Goal: Transaction & Acquisition: Obtain resource

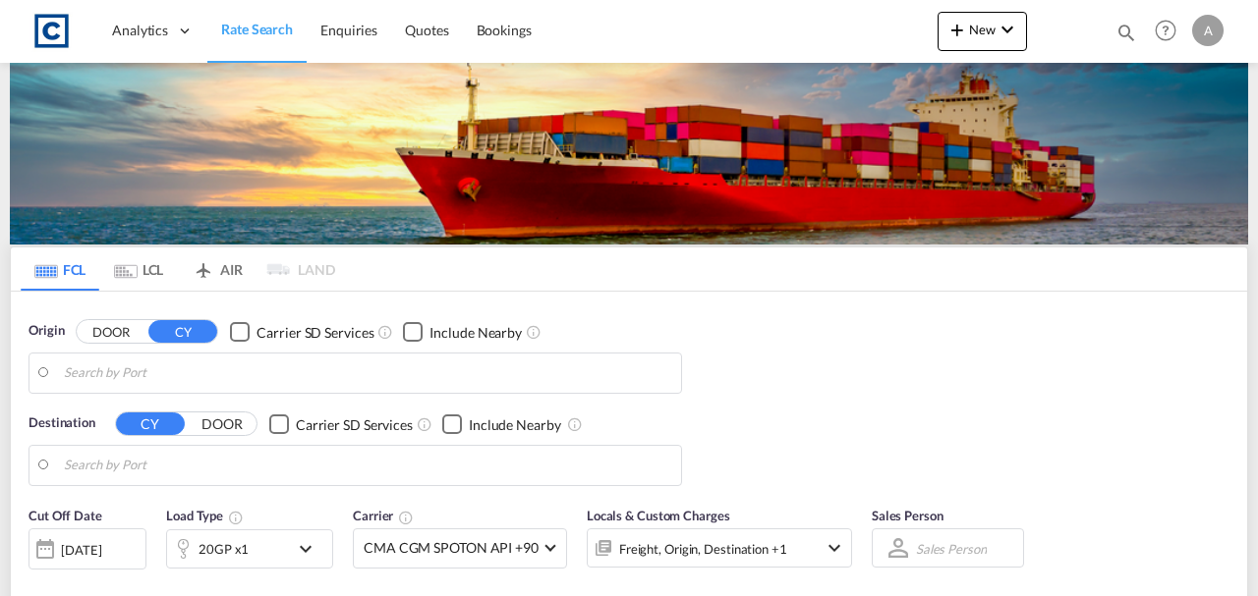
type input "GB-HP10, Buckinghamshire"
type input "Keelung (Chilung), TWKEL"
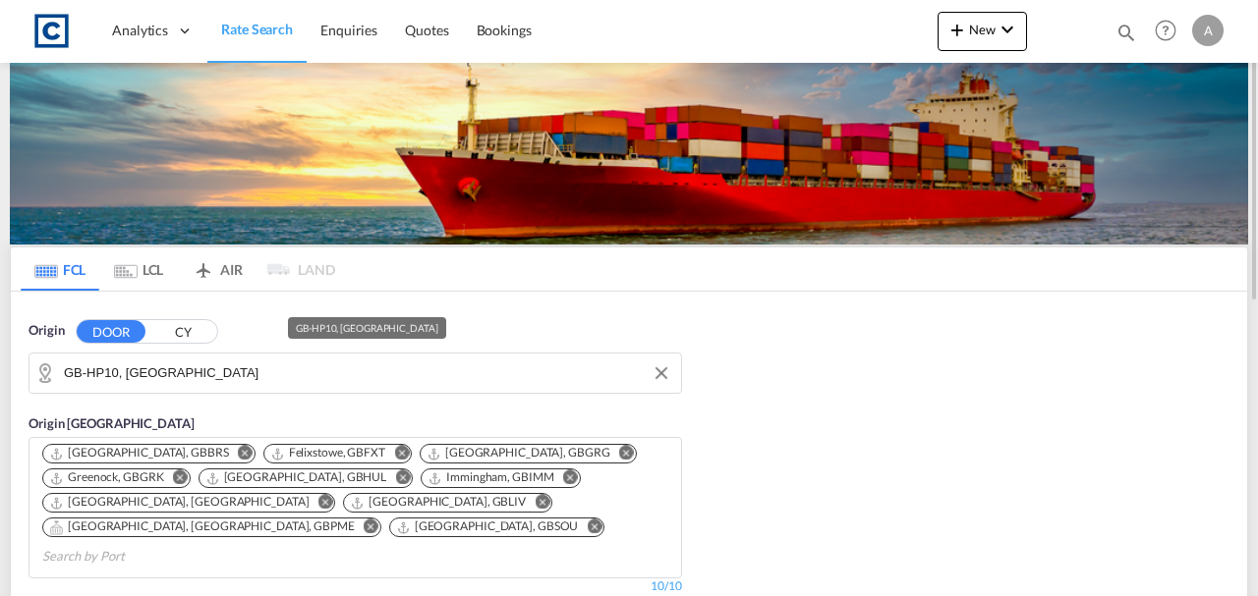
click at [208, 354] on md-input-container "GB-HP10, Buckinghamshire" at bounding box center [355, 373] width 652 height 39
click at [222, 367] on input "GB-HP10, Buckinghamshire" at bounding box center [367, 373] width 607 height 29
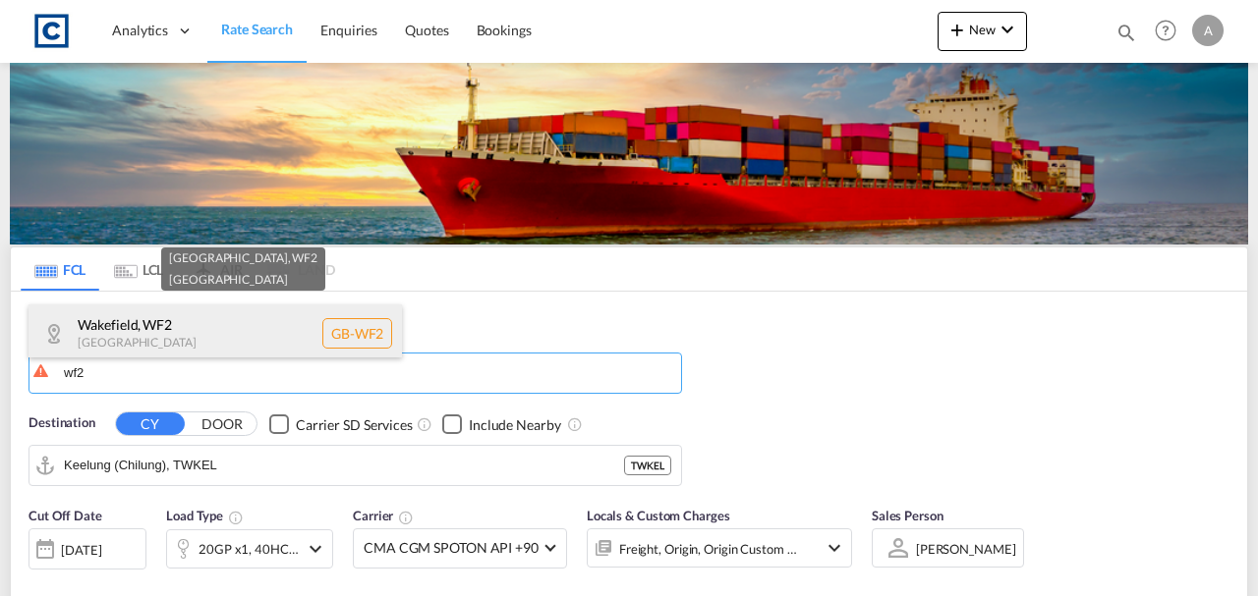
click at [200, 330] on div "Wakefield , WF2 United Kingdom GB-WF2" at bounding box center [214, 334] width 373 height 59
type input "GB-WF2, Wakefield"
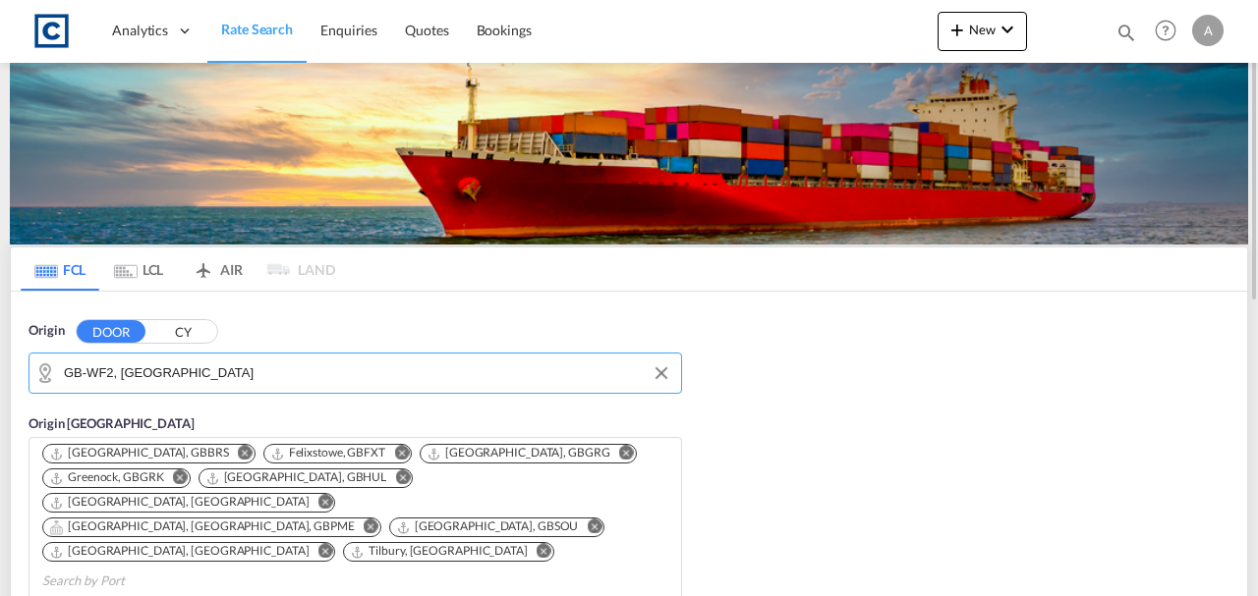
scroll to position [327, 0]
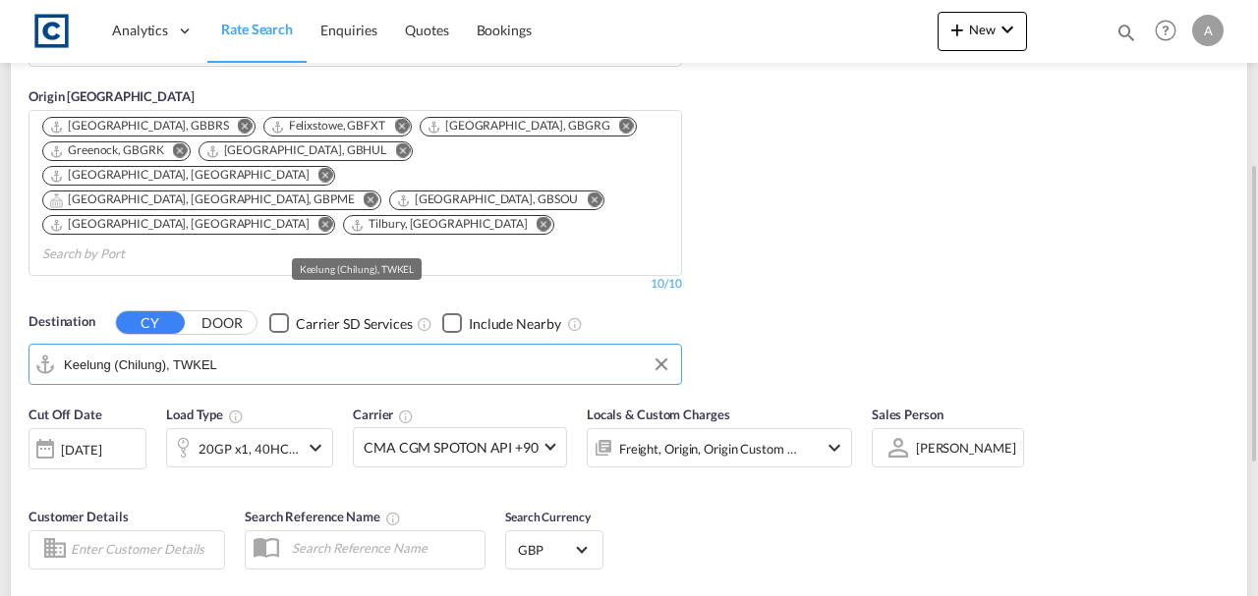
click at [197, 350] on input "Keelung (Chilung), TWKEL" at bounding box center [367, 364] width 607 height 29
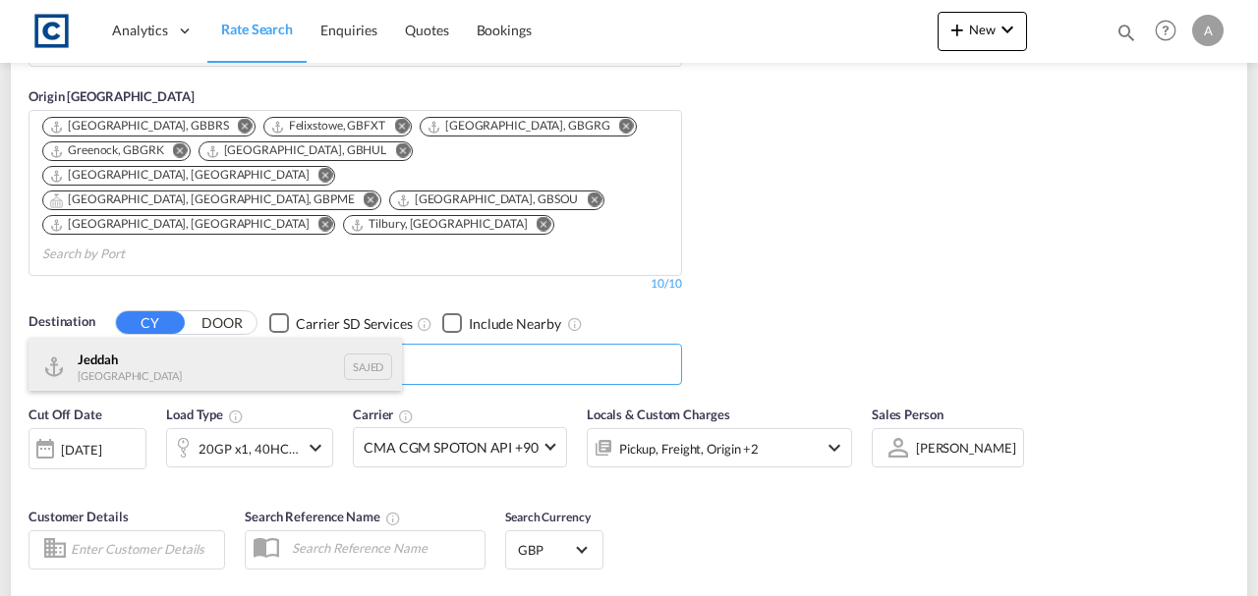
click at [163, 342] on div "Jeddah Saudi Arabia SAJED" at bounding box center [214, 367] width 373 height 59
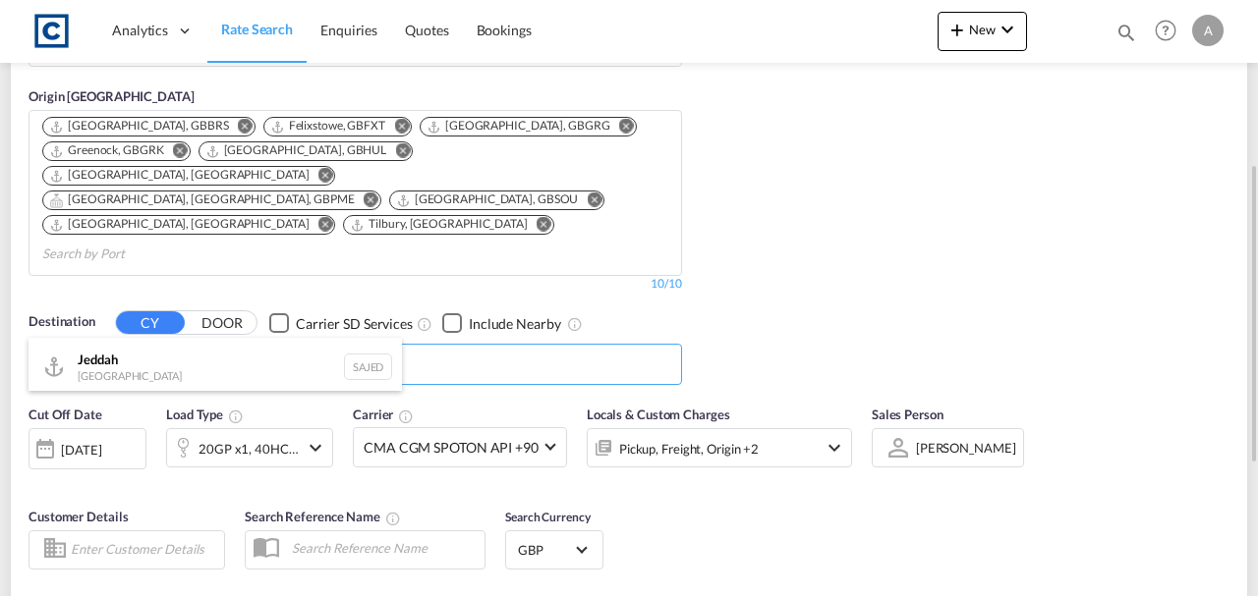
type input "Jeddah, SAJED"
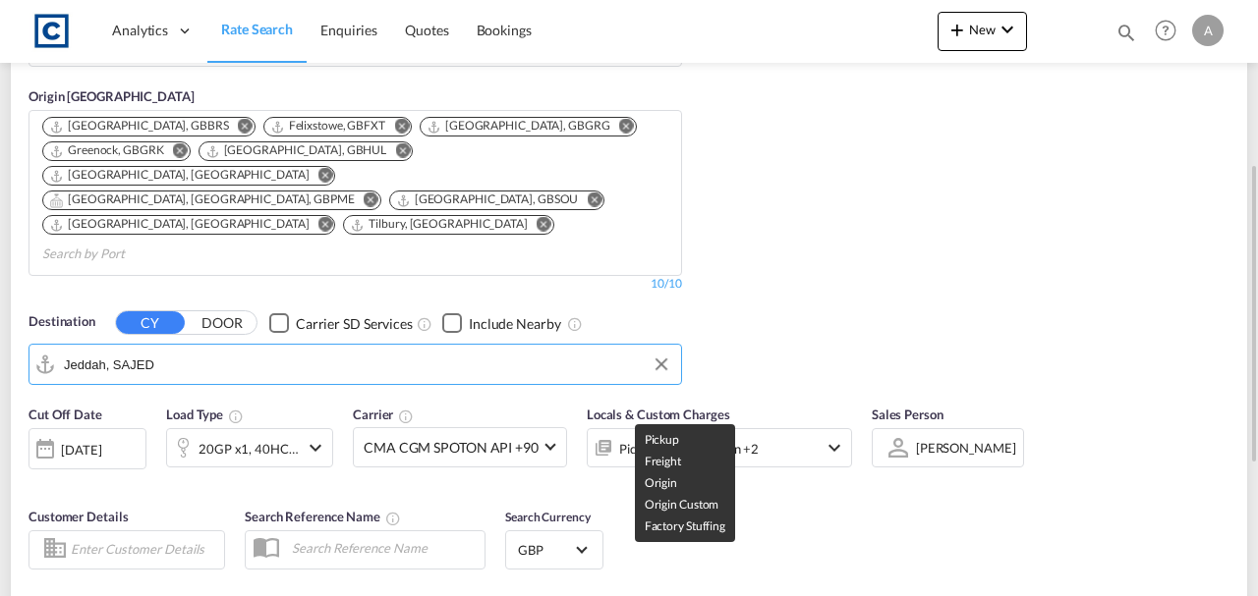
click at [763, 428] on div "Pickup, Freight, Origin +2" at bounding box center [693, 447] width 210 height 39
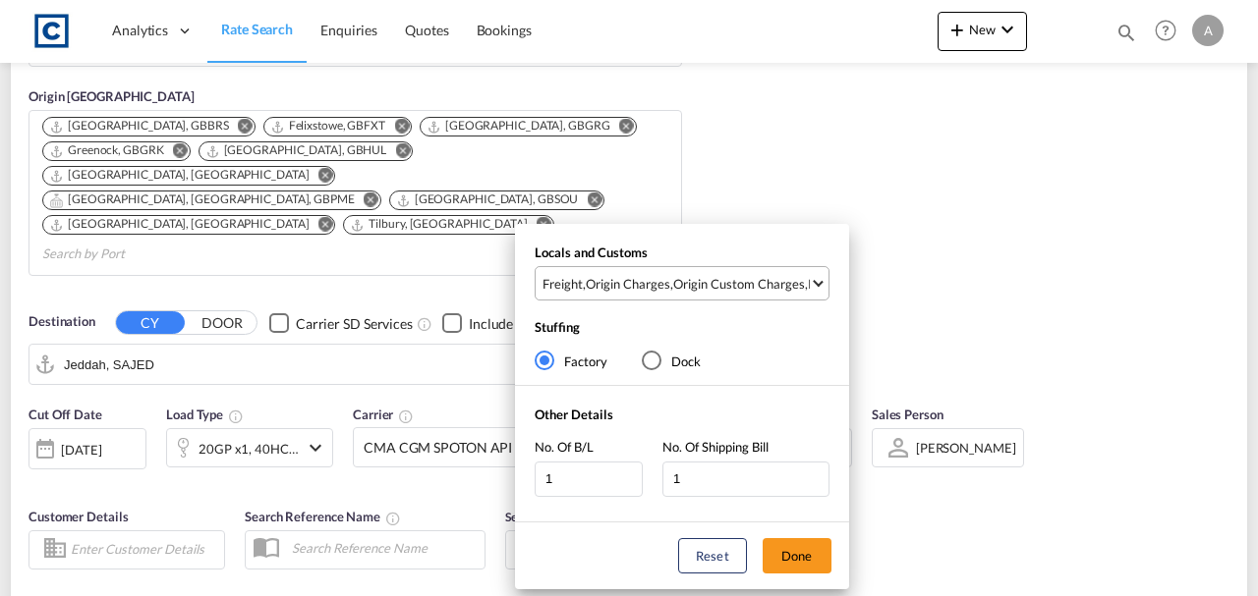
click at [738, 269] on md-select-value "Freight , Origin Charges , Origin Custom Charges , Pickup Charges" at bounding box center [684, 283] width 288 height 32
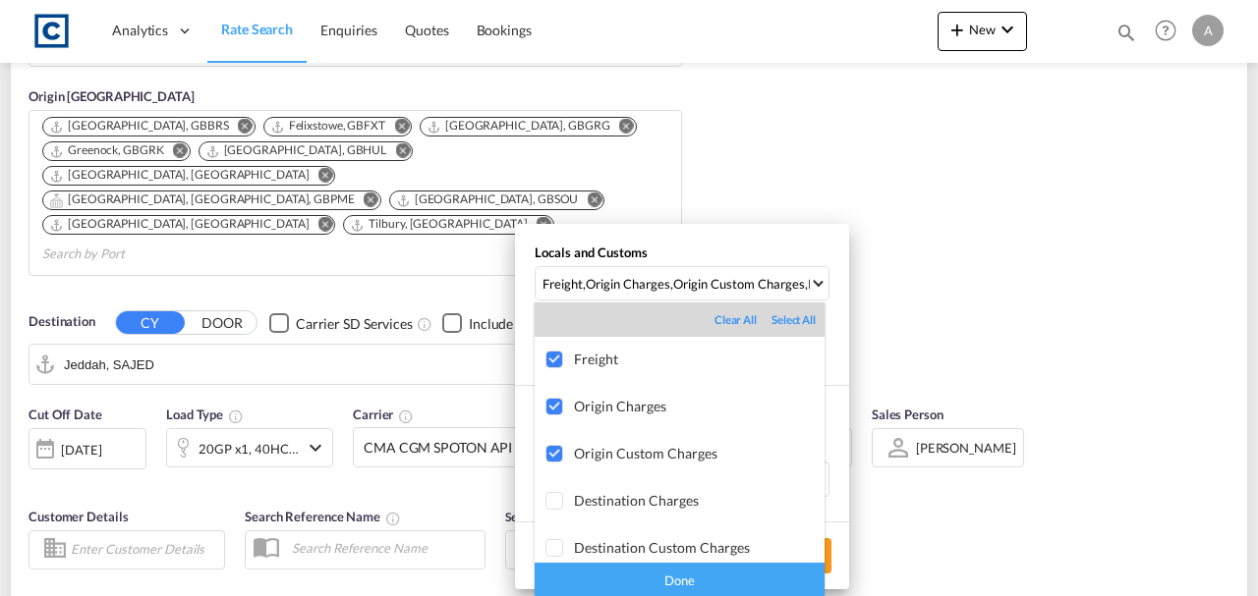
drag, startPoint x: 675, startPoint y: 584, endPoint x: 751, endPoint y: 574, distance: 76.3
click at [677, 584] on div "Done" at bounding box center [680, 580] width 290 height 34
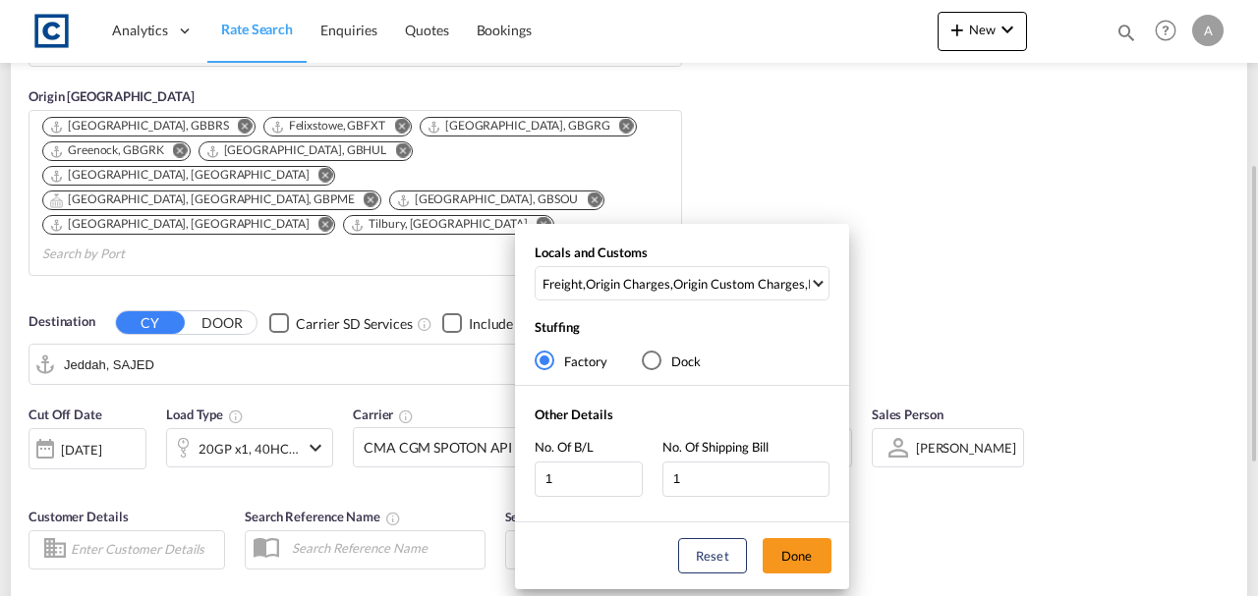
drag, startPoint x: 772, startPoint y: 563, endPoint x: 837, endPoint y: 539, distance: 69.4
click at [776, 562] on button "Done" at bounding box center [797, 556] width 69 height 35
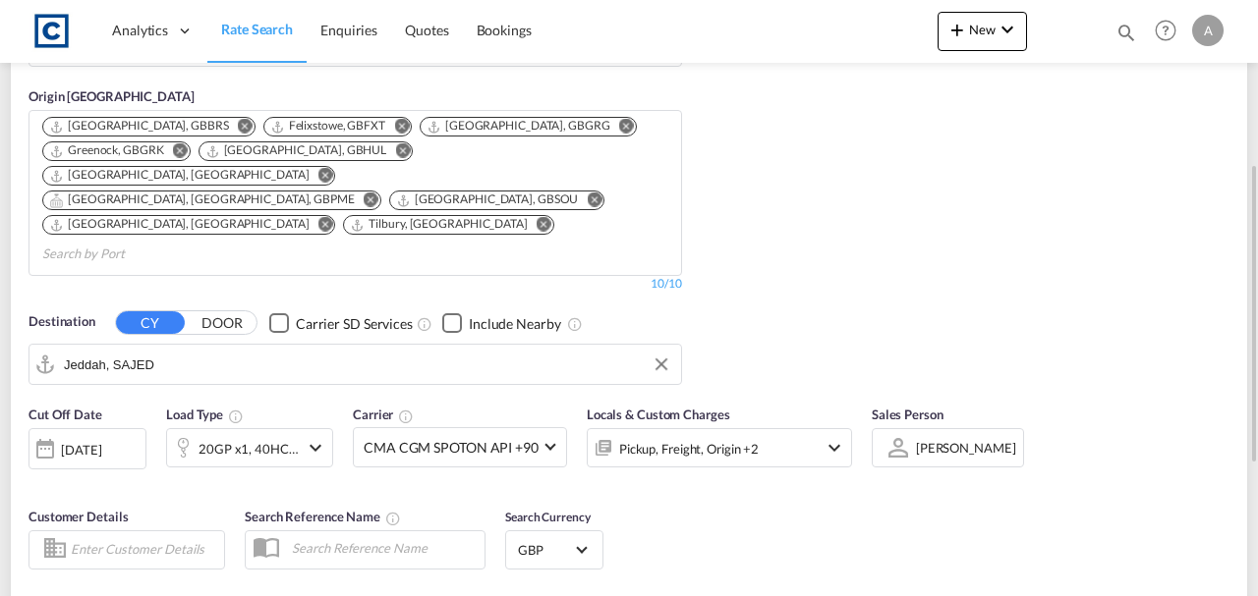
click at [908, 517] on div "Cut Off Date 27 Aug 2025 27/08/2025 Load Type 20GP x1, 40HC x1 Carrier CMA CGM …" at bounding box center [629, 491] width 1236 height 192
click at [205, 435] on div "20GP x1, 40HC x1" at bounding box center [248, 449] width 100 height 28
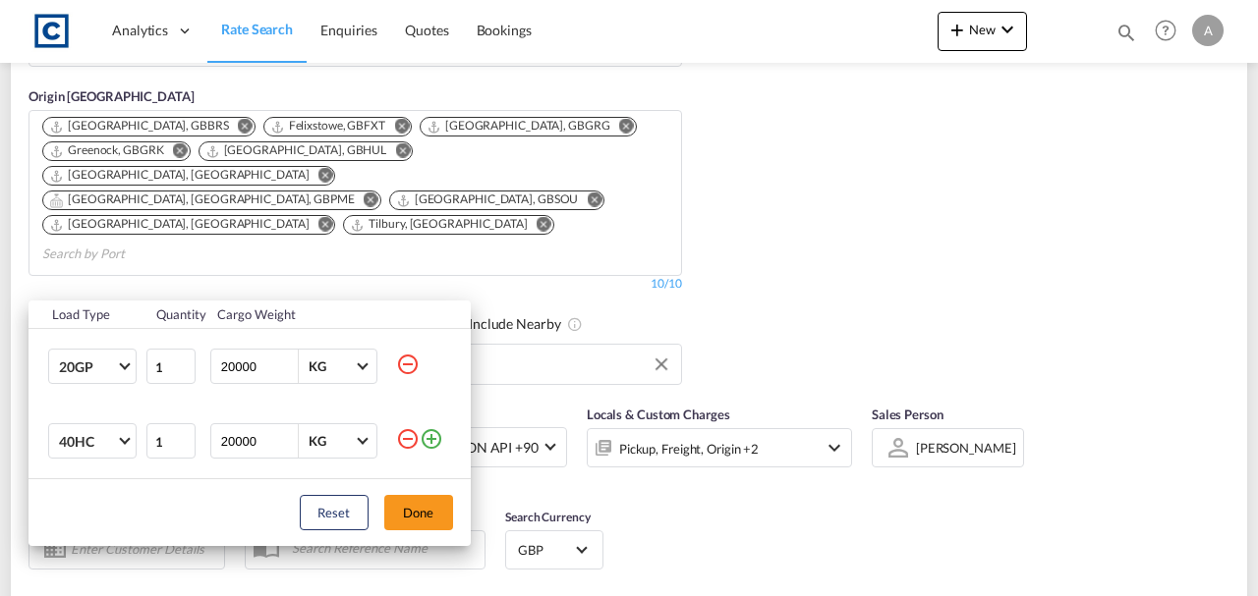
click at [404, 440] on md-icon "icon-minus-circle-outline" at bounding box center [408, 439] width 24 height 24
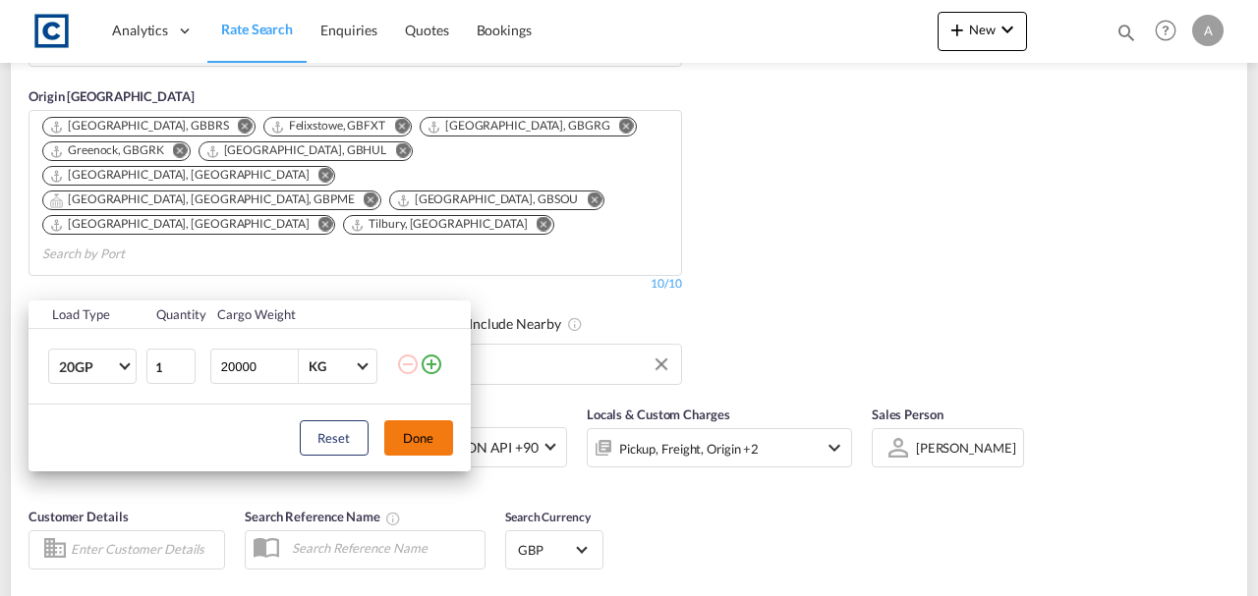
click at [387, 441] on button "Done" at bounding box center [418, 438] width 69 height 35
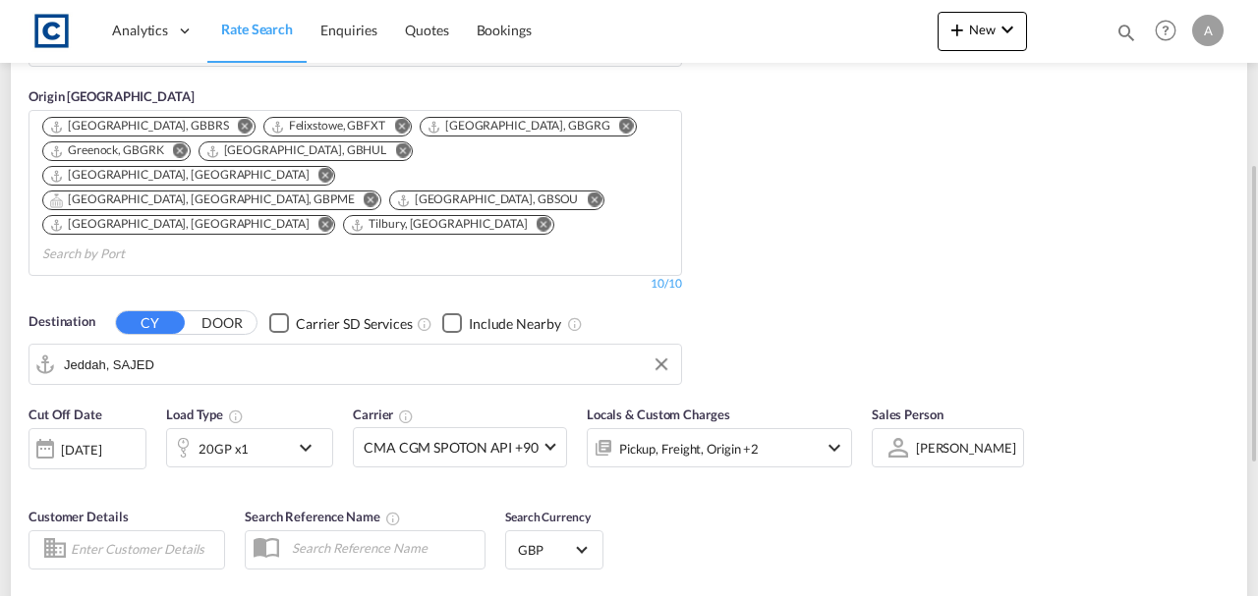
click at [155, 410] on div "Cut Off Date 27 Aug 2025 27/08/2025 Load Type 20GP x1 Carrier CMA CGM SPOTON AP…" at bounding box center [439, 446] width 823 height 83
click at [99, 441] on div "[DATE]" at bounding box center [81, 450] width 40 height 18
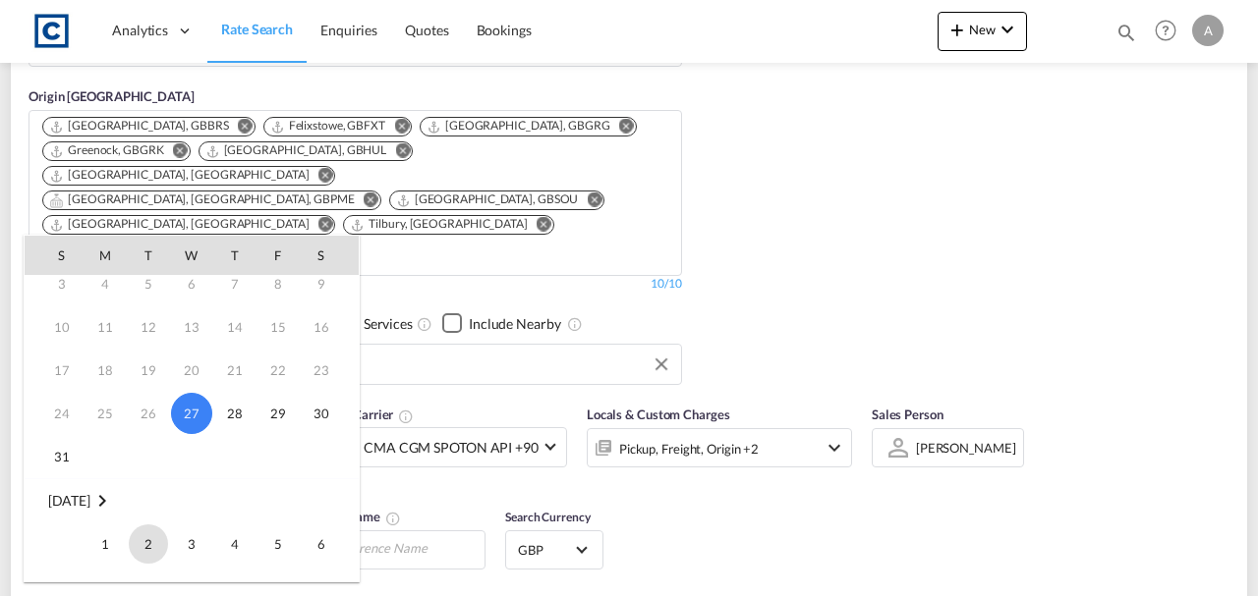
scroll to position [131, 0]
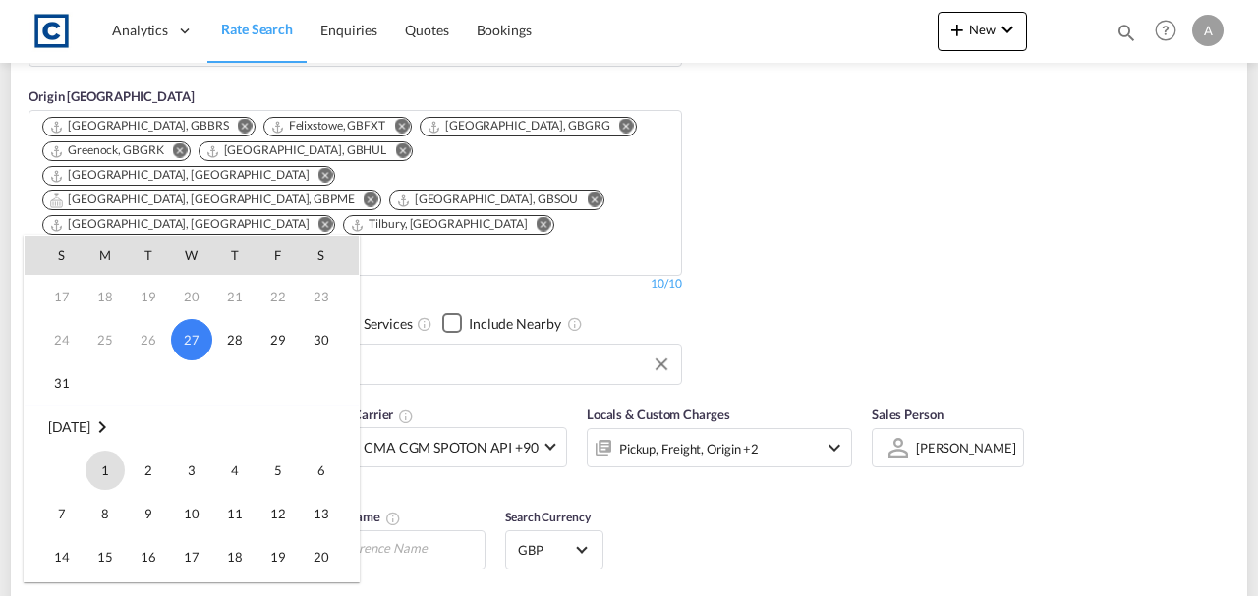
click at [116, 458] on span "1" at bounding box center [104, 470] width 39 height 39
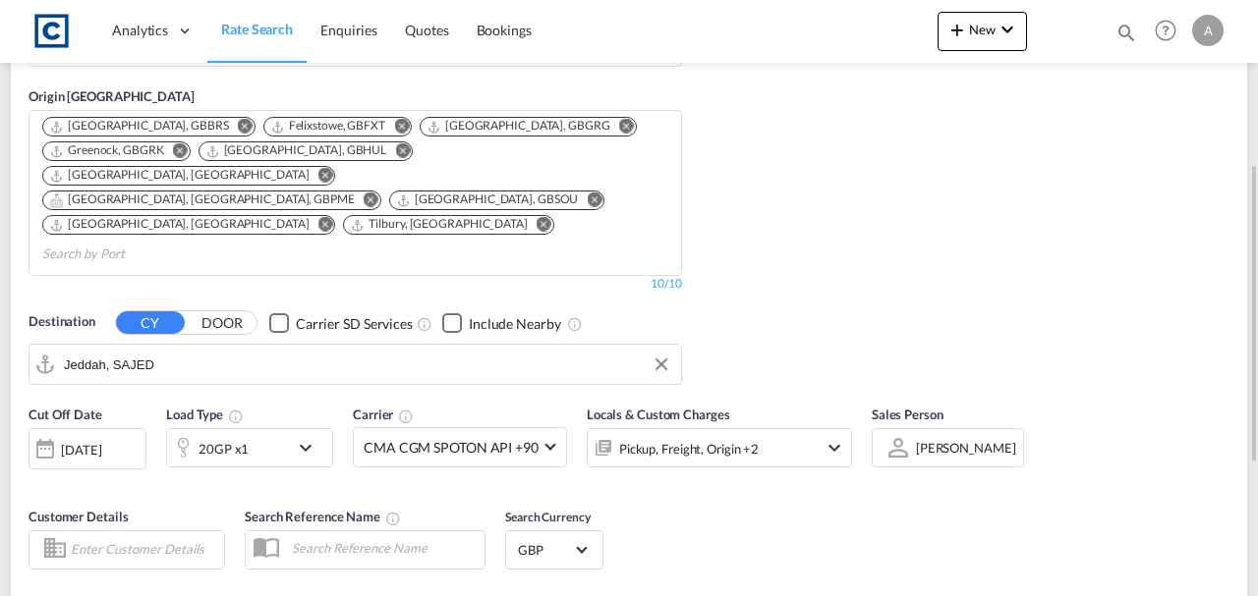
type input "WF2 to SAJED / 1 Sep 2025"
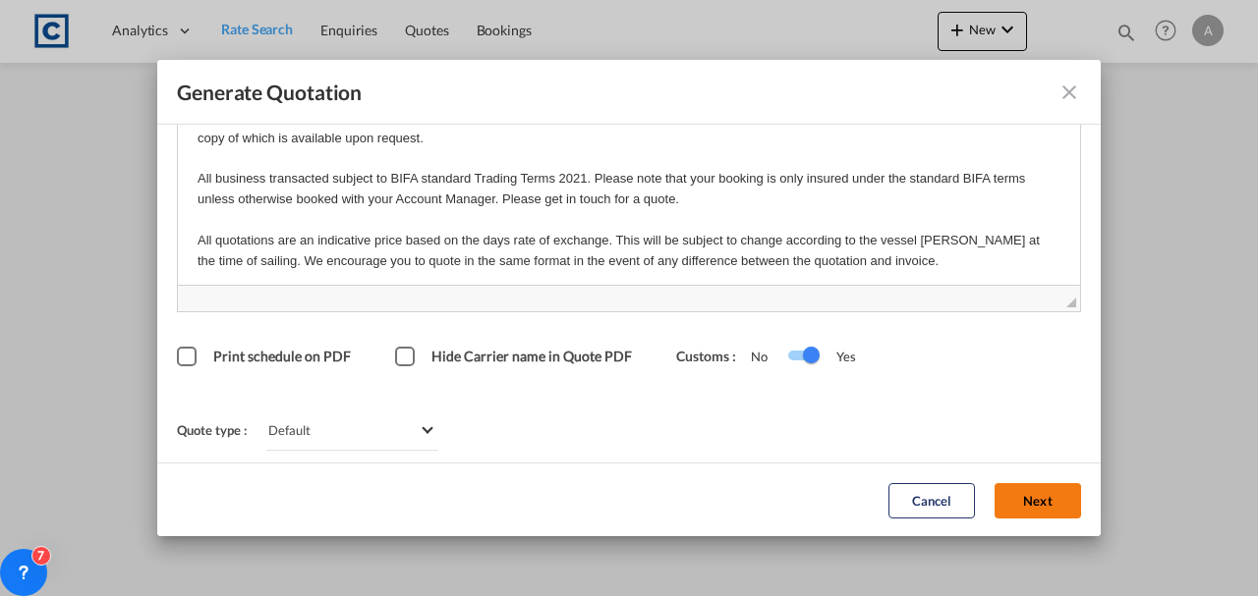
click at [1008, 505] on button "Next" at bounding box center [1037, 499] width 86 height 35
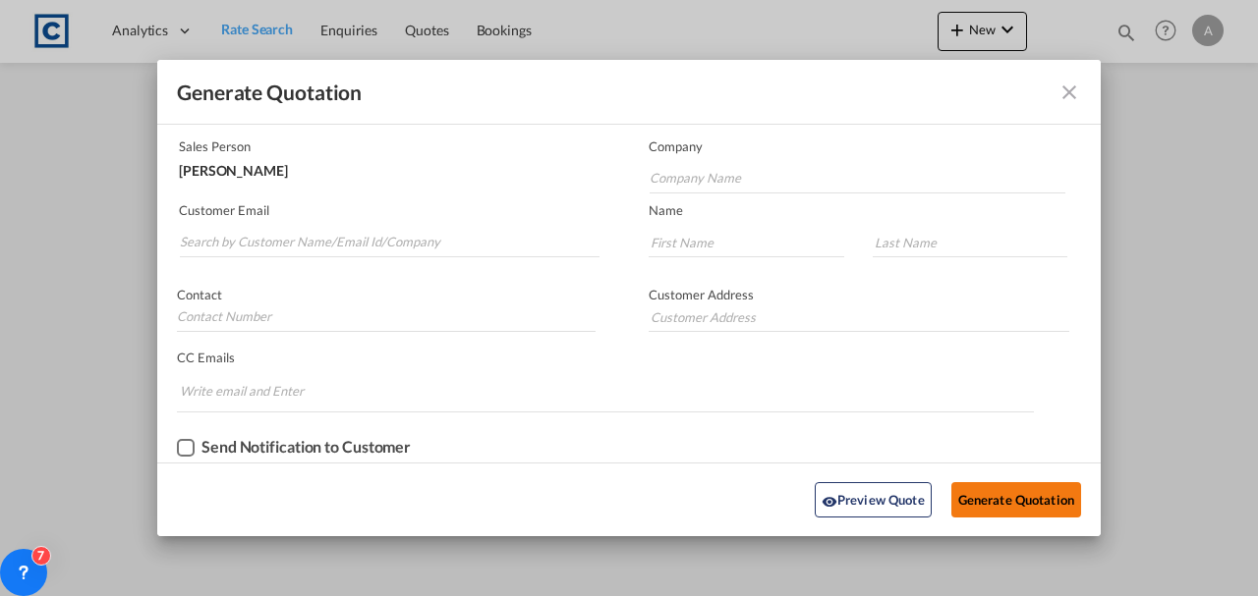
scroll to position [119, 0]
click at [310, 243] on input "Search by Customer Name/Email Id/Company" at bounding box center [390, 244] width 420 height 29
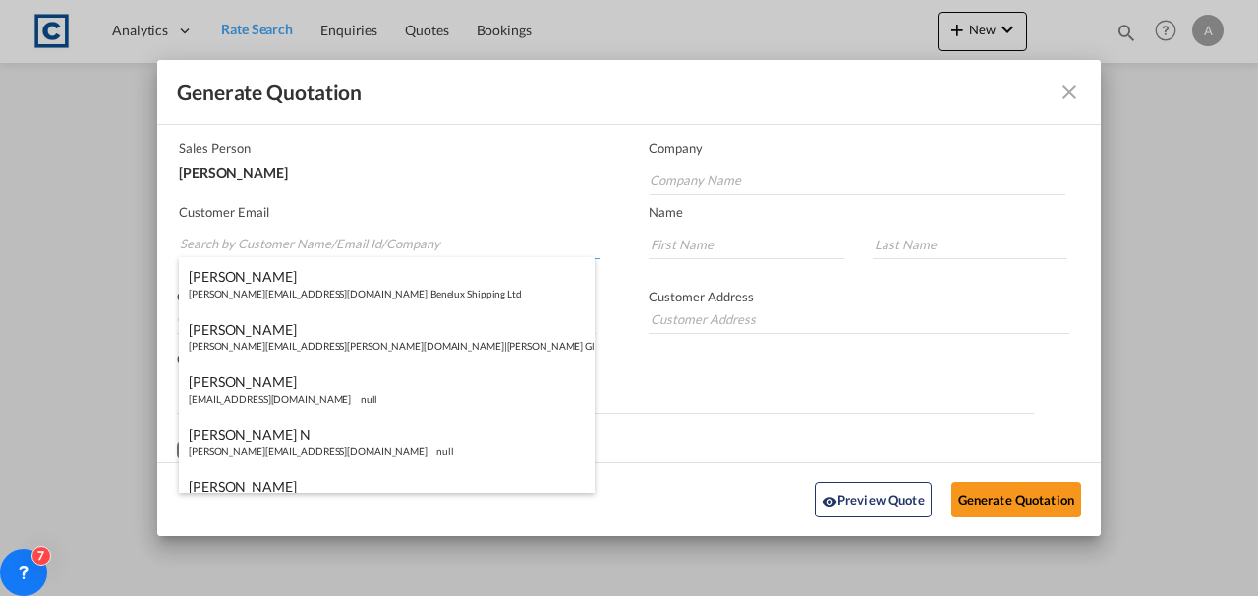
paste input "exports@simfreight.com"
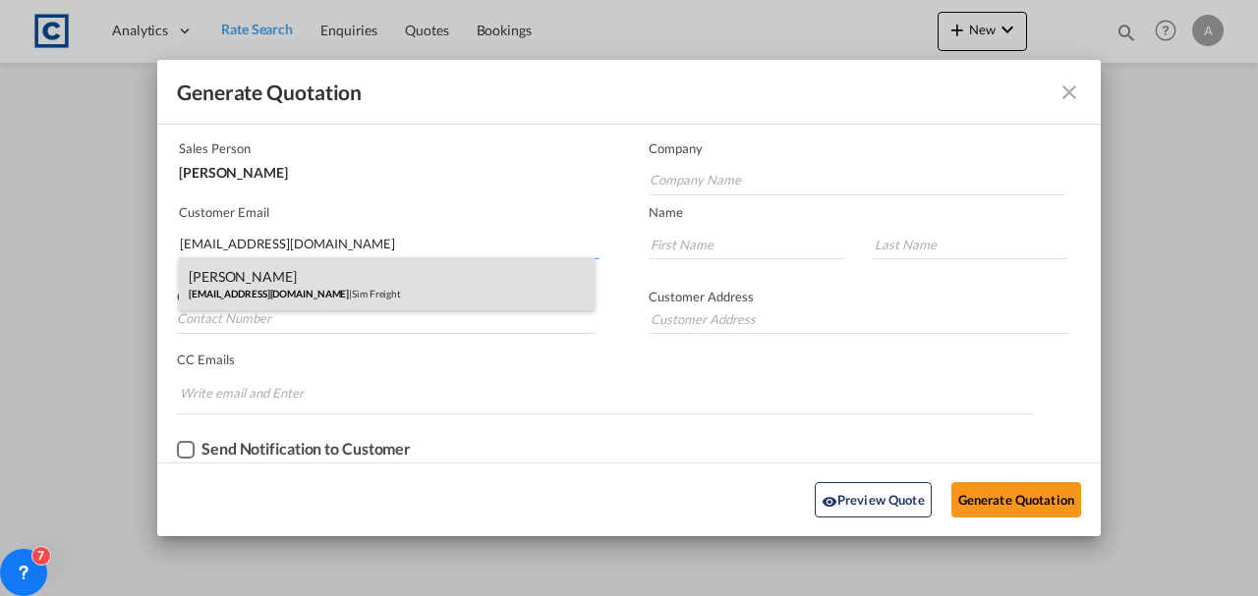
type input "exports@simfreight.com"
click at [334, 263] on div "Francesca Haiphong exports@simfreight.com | Sim Freight" at bounding box center [387, 283] width 416 height 53
type input "Sim Freight"
type input "Francesca"
type input "Haiphong"
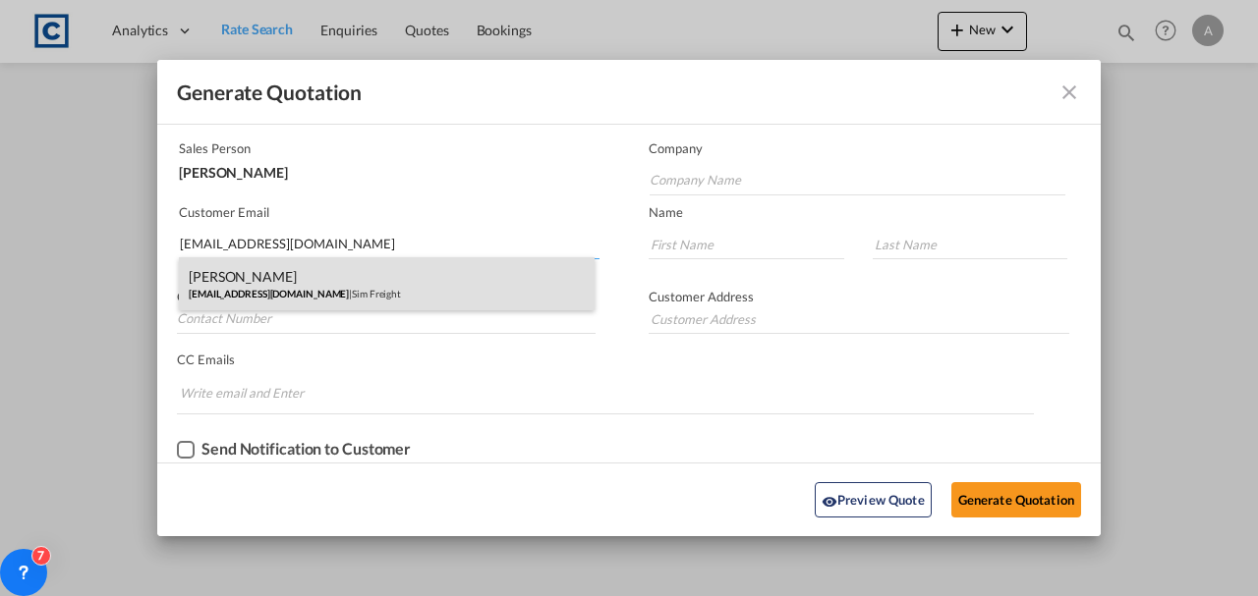
type input "0203 137 1093"
type input "Unit 2B, Polar Park, West Drayton UB7 0DG, United Kingdom"
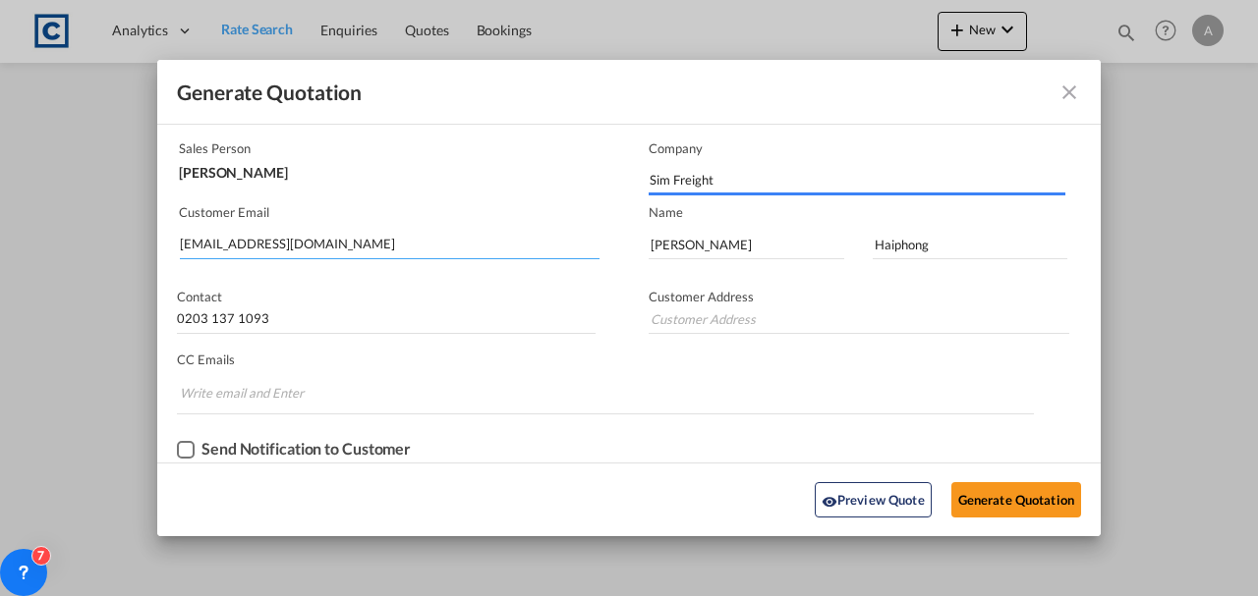
type input "Unit 2B, Polar Park, West Drayton UB7 0DG, United Kingdom"
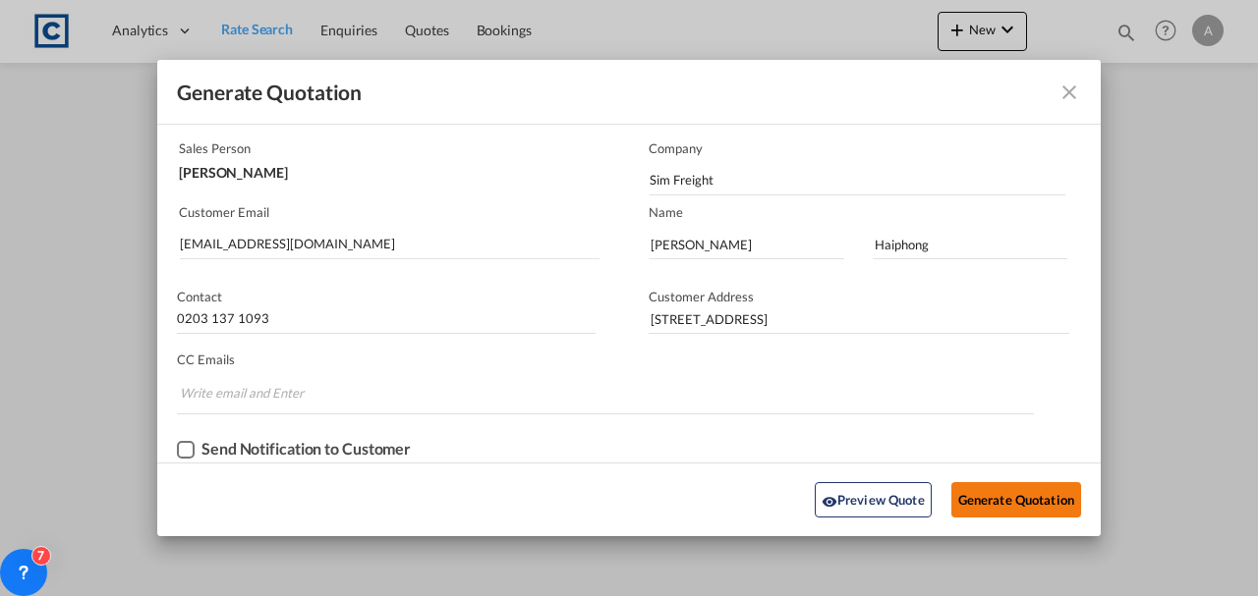
click at [993, 500] on button "Generate Quotation" at bounding box center [1016, 499] width 130 height 35
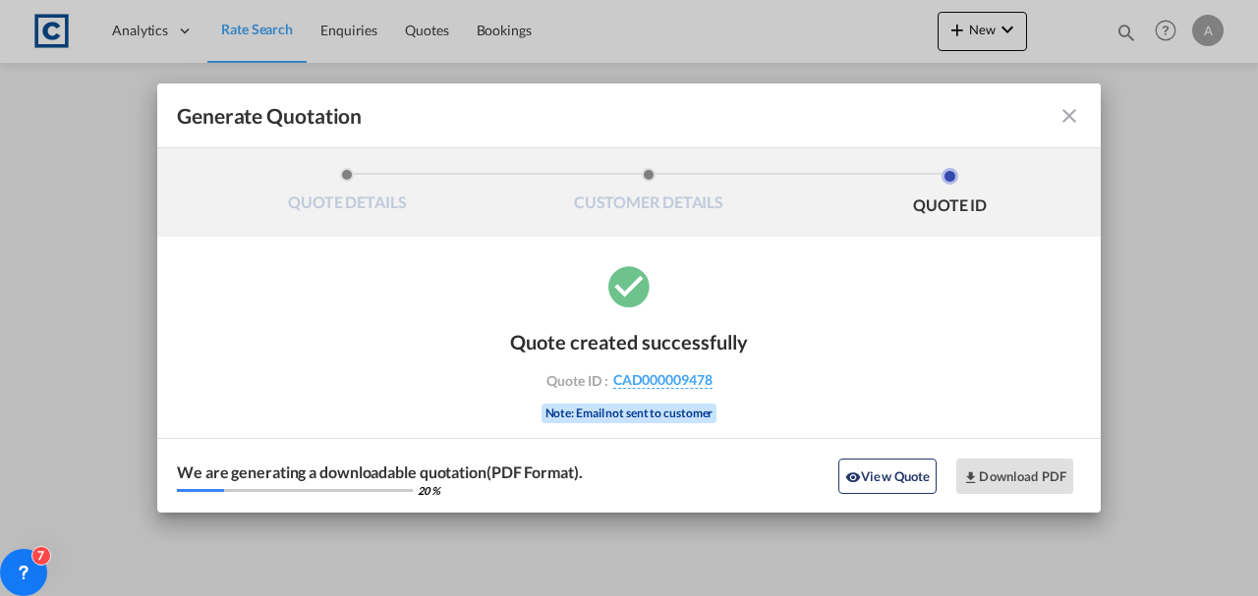
scroll to position [0, 0]
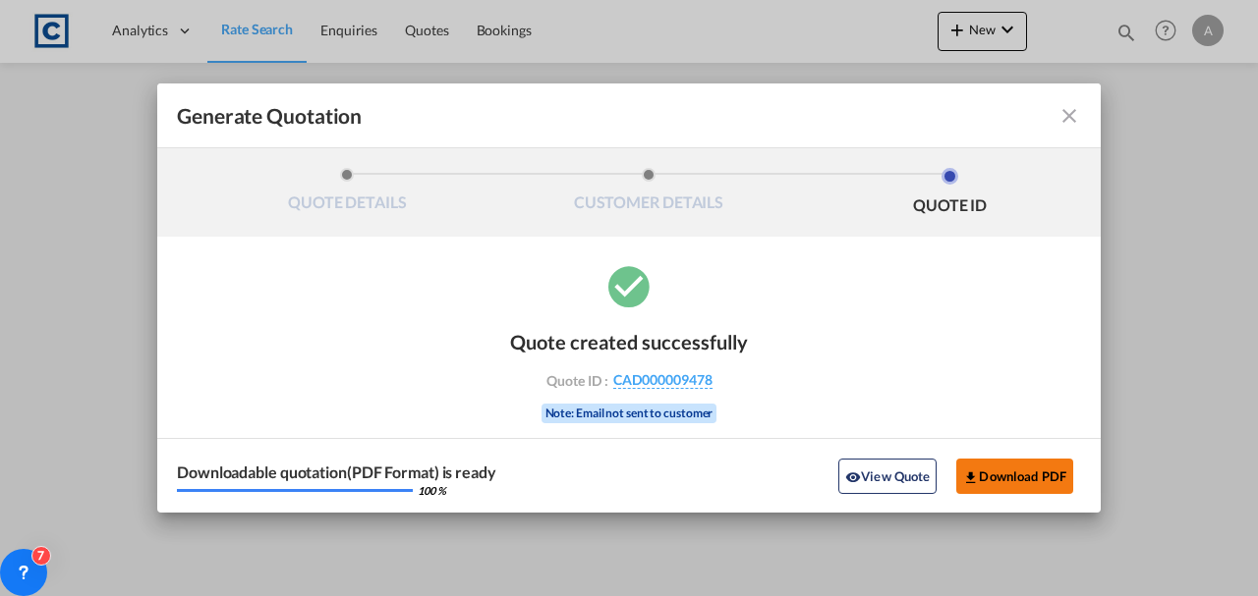
click at [997, 486] on button "Download PDF" at bounding box center [1014, 476] width 117 height 35
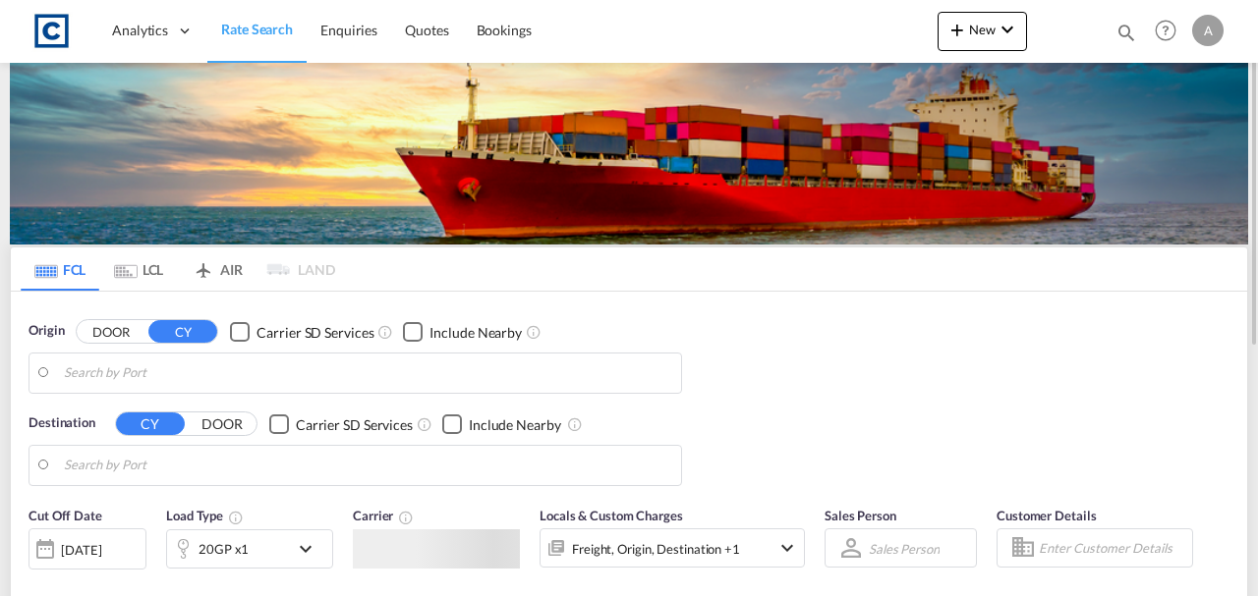
type input "GB-WF2, Wakefield"
type input "Jeddah, SAJED"
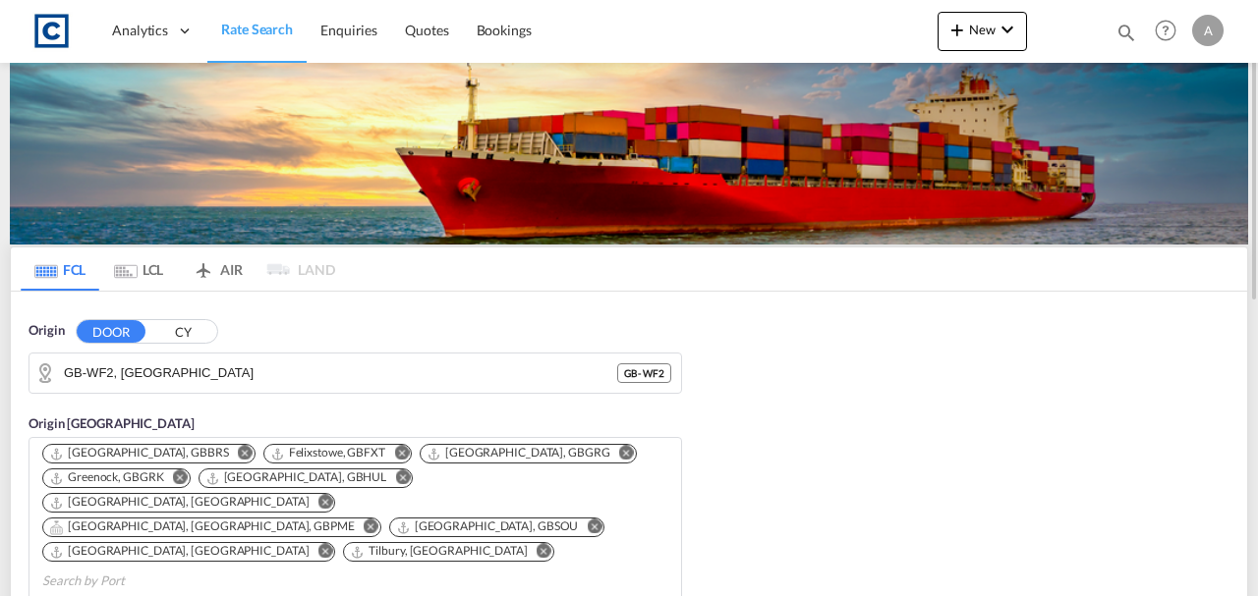
click at [198, 388] on md-autocomplete-wrap "GB-WF2, Wakefield" at bounding box center [340, 378] width 553 height 39
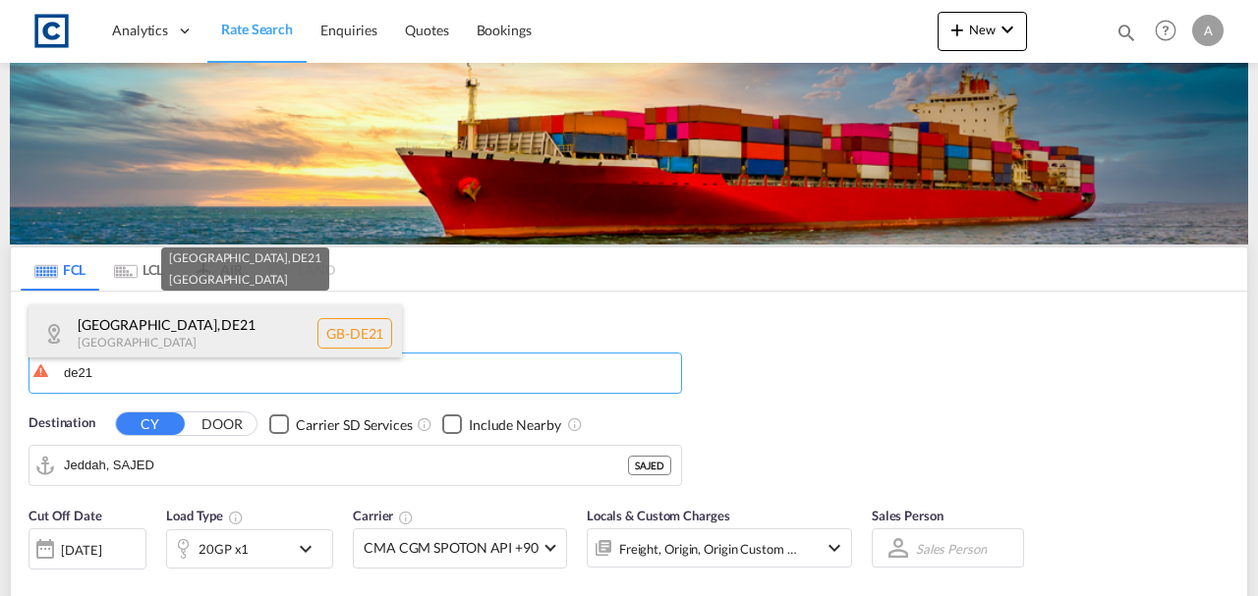
click at [194, 343] on div "Derby , DE21 United Kingdom GB-DE21" at bounding box center [214, 334] width 373 height 59
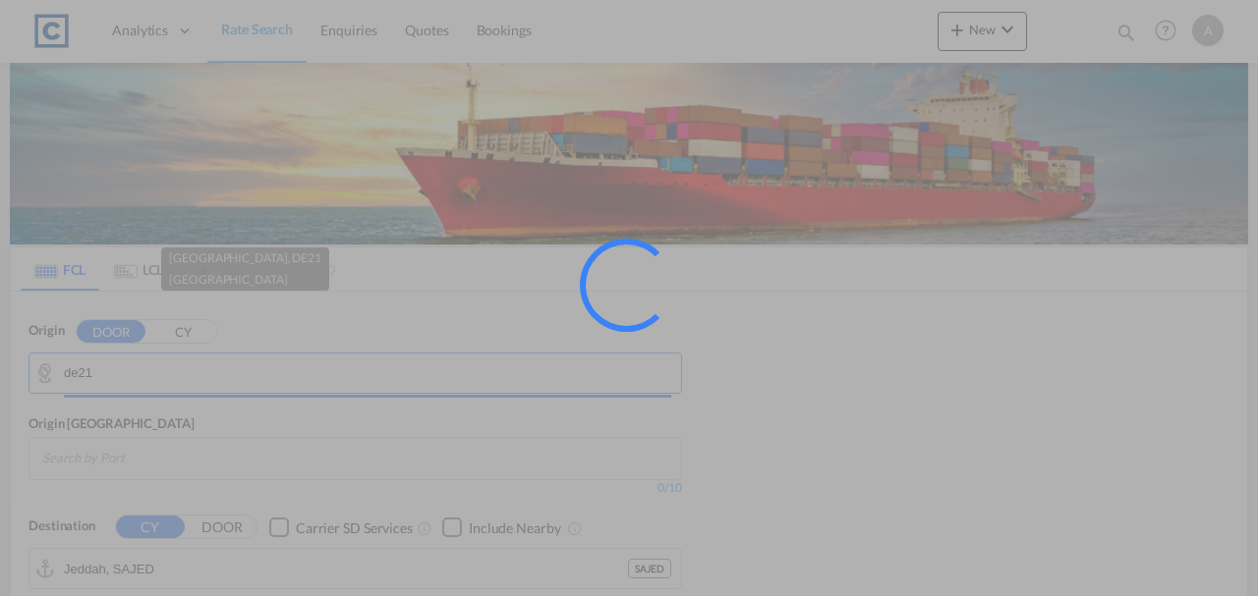
type input "GB-DE21, Derby"
click at [194, 343] on div at bounding box center [629, 298] width 1258 height 596
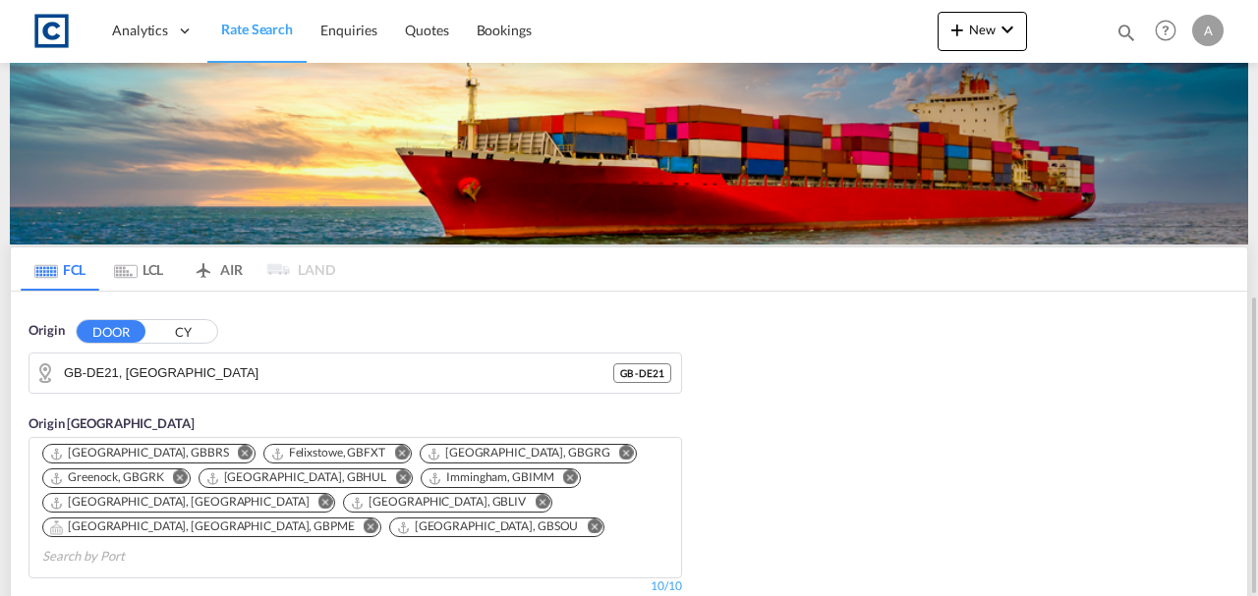
scroll to position [197, 0]
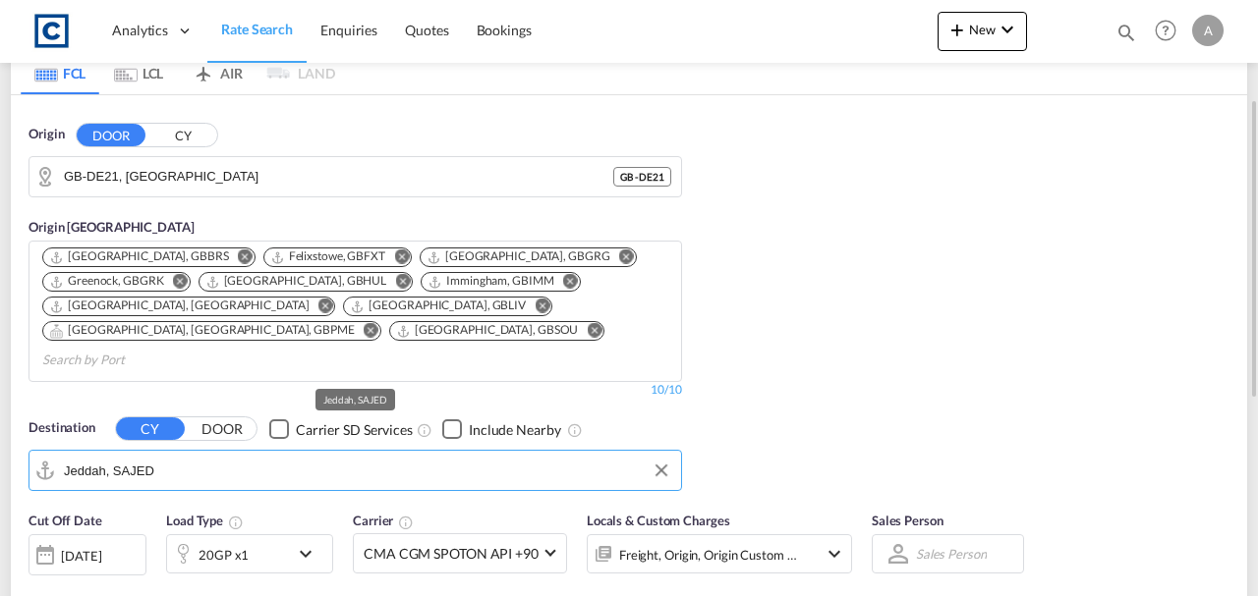
click at [210, 456] on input "Jeddah, SAJED" at bounding box center [367, 470] width 607 height 29
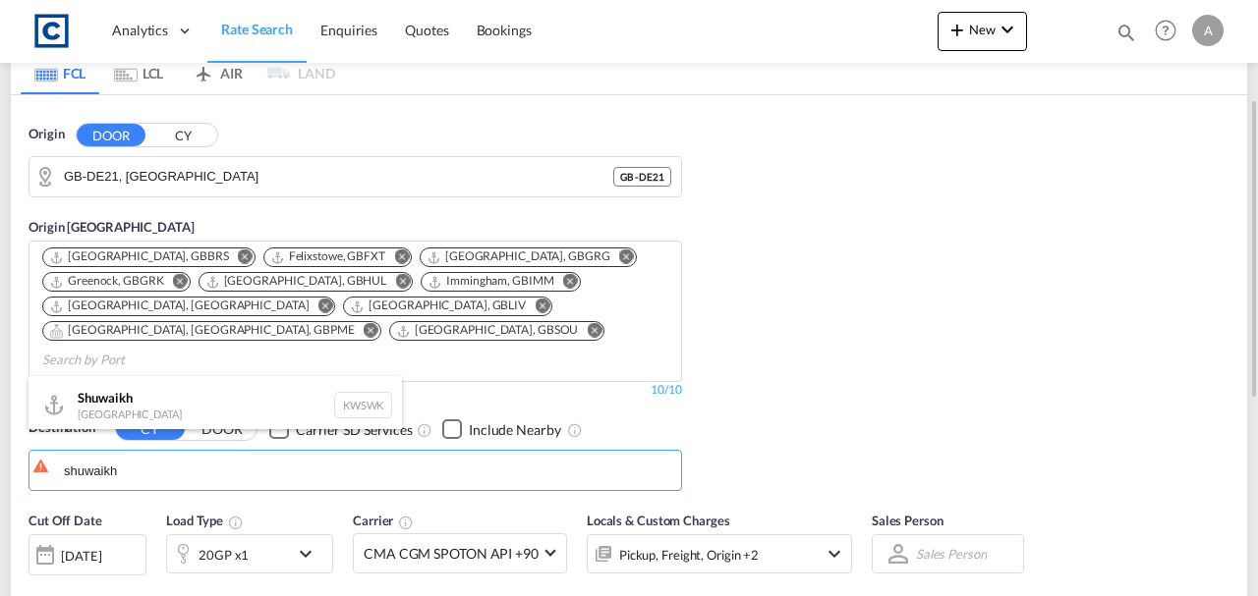
drag, startPoint x: 169, startPoint y: 412, endPoint x: 179, endPoint y: 411, distance: 9.9
click at [169, 412] on div "Shuwaikh Kuwait KWSWK" at bounding box center [214, 405] width 373 height 59
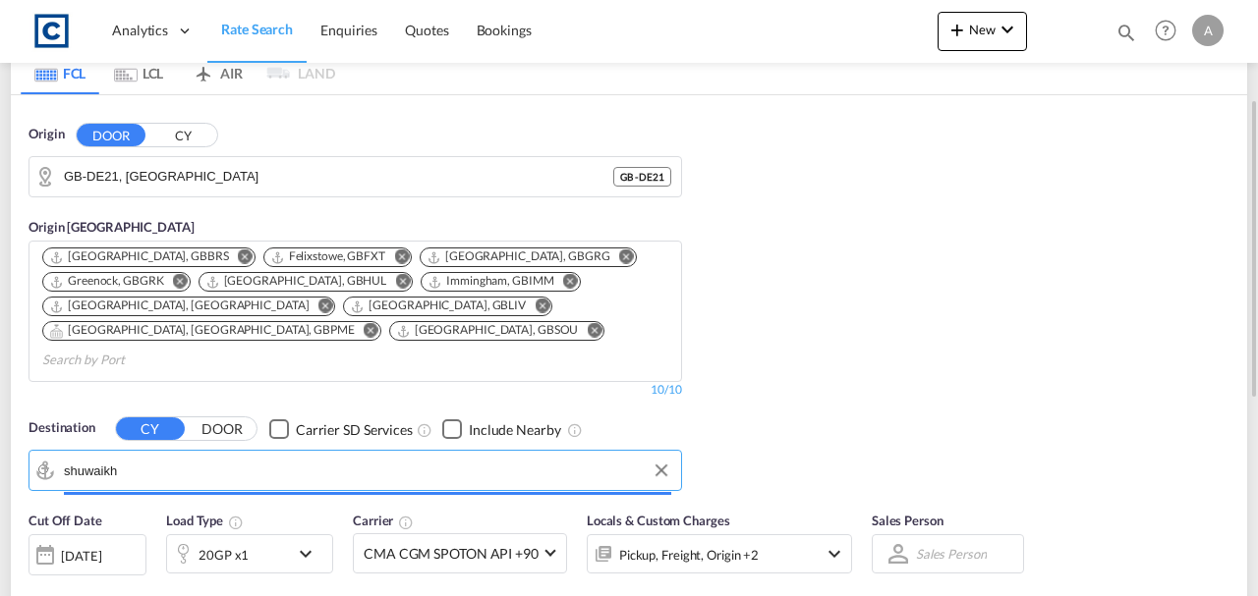
type input "Shuwaikh, KWSWK"
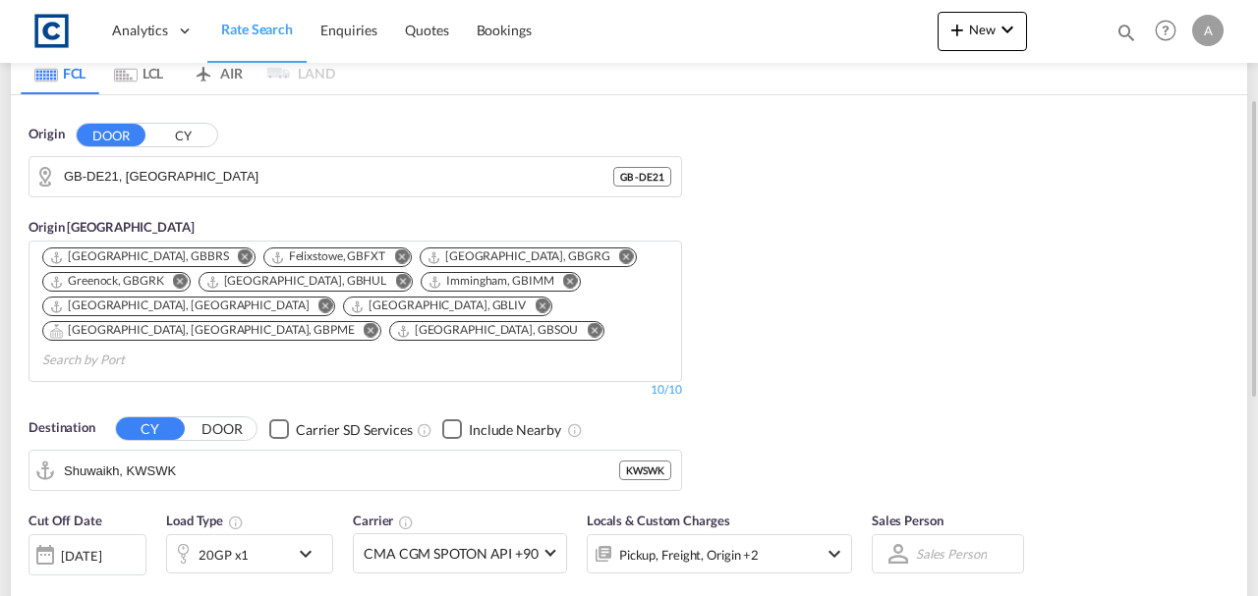
click at [768, 535] on div "Pickup, Freight, Origin +2" at bounding box center [693, 554] width 210 height 39
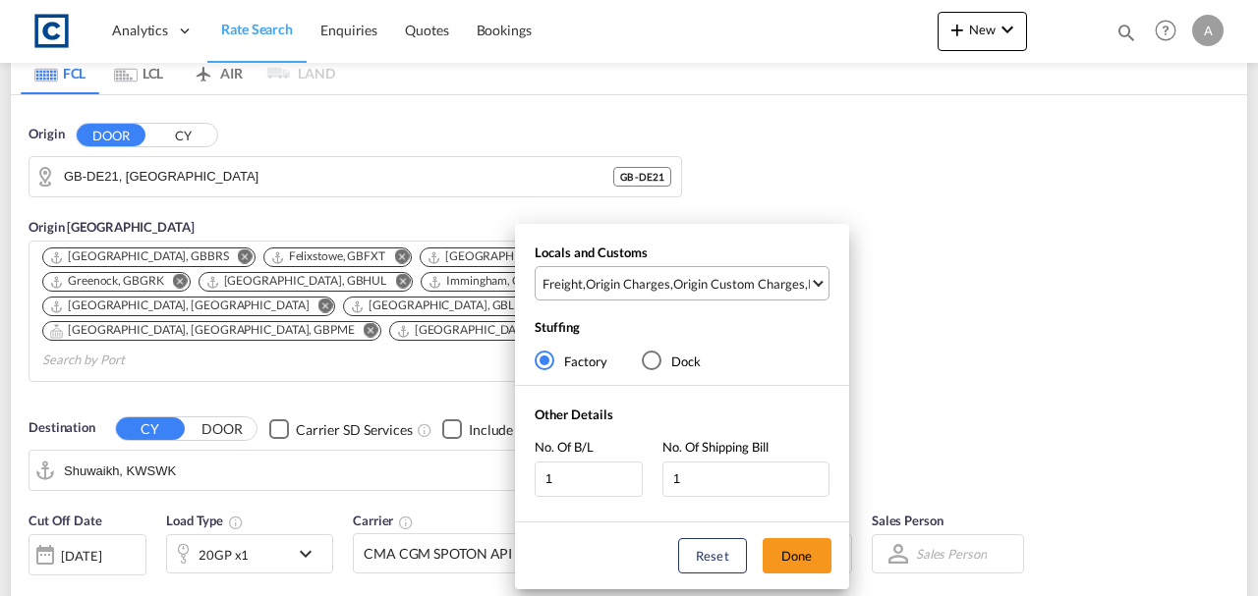
click at [751, 289] on div "Origin Custom Charges" at bounding box center [739, 284] width 132 height 18
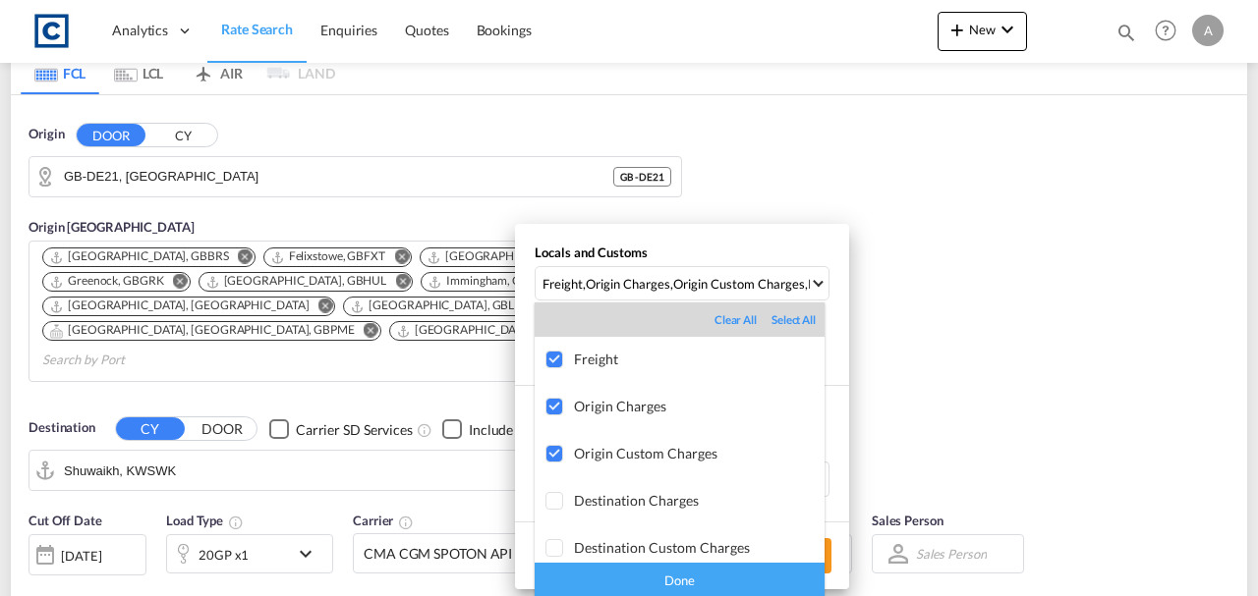
click at [719, 584] on div "Done" at bounding box center [680, 580] width 290 height 34
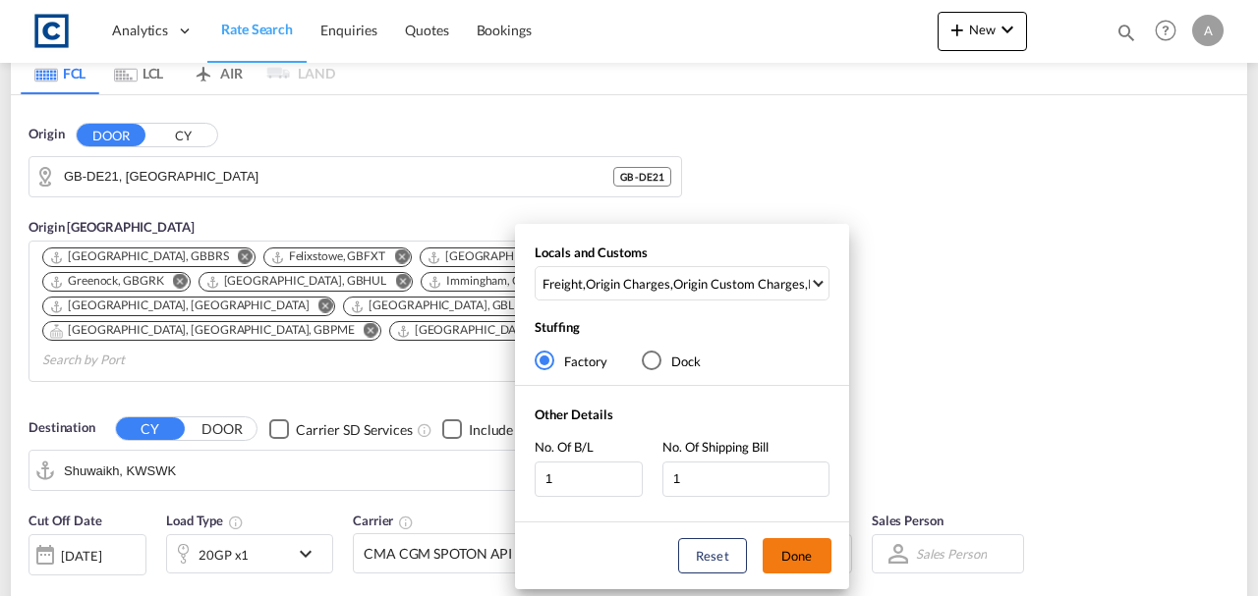
click at [822, 551] on button "Done" at bounding box center [797, 556] width 69 height 35
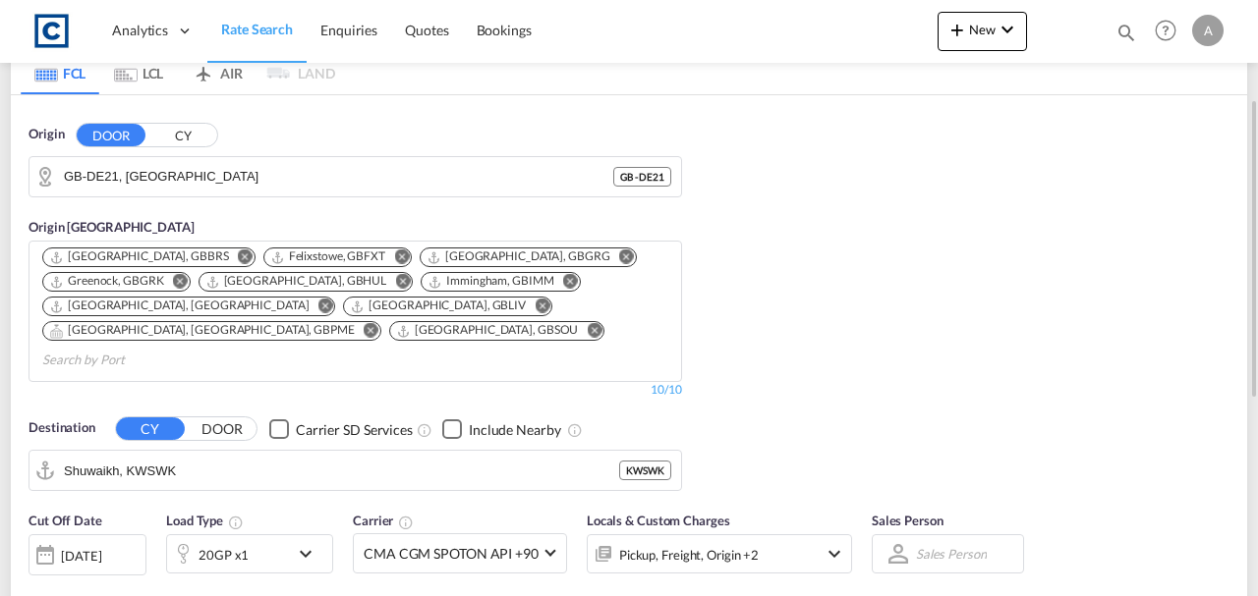
click at [925, 395] on div "Origin DOOR CY GB-DE21, Derby GB - DE21 Origin CY Bristol, GBBRS Felixstowe, GB…" at bounding box center [629, 298] width 1236 height 406
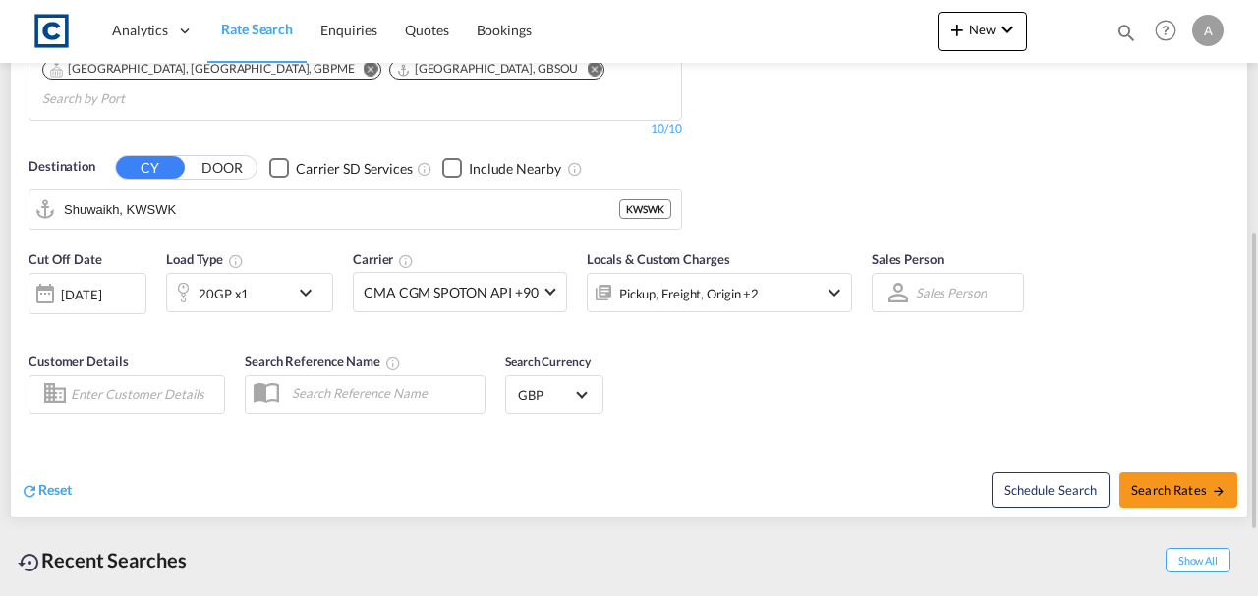
click at [82, 273] on div "[DATE]" at bounding box center [87, 293] width 118 height 41
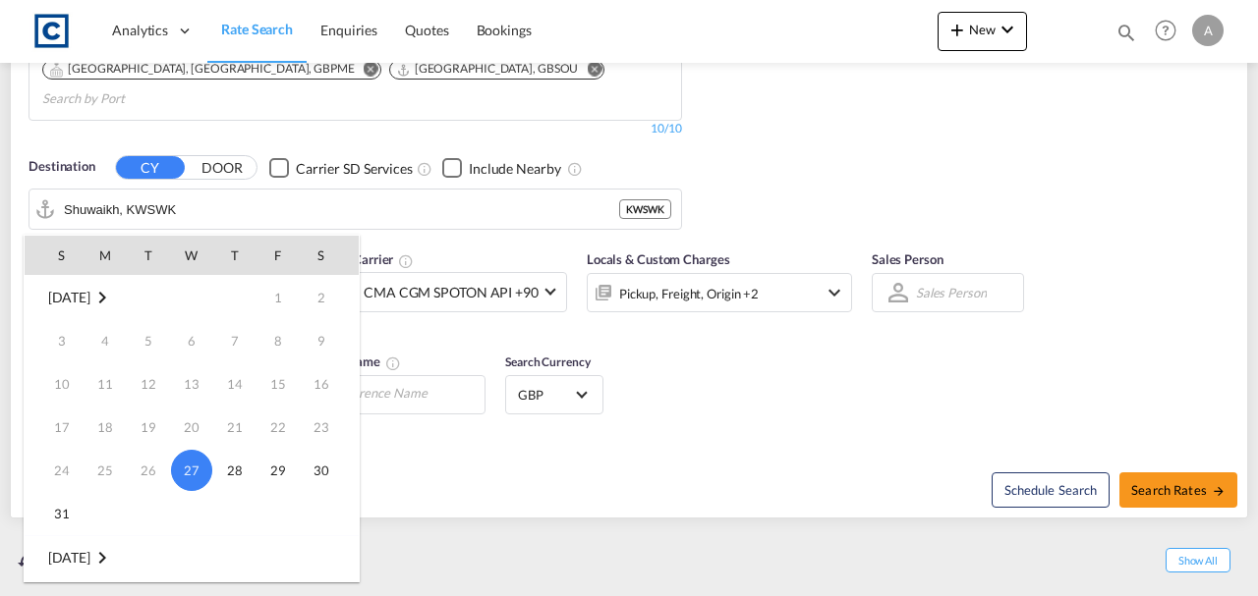
scroll to position [65, 0]
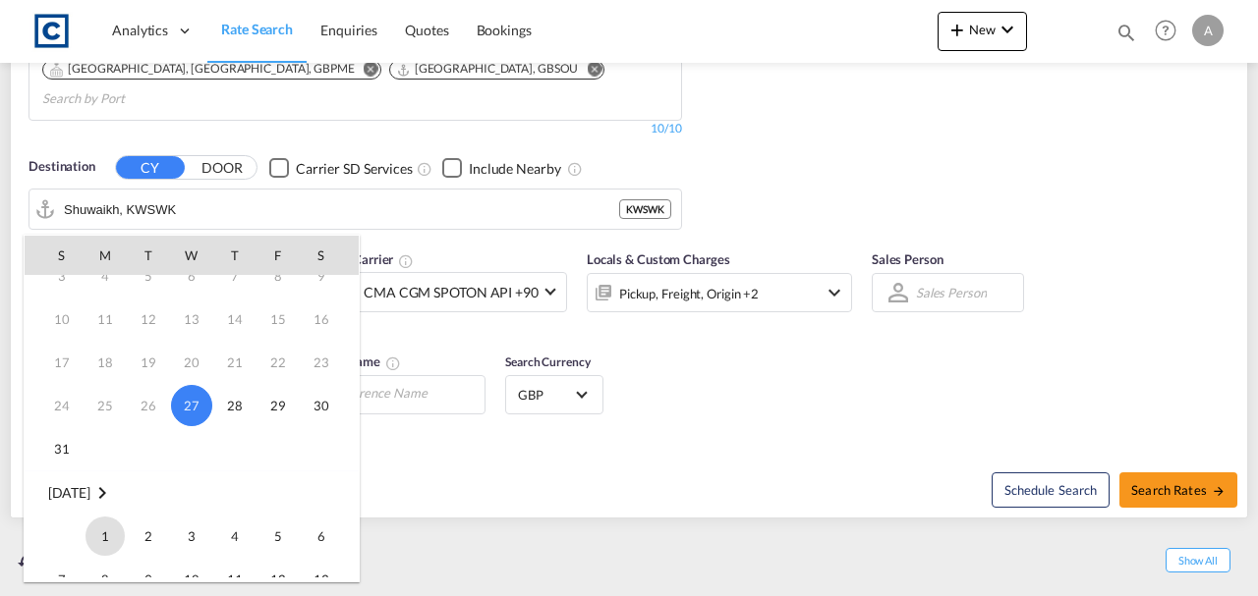
click at [109, 531] on span "1" at bounding box center [104, 536] width 39 height 39
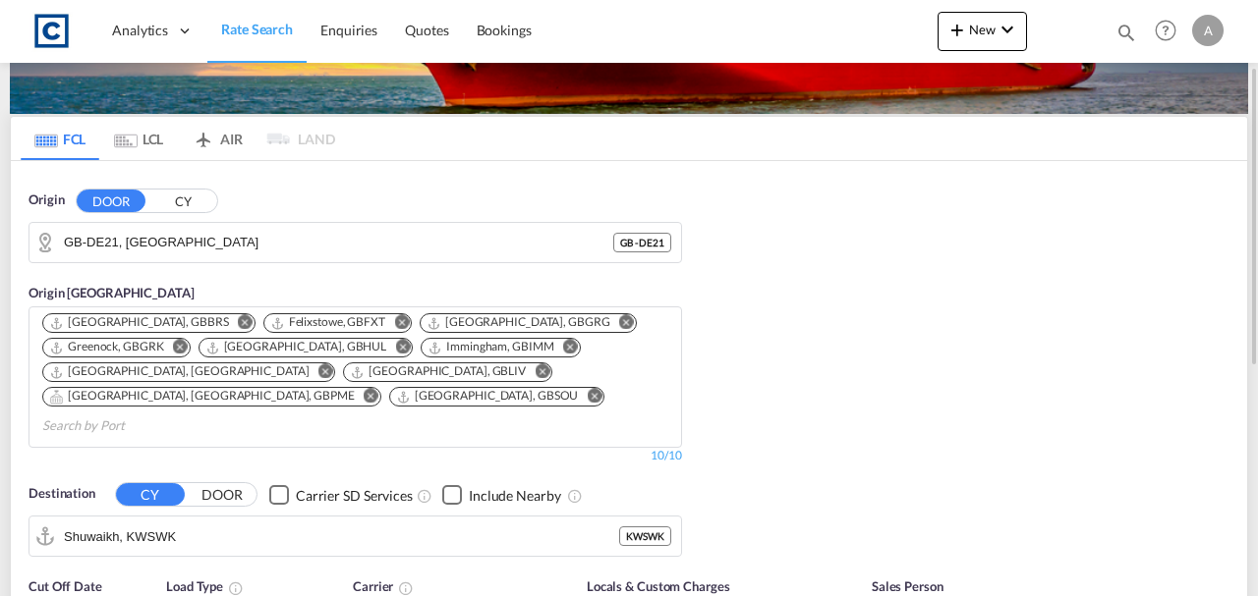
scroll to position [393, 0]
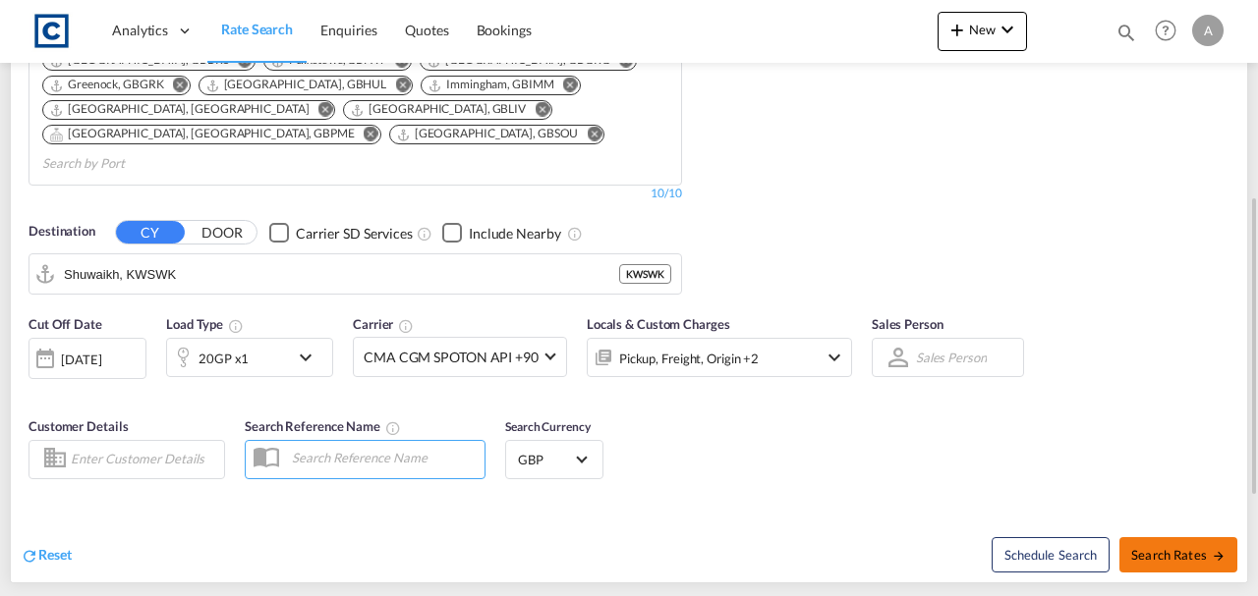
click at [1189, 547] on span "Search Rates" at bounding box center [1178, 555] width 94 height 16
type input "DE21 to KWSWK / 1 Sep 2025"
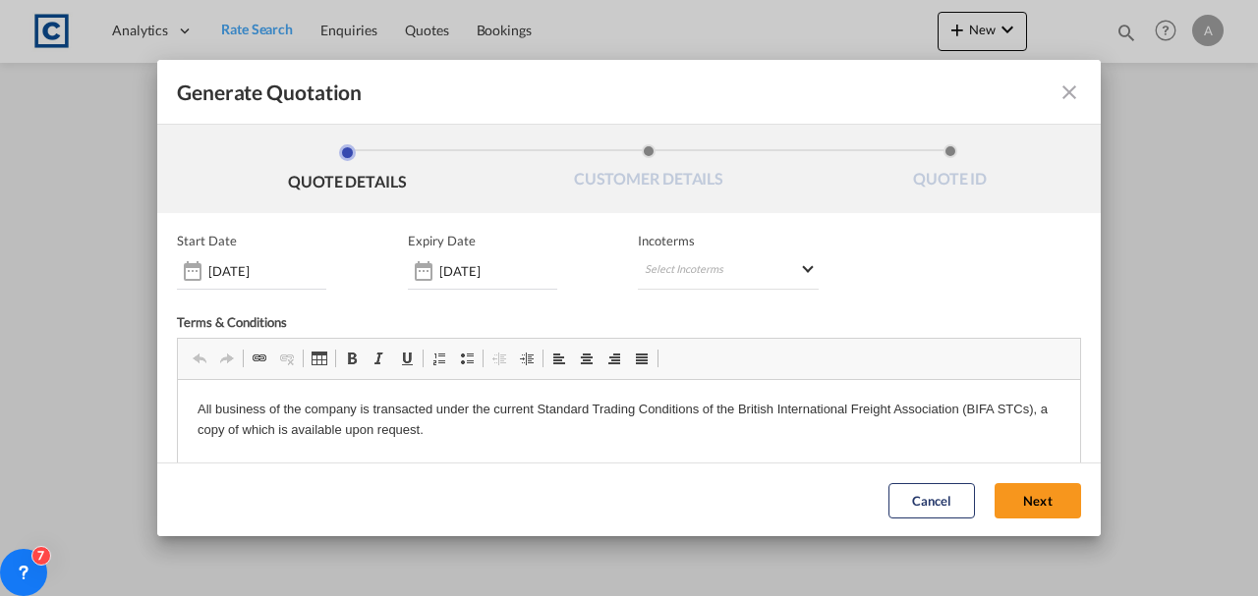
scroll to position [171, 0]
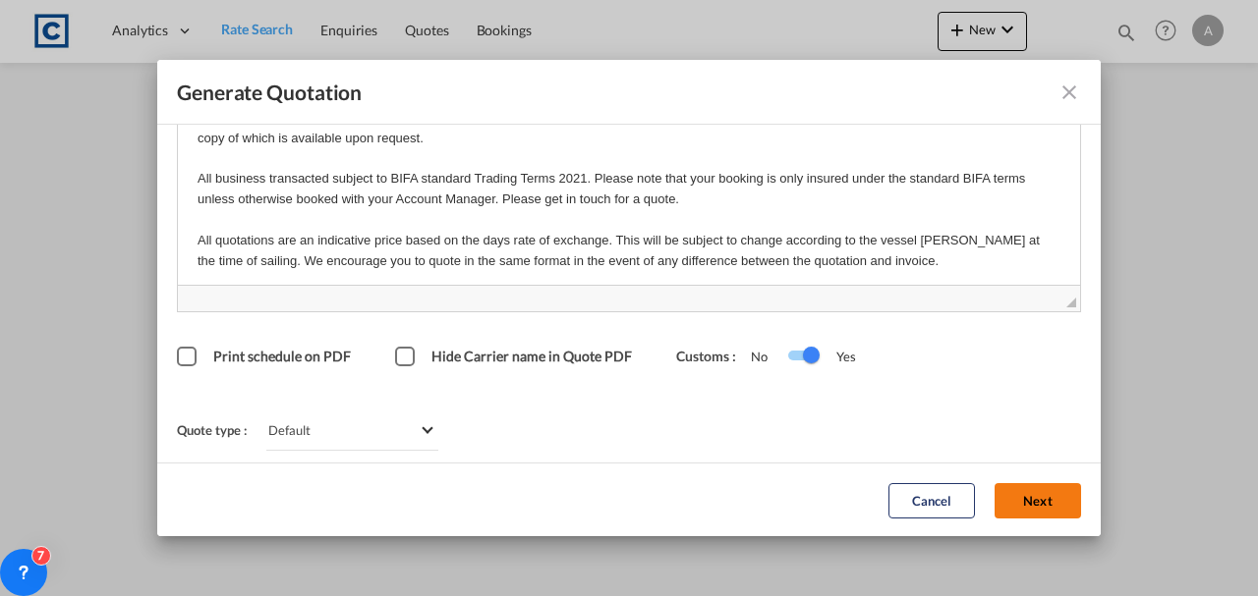
click at [1008, 511] on button "Next" at bounding box center [1037, 499] width 86 height 35
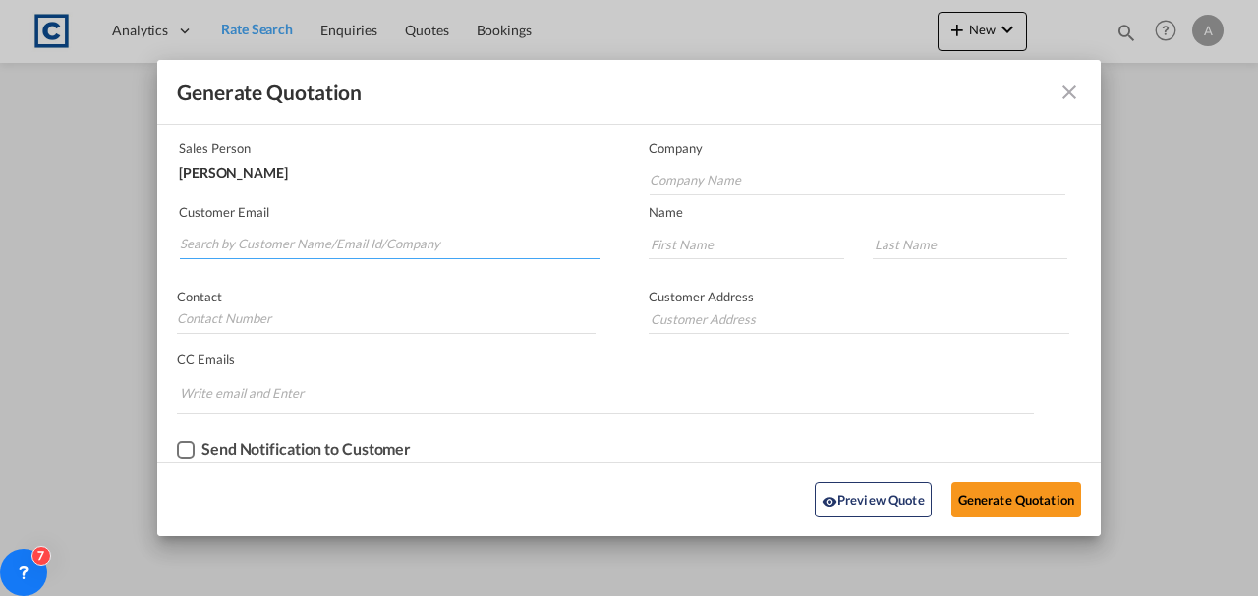
click at [346, 246] on input "Search by Customer Name/Email Id/Company" at bounding box center [390, 244] width 420 height 29
paste input "exports@simfreight.com"
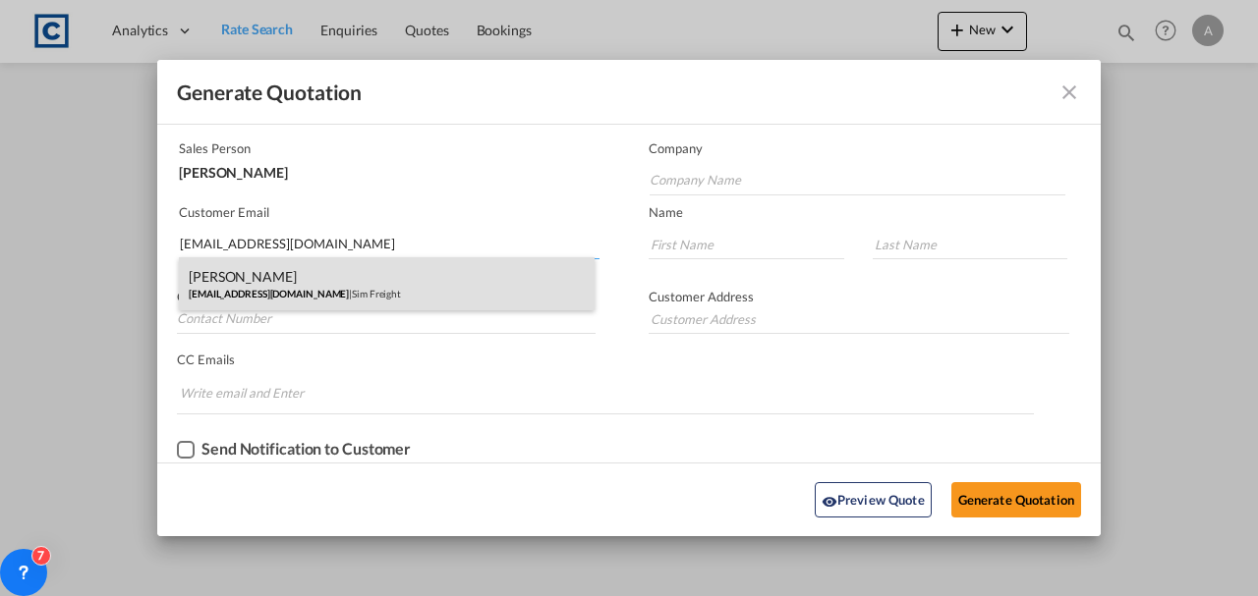
type input "exports@simfreight.com"
click at [402, 261] on div "Francesca Haiphong exports@simfreight.com | Sim Freight" at bounding box center [387, 283] width 416 height 53
type input "Sim Freight"
type input "Francesca"
type input "Haiphong"
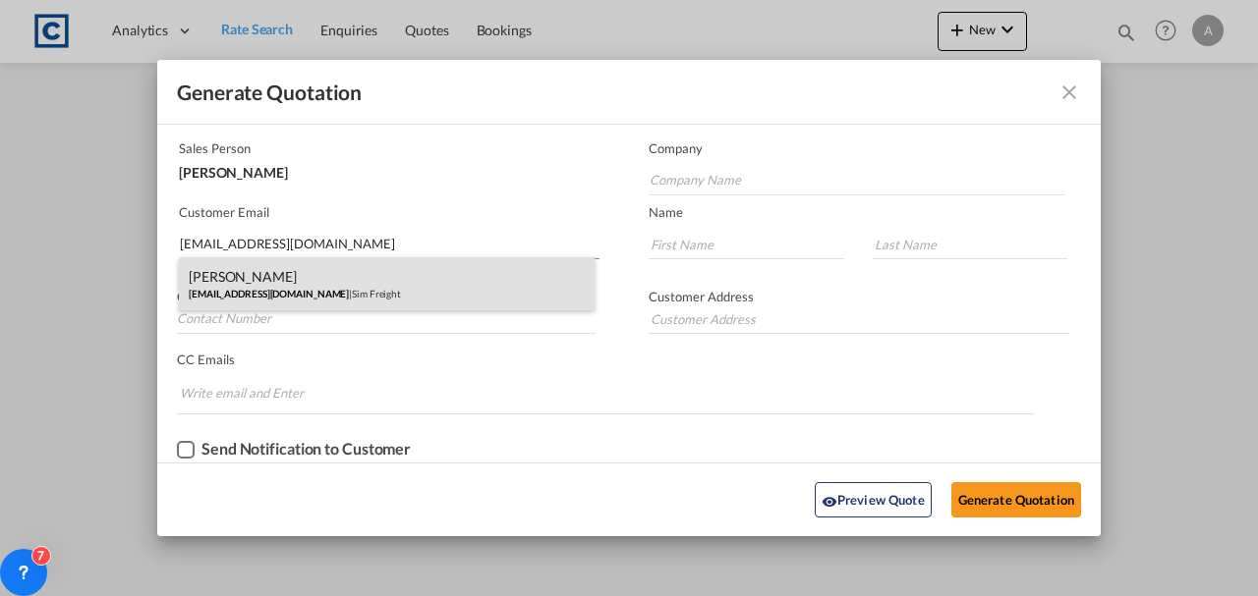
type input "0203 137 1093"
type input "Unit 2B, Polar Park, West Drayton UB7 0DG, United Kingdom"
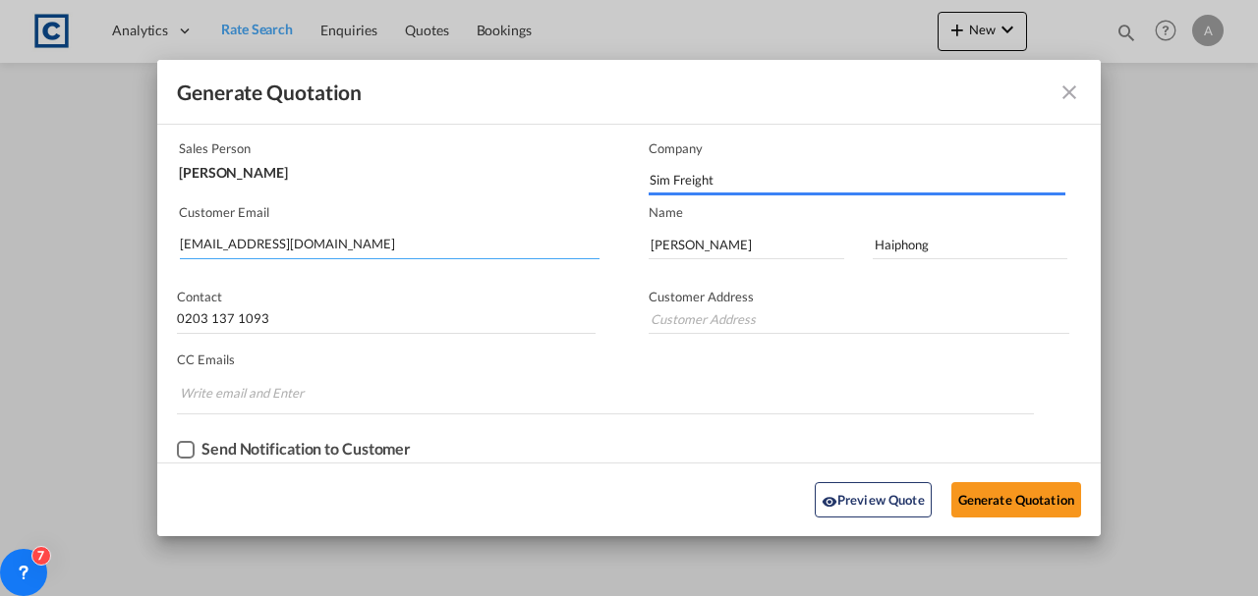
type input "Unit 2B, Polar Park, West Drayton UB7 0DG, United Kingdom"
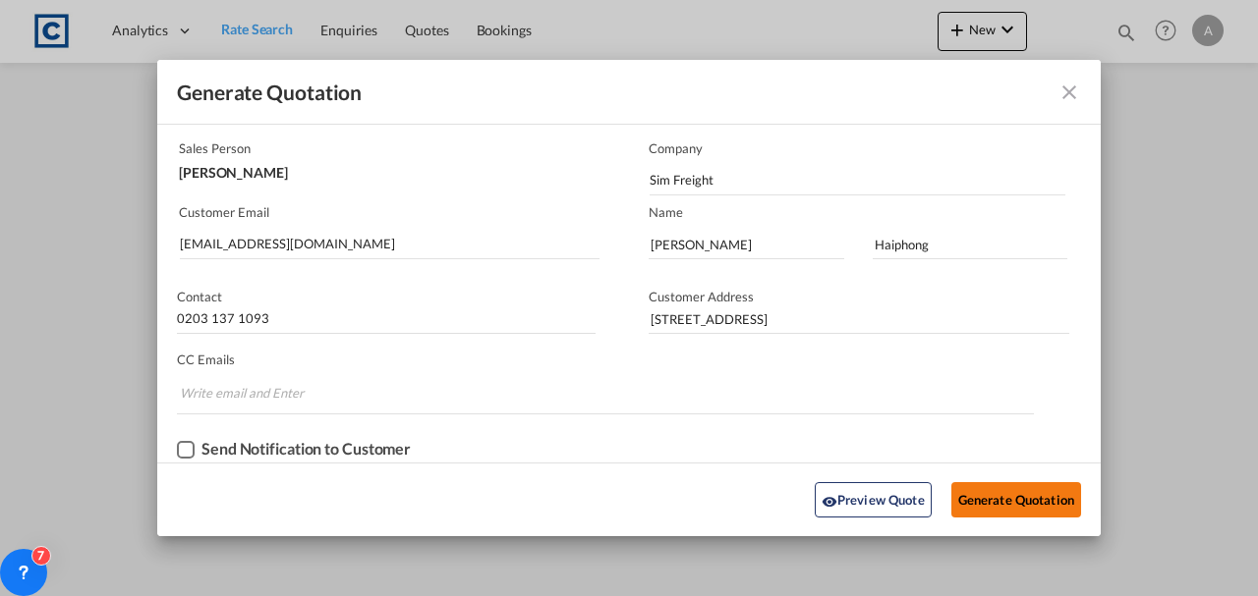
click at [996, 485] on button "Generate Quotation" at bounding box center [1016, 499] width 130 height 35
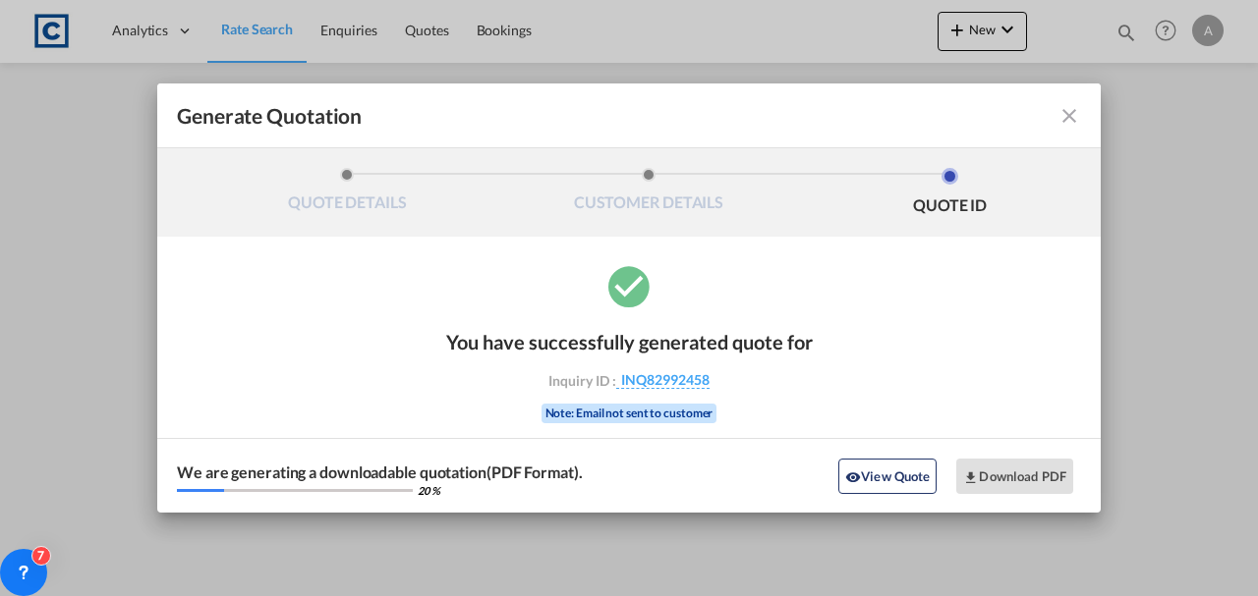
scroll to position [0, 0]
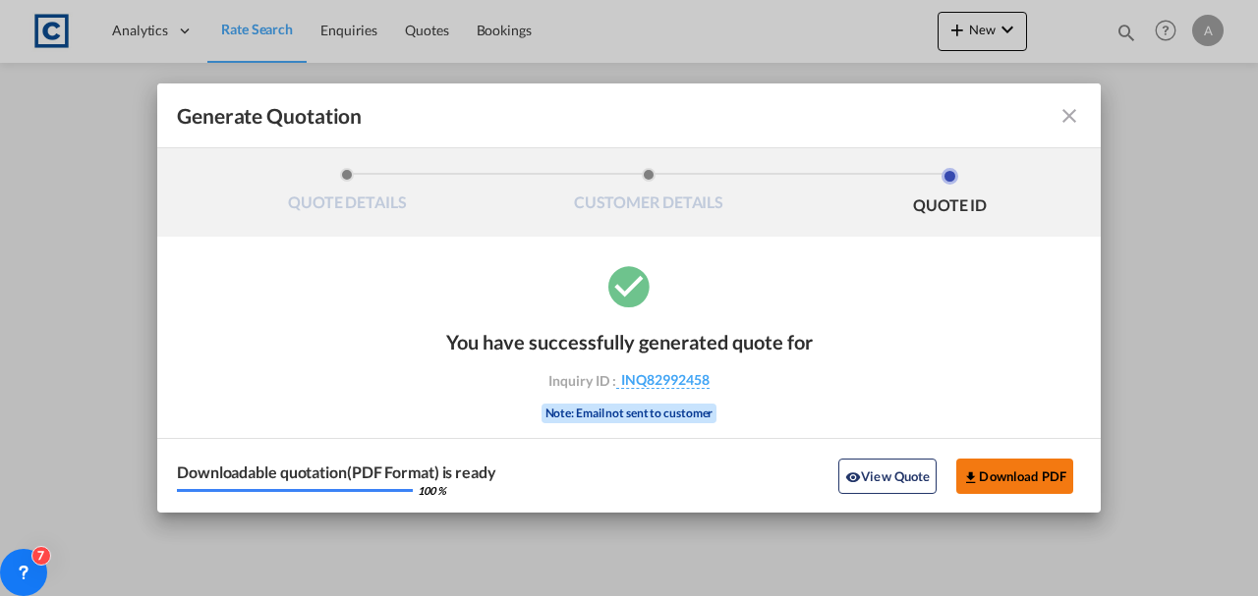
click at [1051, 487] on button "Download PDF" at bounding box center [1014, 476] width 117 height 35
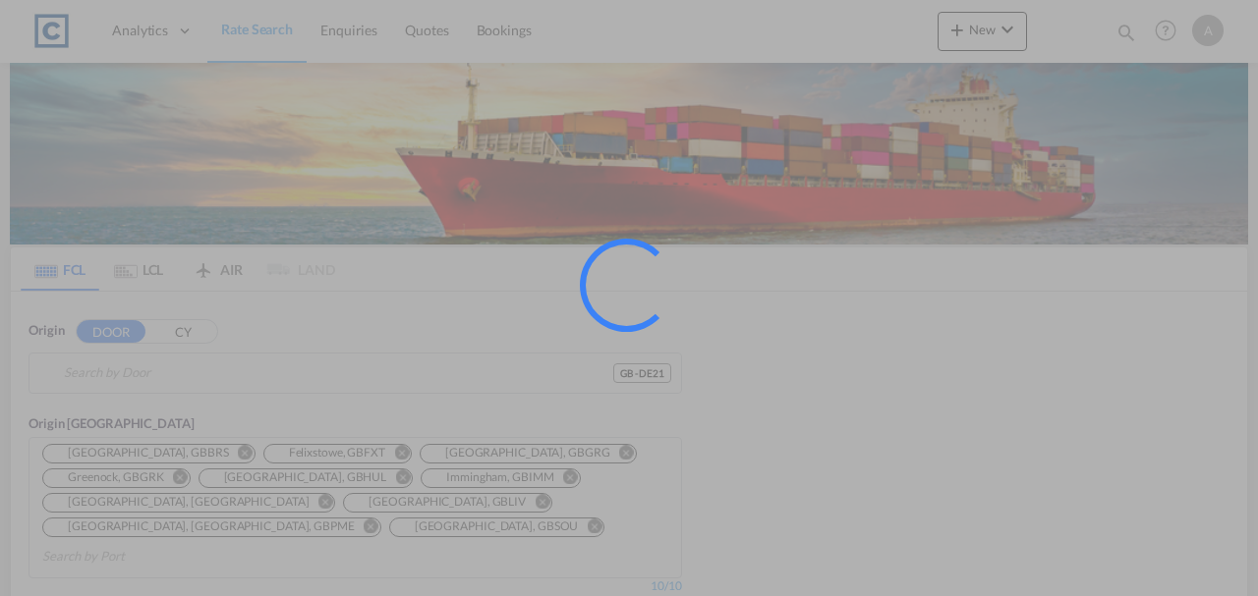
type input "GB-DE21, [GEOGRAPHIC_DATA]"
type input "Shuwaikh, KWSWK"
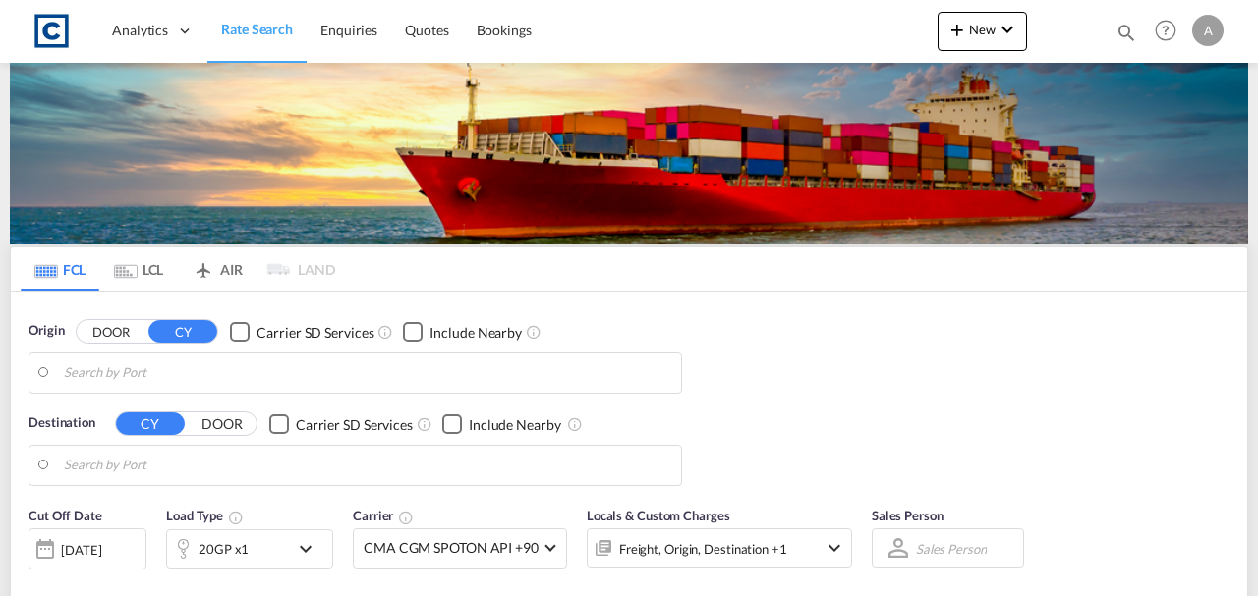
type input "GB-DE21, [GEOGRAPHIC_DATA]"
type input "Shuwaikh, KWSWK"
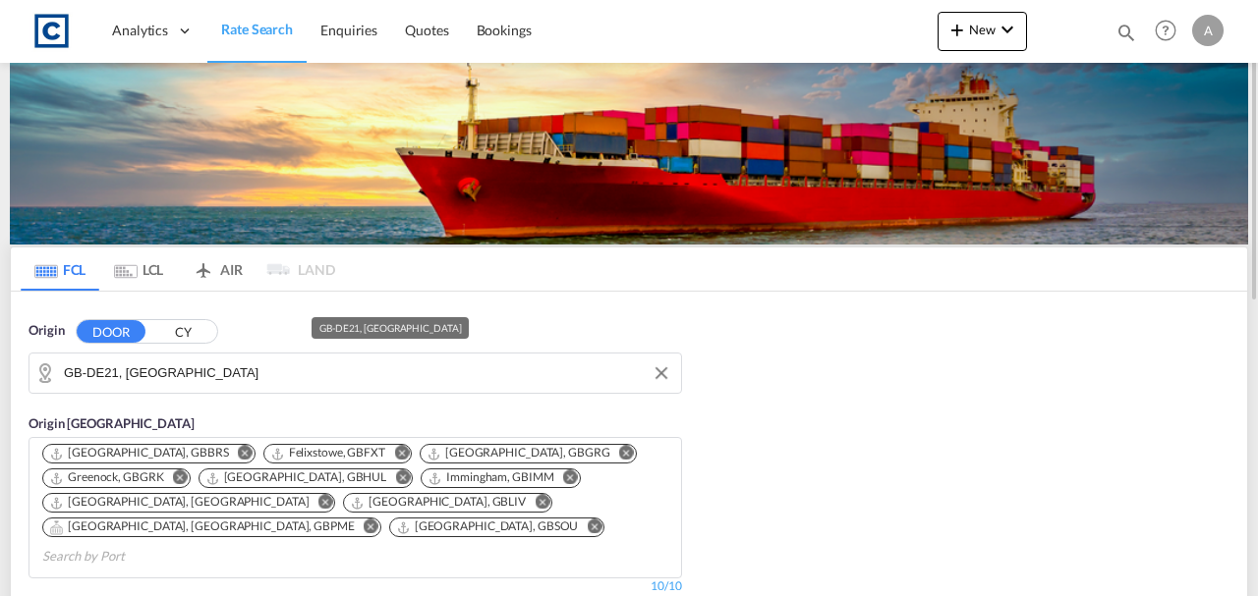
click at [141, 378] on input "GB-DE21, Derby" at bounding box center [367, 373] width 607 height 29
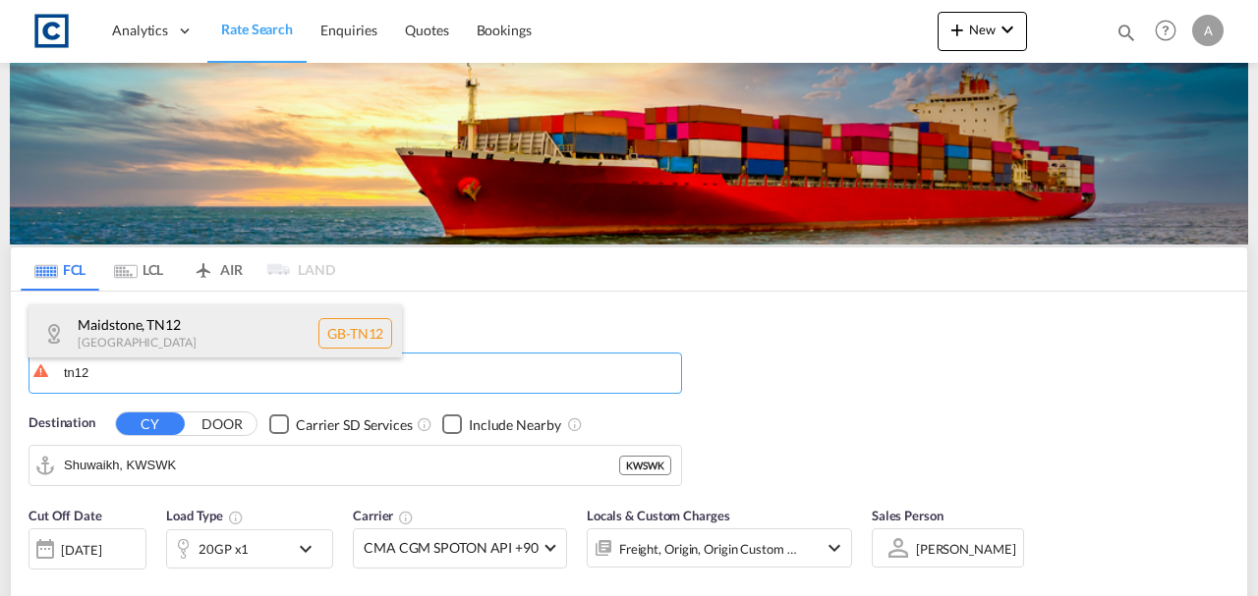
click at [148, 342] on div "Maidstone , TN12 United Kingdom GB-TN12" at bounding box center [214, 334] width 373 height 59
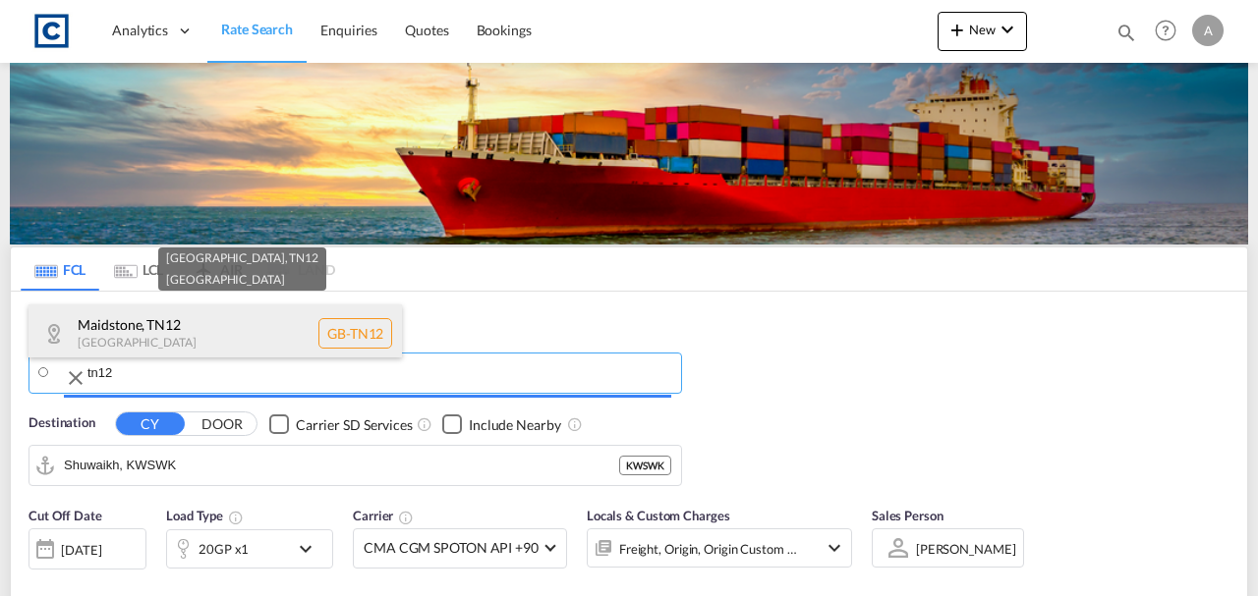
type input "GB-TN12, Maidstone"
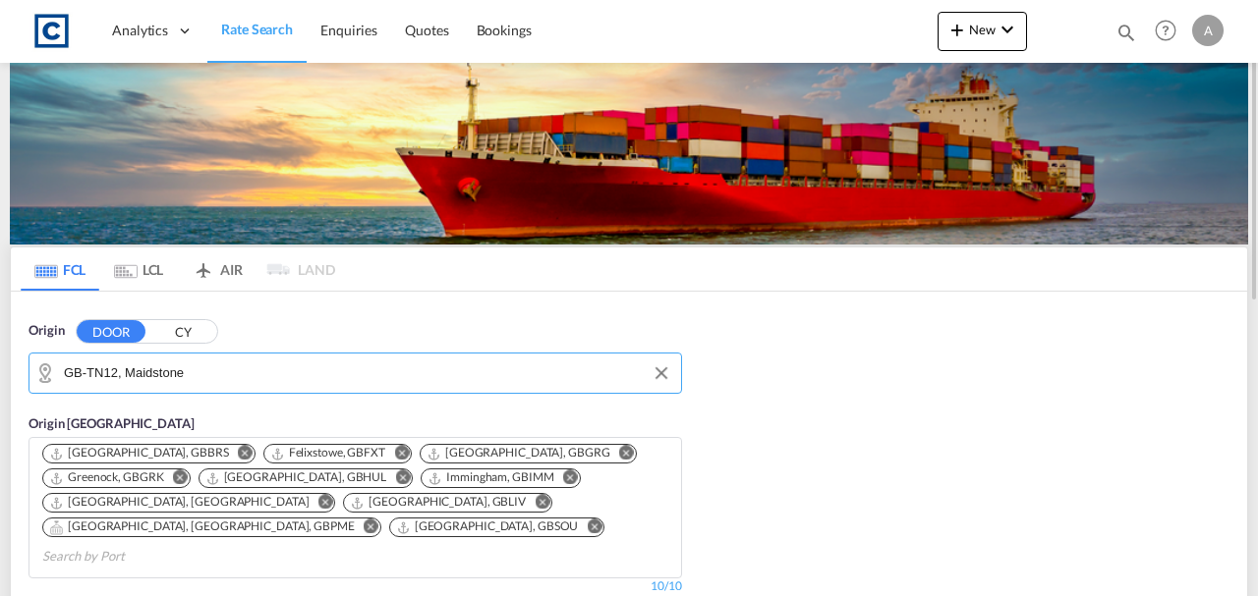
scroll to position [261, 0]
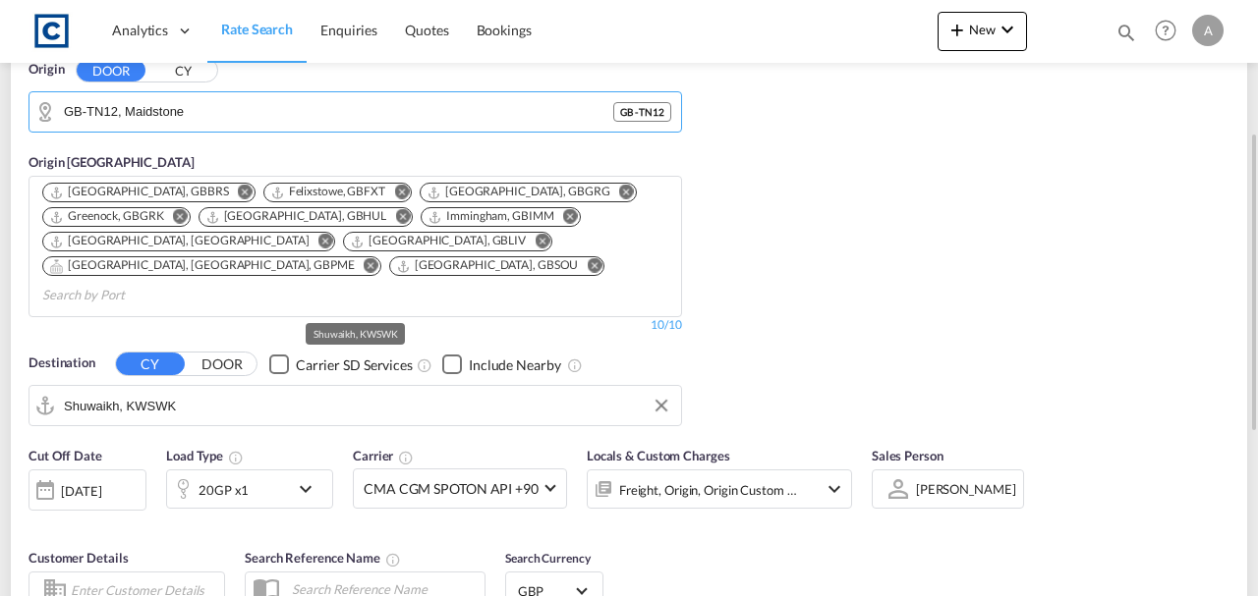
click at [221, 391] on input "Shuwaikh, KWSWK" at bounding box center [367, 405] width 607 height 29
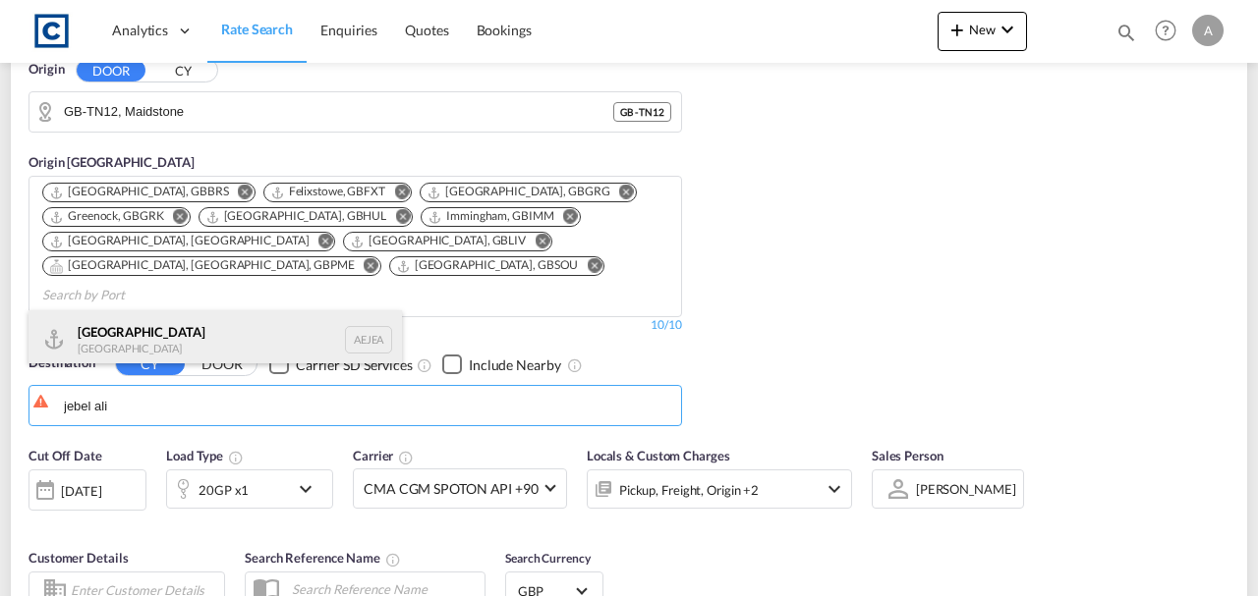
click at [180, 346] on div "[GEOGRAPHIC_DATA] [GEOGRAPHIC_DATA]" at bounding box center [214, 340] width 373 height 59
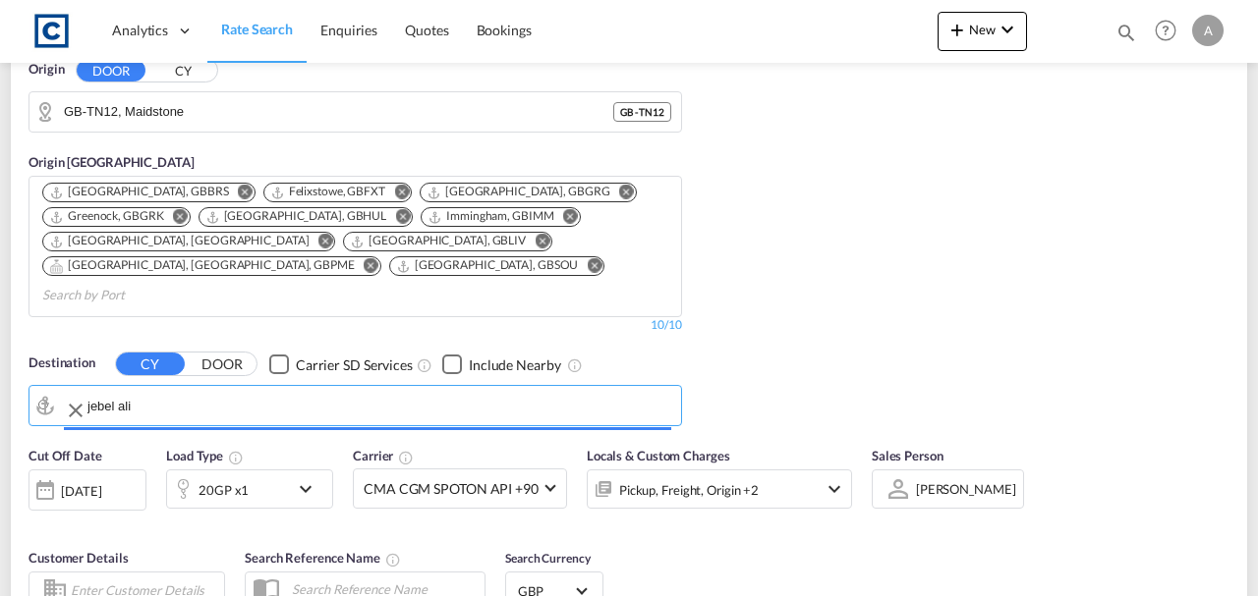
type input "[GEOGRAPHIC_DATA], [GEOGRAPHIC_DATA]"
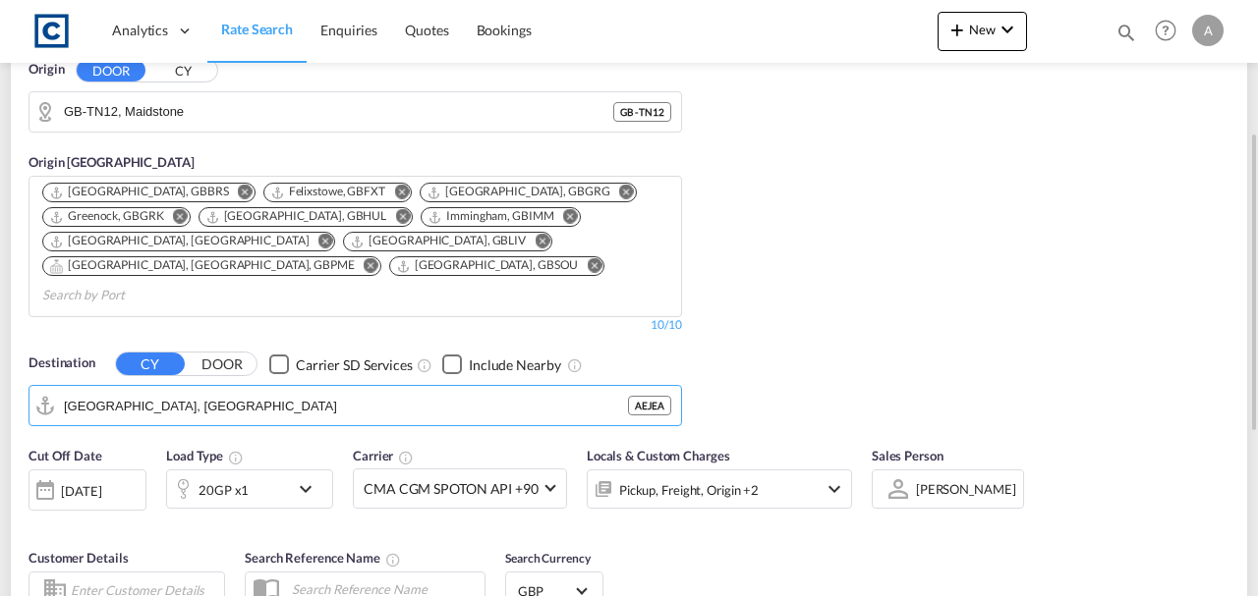
click at [738, 470] on div "Pickup, Freight, Origin +2" at bounding box center [693, 489] width 210 height 39
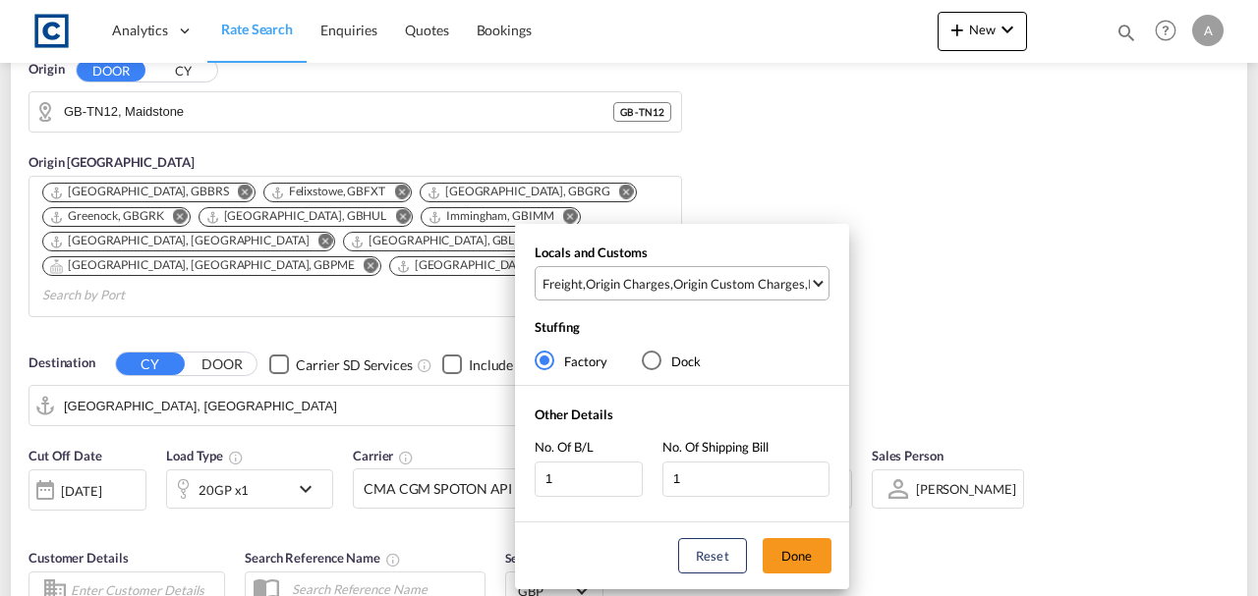
click at [710, 275] on div "Origin Custom Charges" at bounding box center [739, 284] width 132 height 18
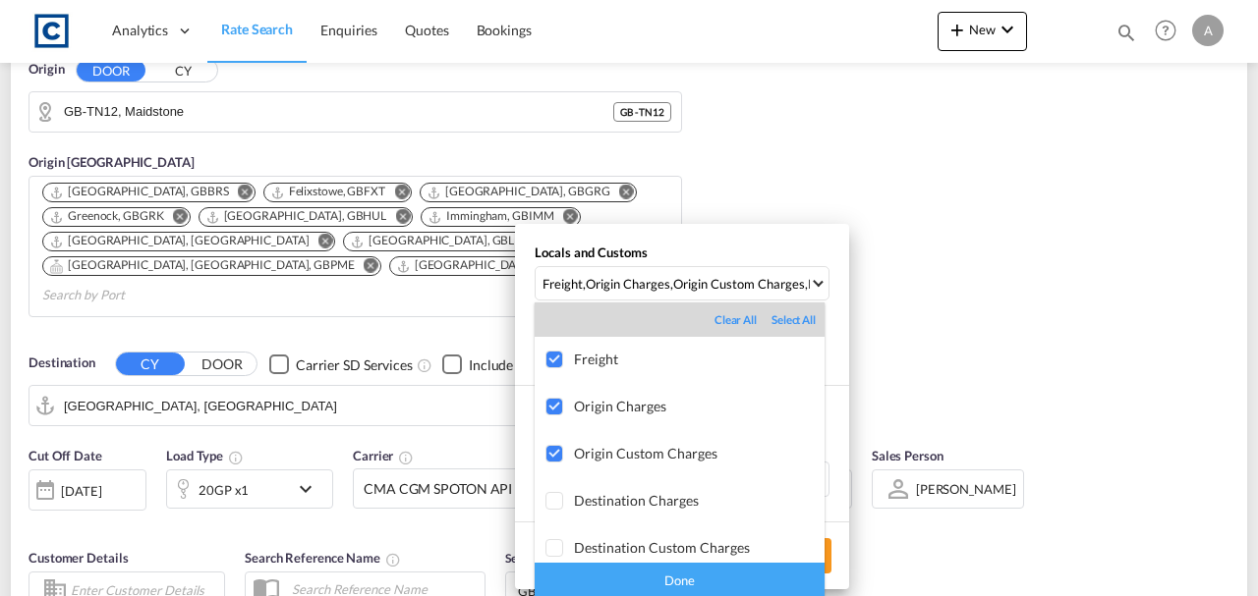
click at [731, 573] on div "Done" at bounding box center [680, 580] width 290 height 34
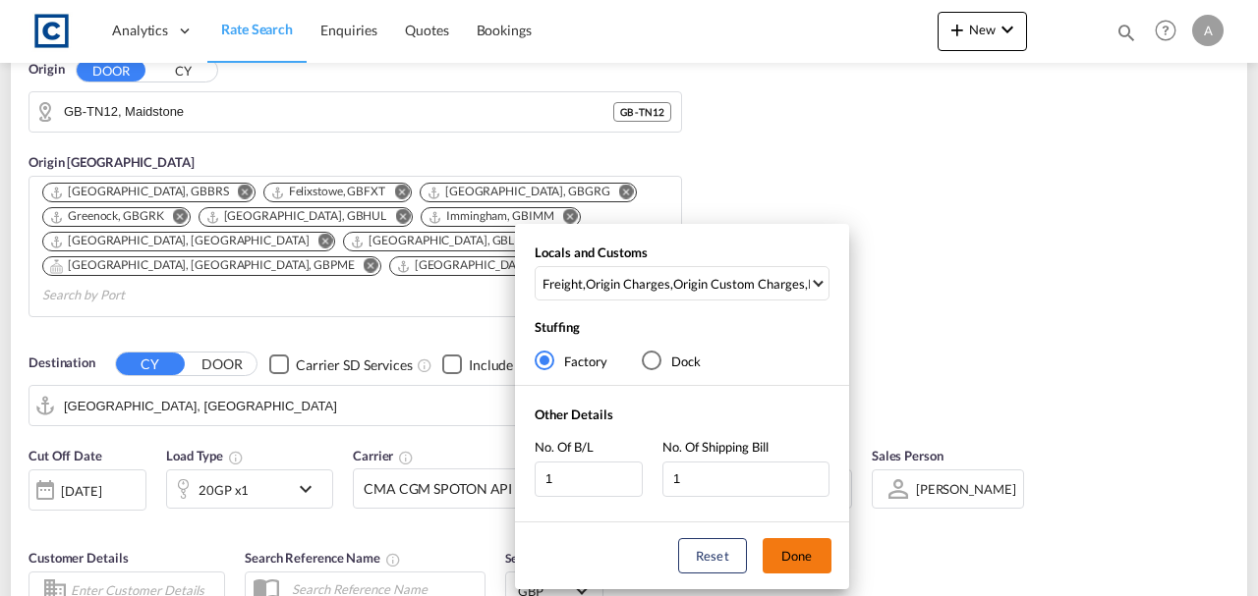
click at [786, 561] on button "Done" at bounding box center [797, 556] width 69 height 35
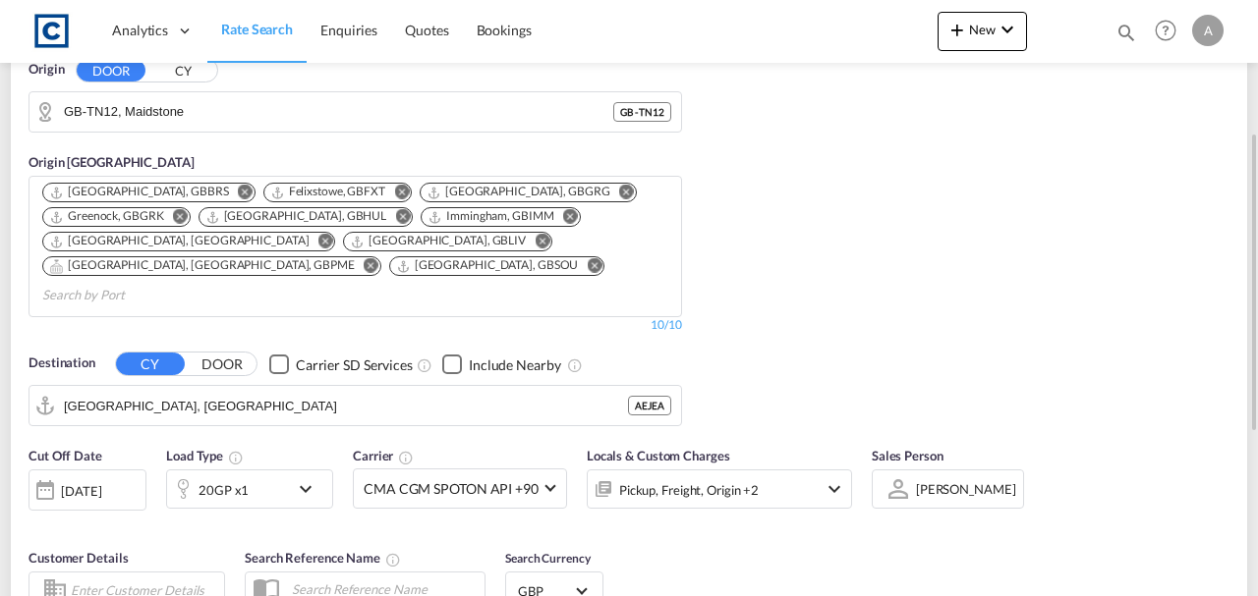
click at [1005, 298] on div "Origin DOOR CY GB-TN12, Maidstone GB - TN12 Origin CY Bristol, GBBRS Felixstowe…" at bounding box center [629, 233] width 1236 height 406
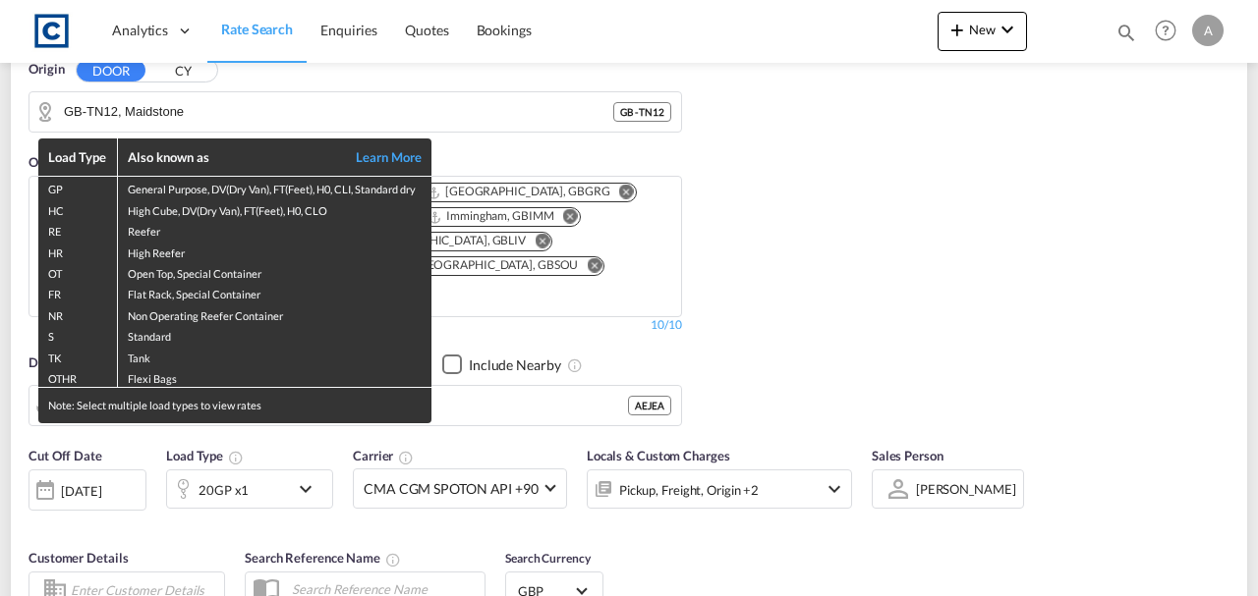
click at [108, 473] on div "Load Type Also known as Learn More GP General Purpose, DV(Dry Van), FT(Feet), H…" at bounding box center [629, 298] width 1258 height 596
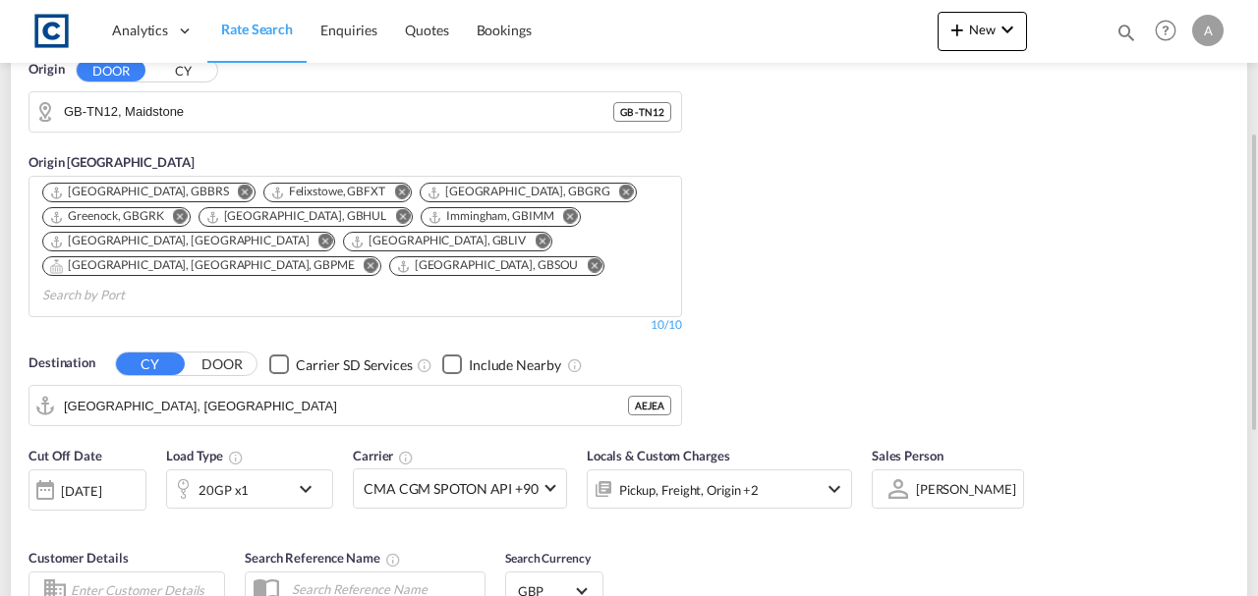
click at [79, 482] on div "[DATE]" at bounding box center [81, 491] width 40 height 18
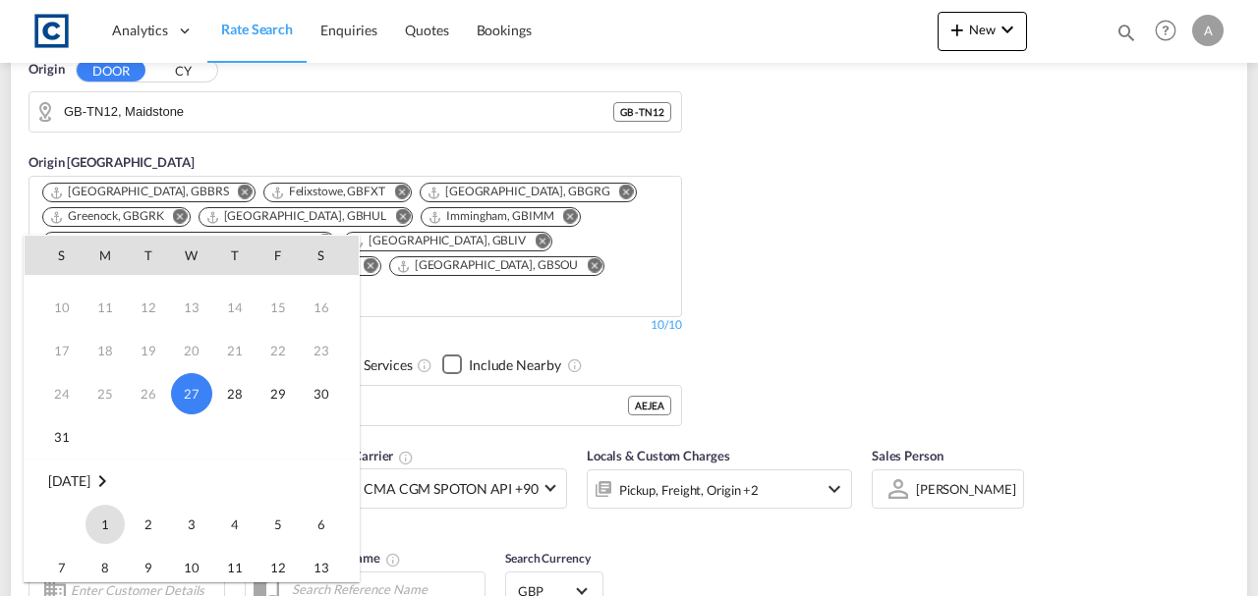
scroll to position [131, 0]
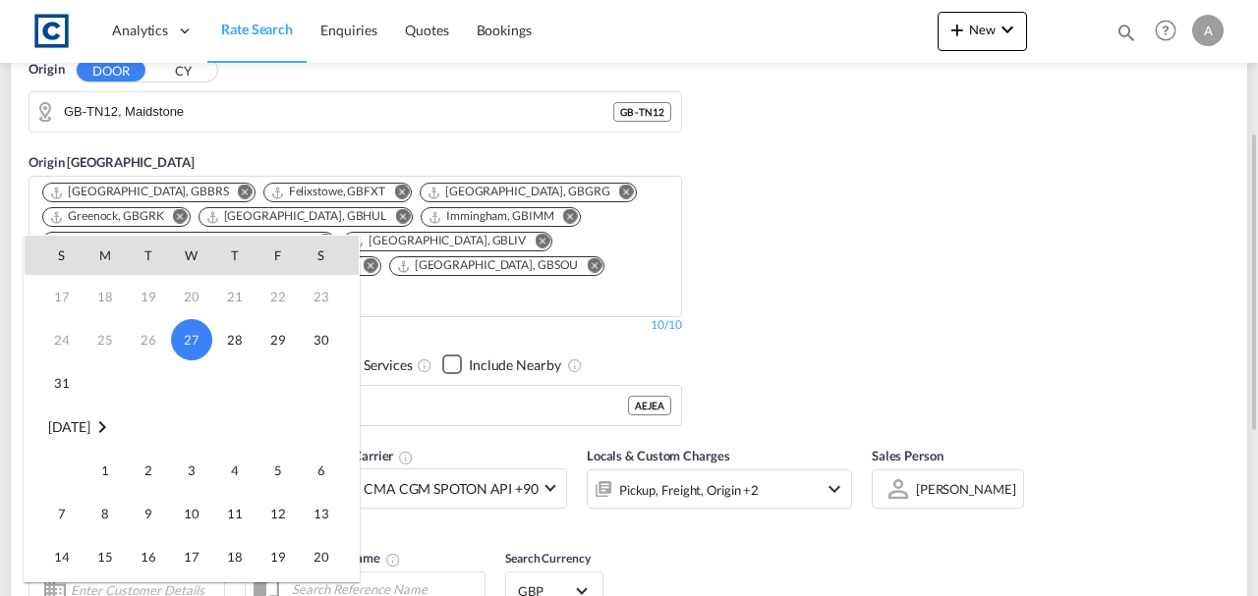
click at [98, 465] on span "1" at bounding box center [104, 470] width 39 height 39
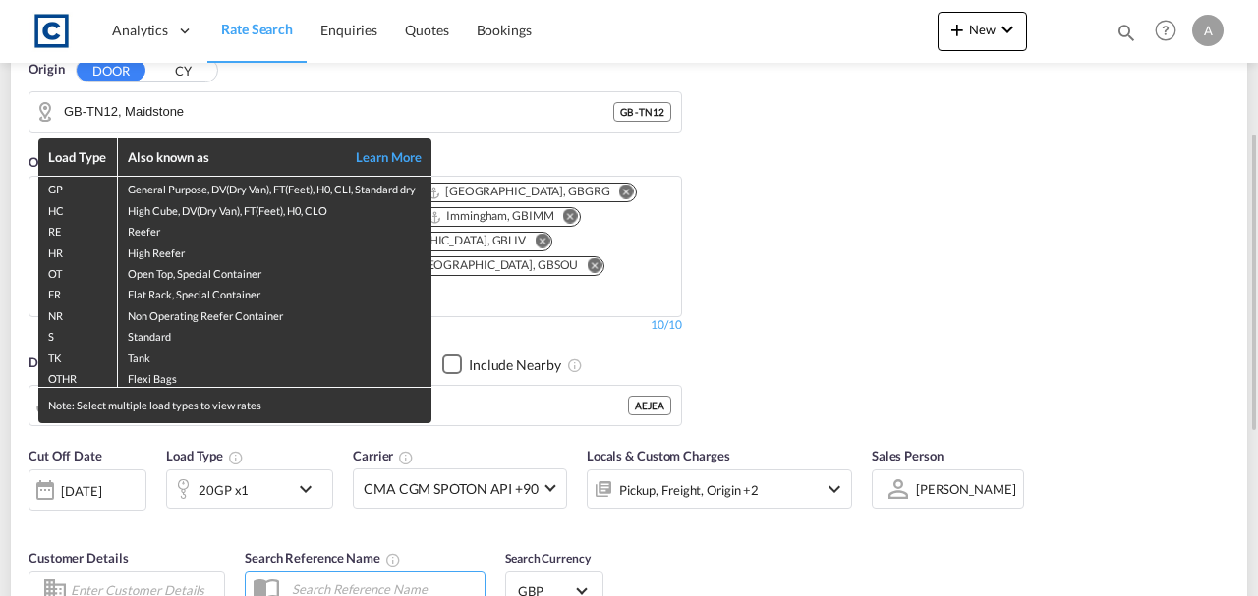
click at [1140, 294] on div "Load Type Also known as Learn More GP General Purpose, DV(Dry Van), FT(Feet), H…" at bounding box center [629, 298] width 1258 height 596
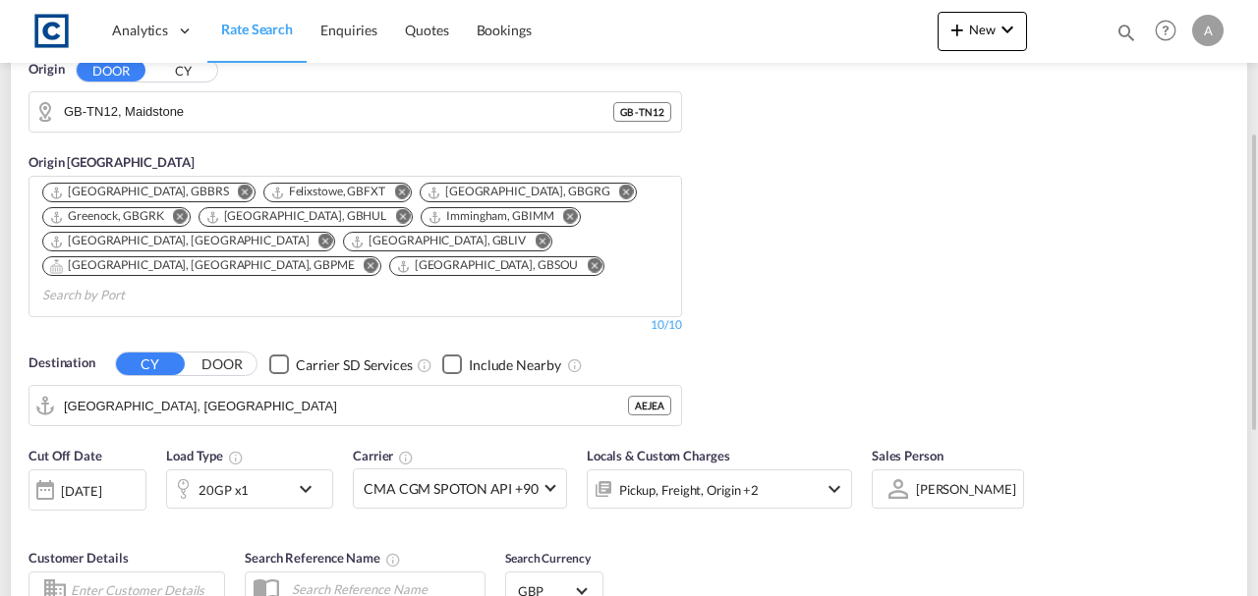
scroll to position [589, 0]
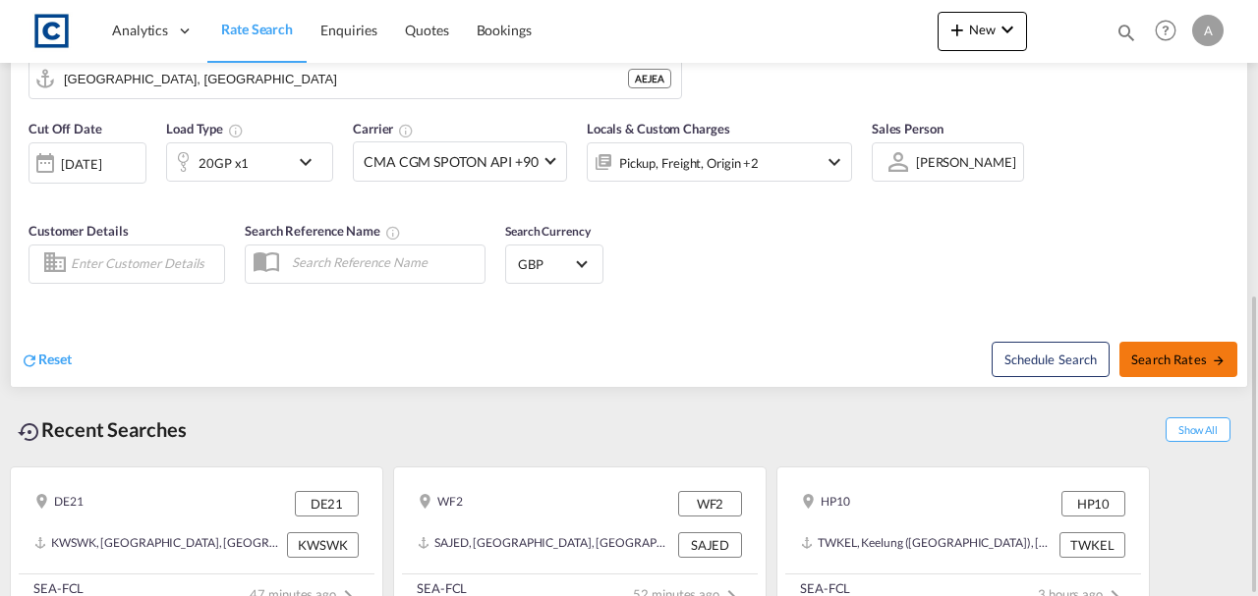
click at [1203, 352] on span "Search Rates" at bounding box center [1178, 360] width 94 height 16
type input "TN12 to AEJEA / 1 Sep 2025"
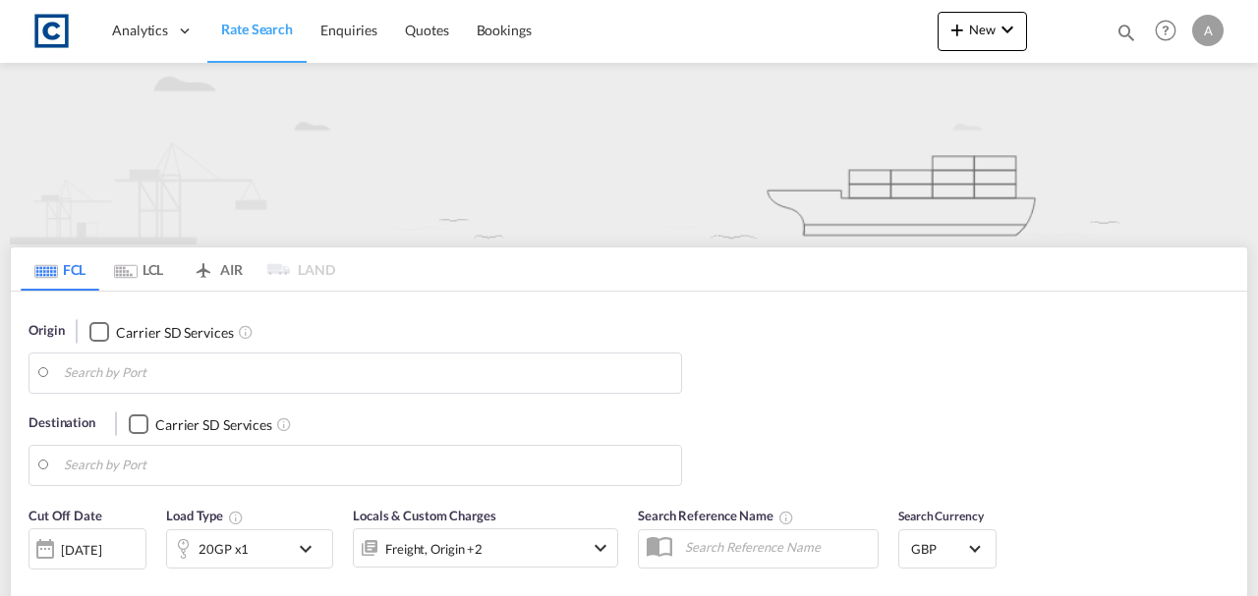
type input "TN12"
type input "[GEOGRAPHIC_DATA], [GEOGRAPHIC_DATA]"
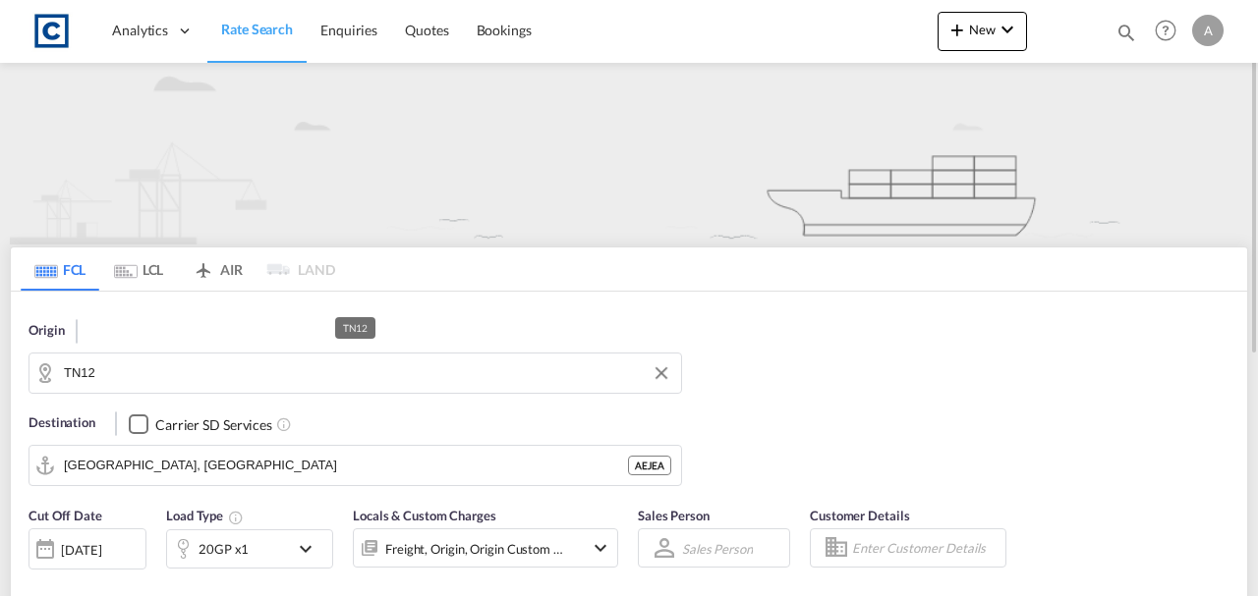
click at [175, 381] on input "TN12" at bounding box center [367, 373] width 607 height 29
click at [165, 369] on input "TN12" at bounding box center [367, 373] width 607 height 29
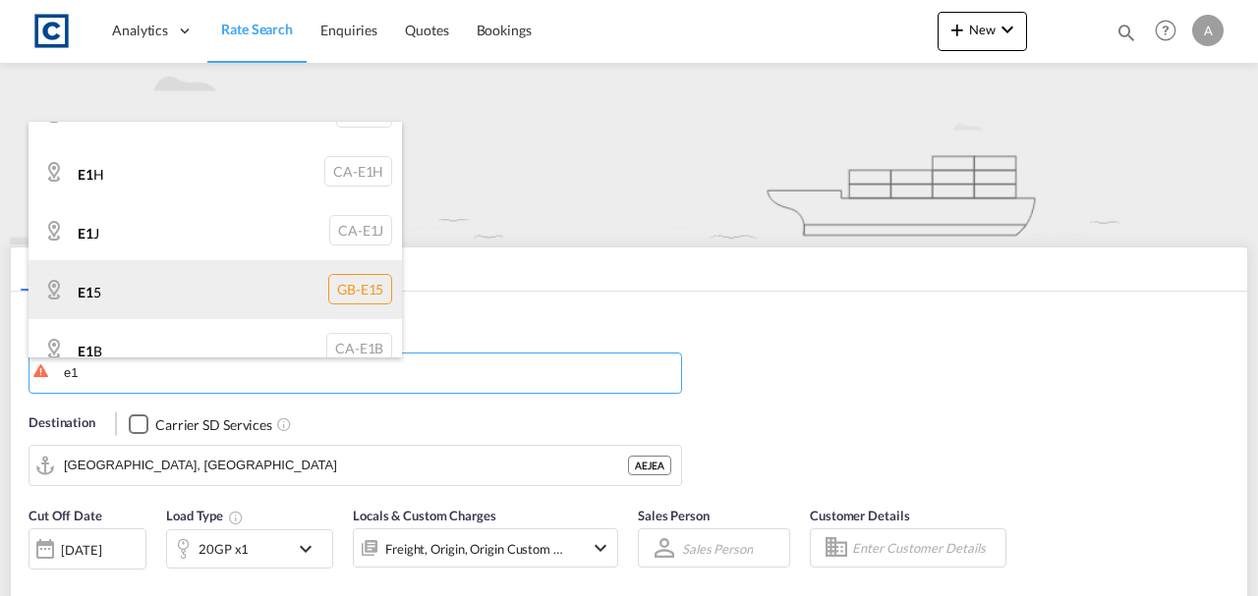
scroll to position [851, 0]
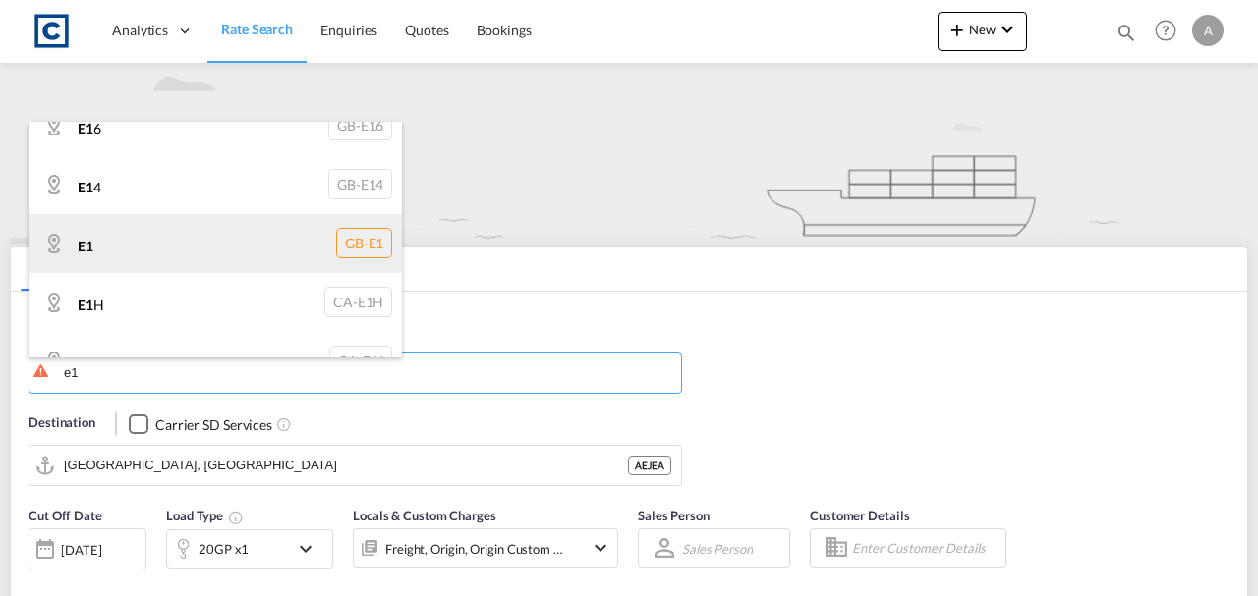
click at [210, 247] on div "E1 GB-E1" at bounding box center [214, 243] width 373 height 59
type input "E1"
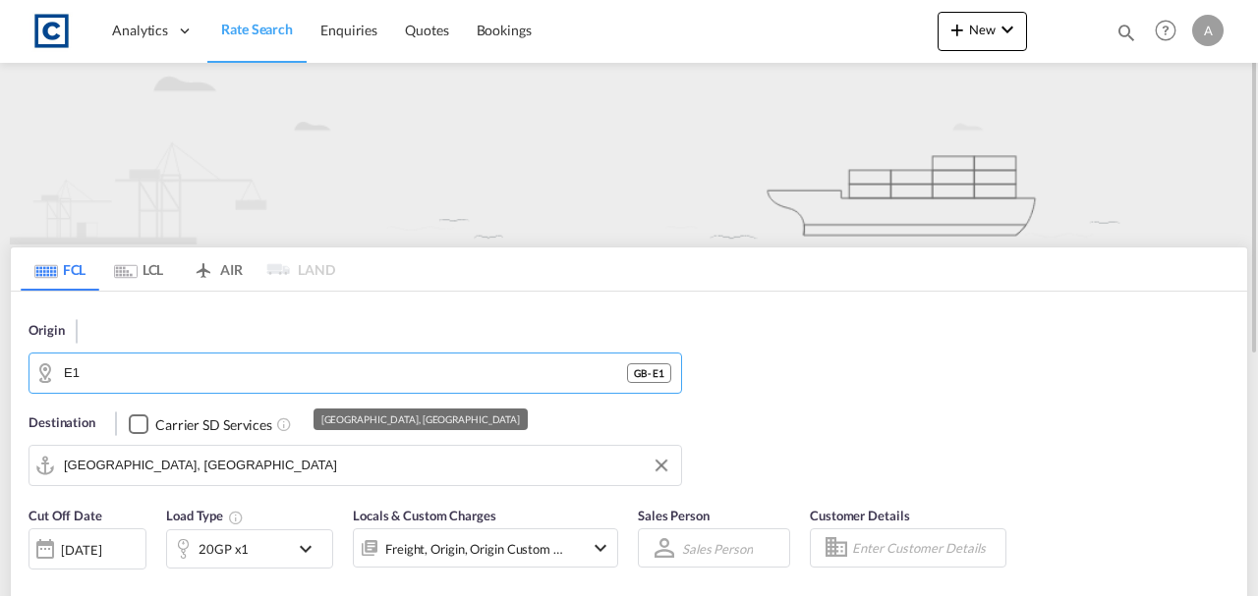
click at [206, 462] on input "[GEOGRAPHIC_DATA], [GEOGRAPHIC_DATA]" at bounding box center [367, 465] width 607 height 29
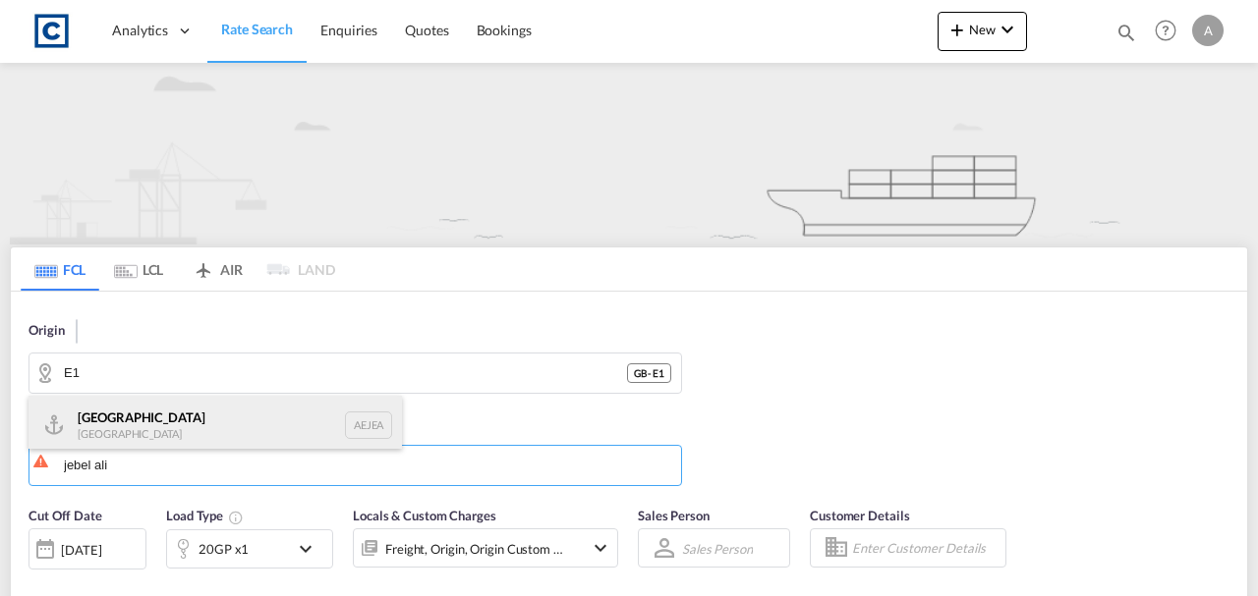
click at [174, 416] on div "[GEOGRAPHIC_DATA] [GEOGRAPHIC_DATA]" at bounding box center [214, 425] width 373 height 59
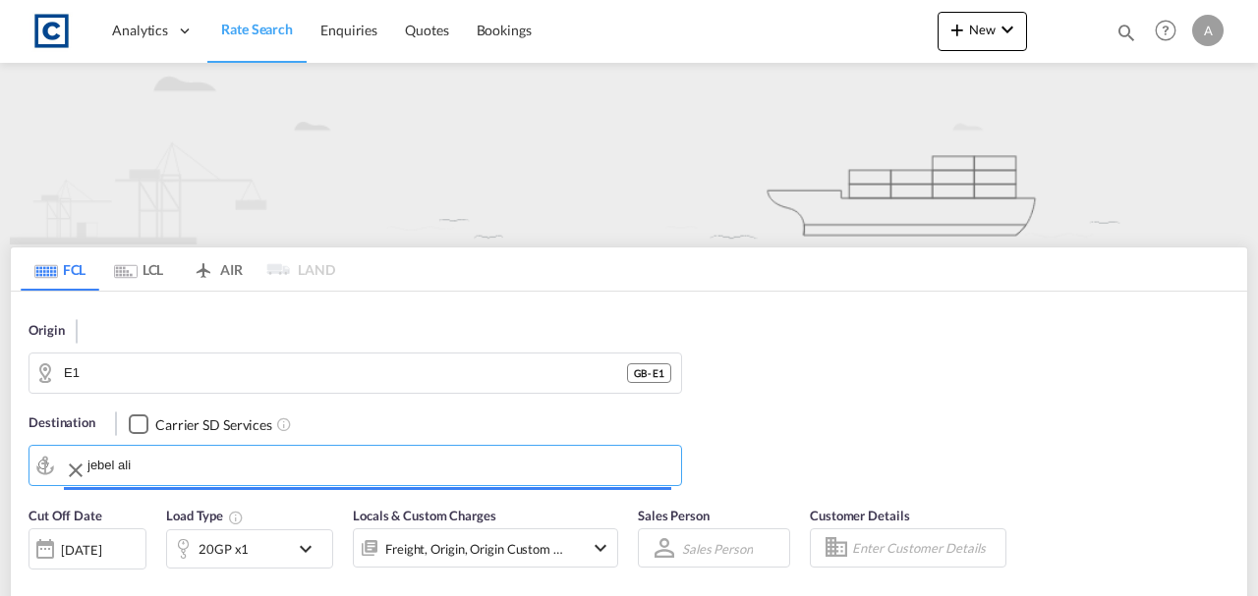
type input "[GEOGRAPHIC_DATA], [GEOGRAPHIC_DATA]"
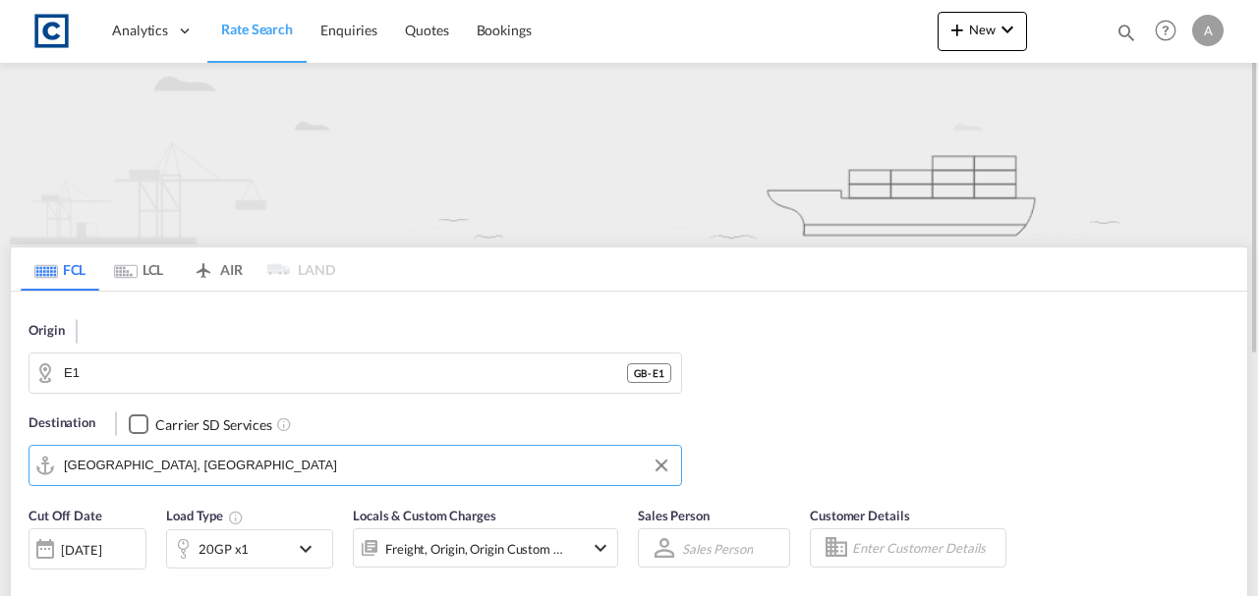
scroll to position [131, 0]
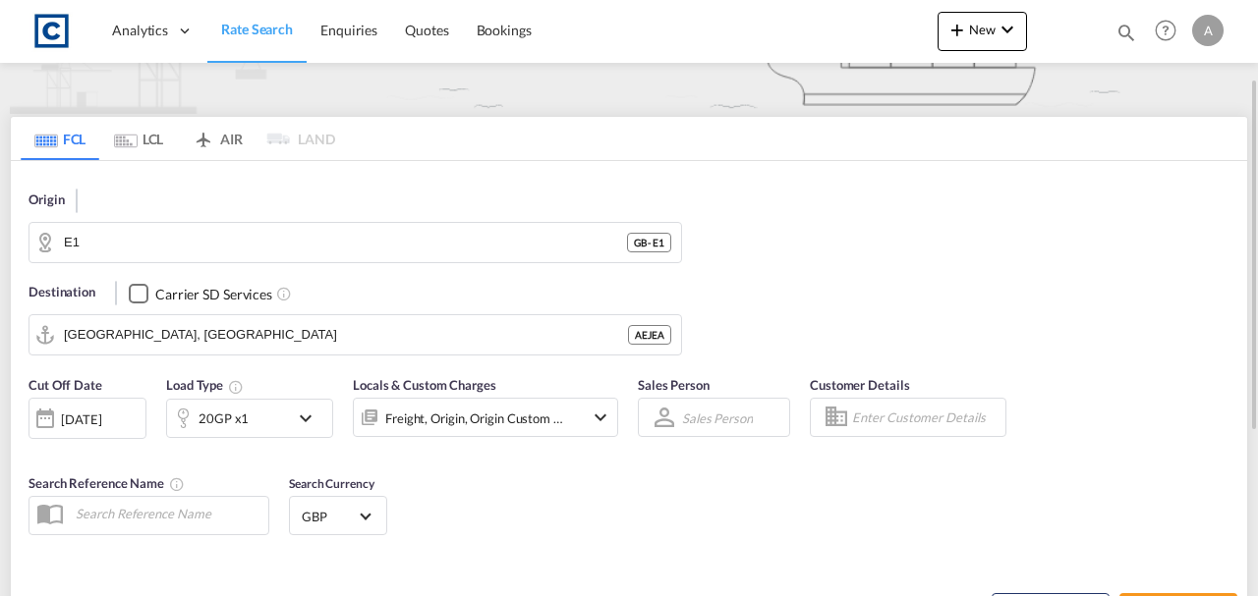
click at [487, 395] on md-input-container "Freight, Origin, Origin Custom +1" at bounding box center [485, 413] width 265 height 39
click at [496, 402] on div "Freight, Origin, Origin Custom +1" at bounding box center [459, 417] width 210 height 39
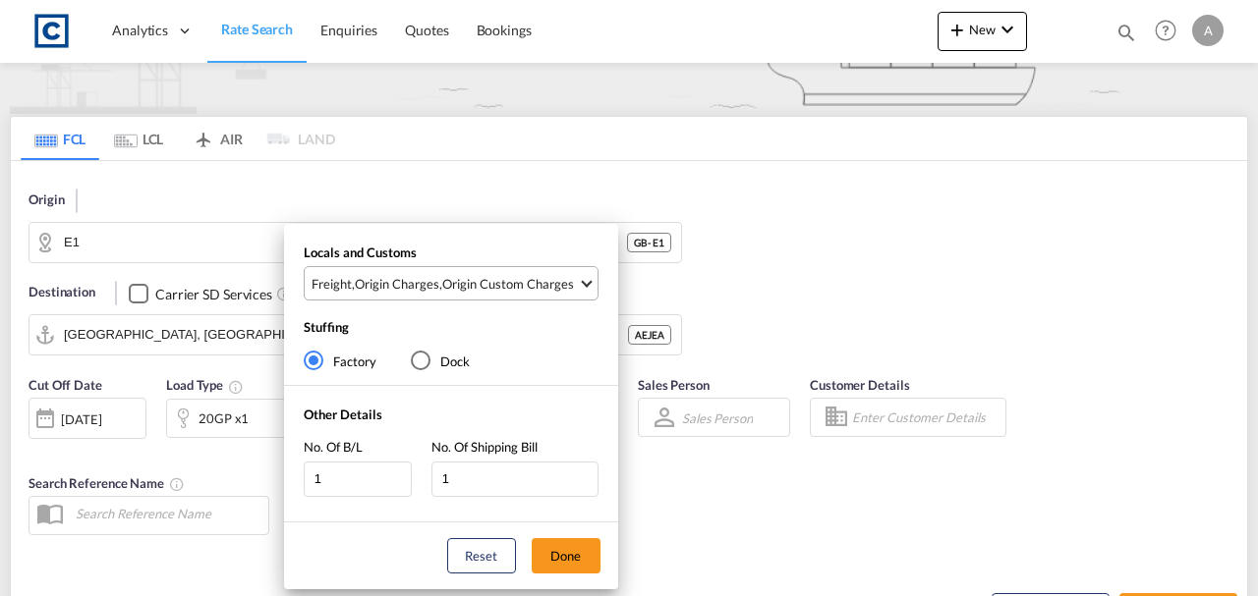
click at [488, 284] on div "Origin Custom Charges" at bounding box center [508, 284] width 132 height 18
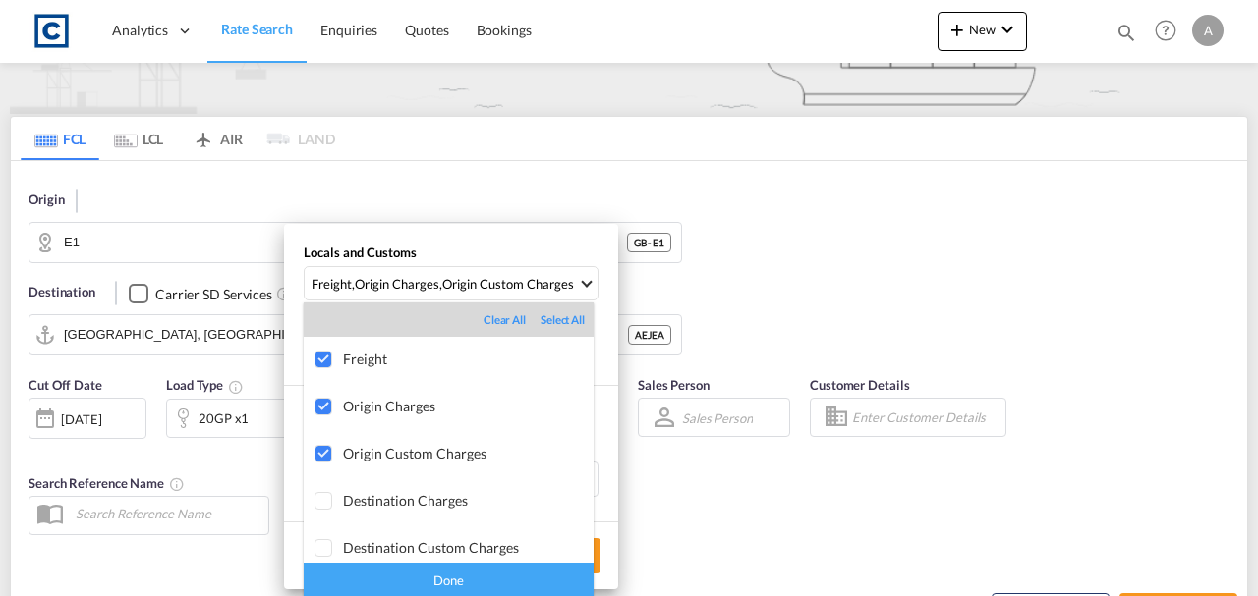
drag, startPoint x: 501, startPoint y: 577, endPoint x: 536, endPoint y: 577, distance: 34.4
click at [502, 577] on div "Done" at bounding box center [449, 580] width 290 height 34
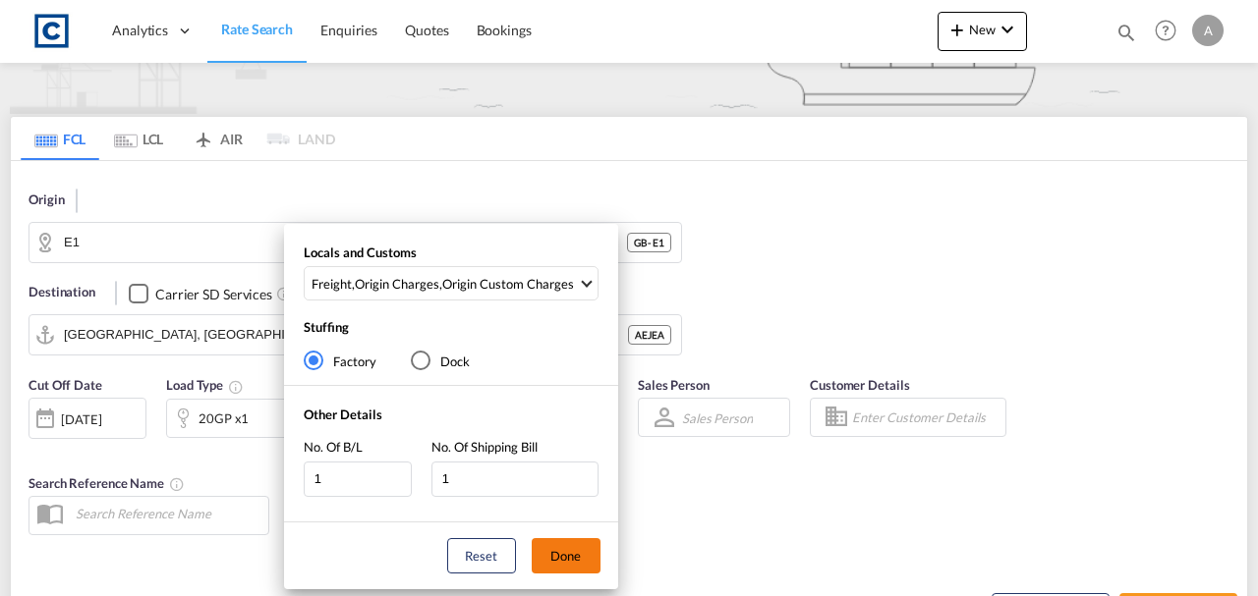
drag, startPoint x: 553, startPoint y: 570, endPoint x: 628, endPoint y: 534, distance: 83.1
click at [554, 570] on button "Done" at bounding box center [566, 556] width 69 height 35
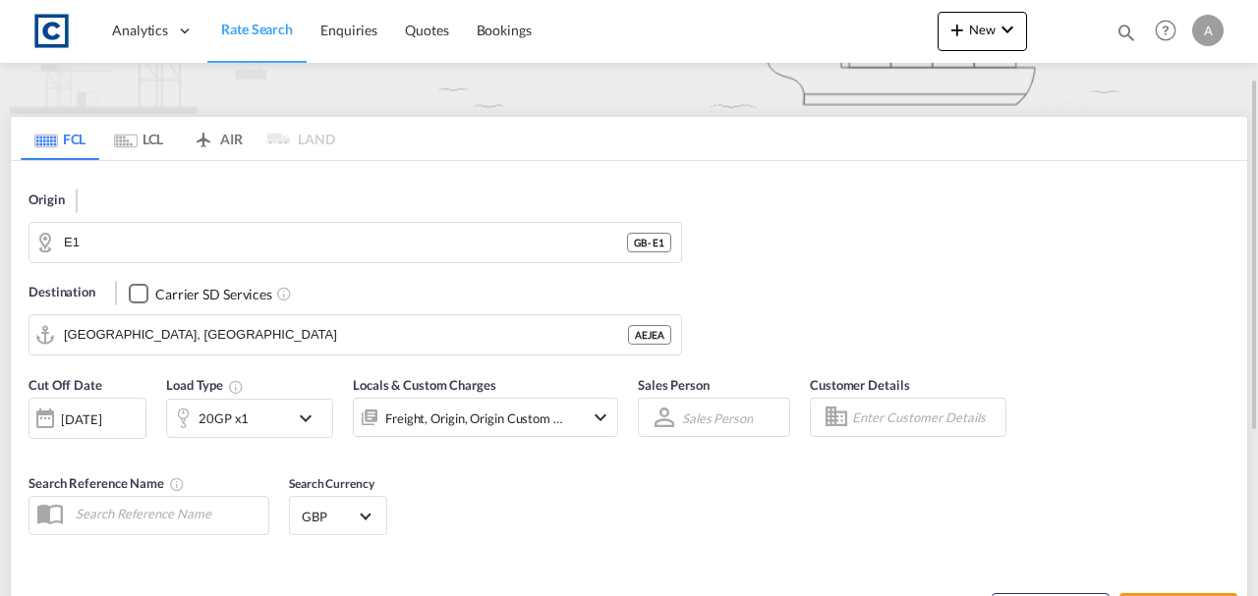
click at [711, 509] on div "Cut Off Date [DATE] [DATE] Load Type 20GP x1 Locals & Custom Charges Freight, O…" at bounding box center [629, 460] width 1236 height 188
click at [85, 415] on div "[DATE]" at bounding box center [81, 420] width 40 height 18
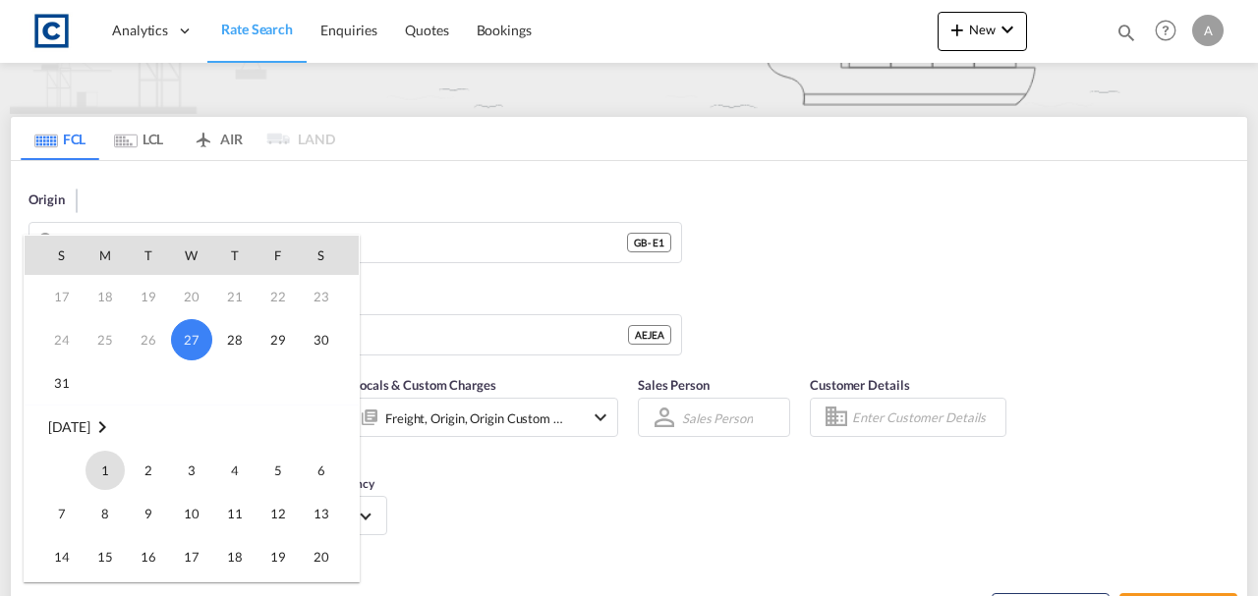
click at [114, 458] on span "1" at bounding box center [104, 470] width 39 height 39
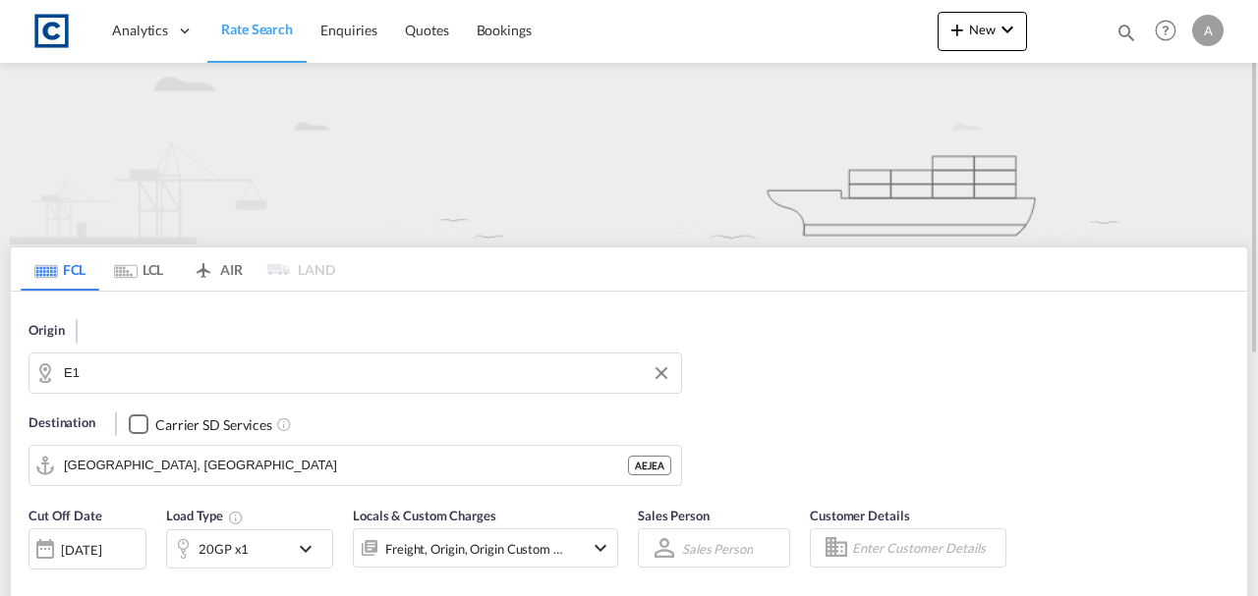
scroll to position [327, 0]
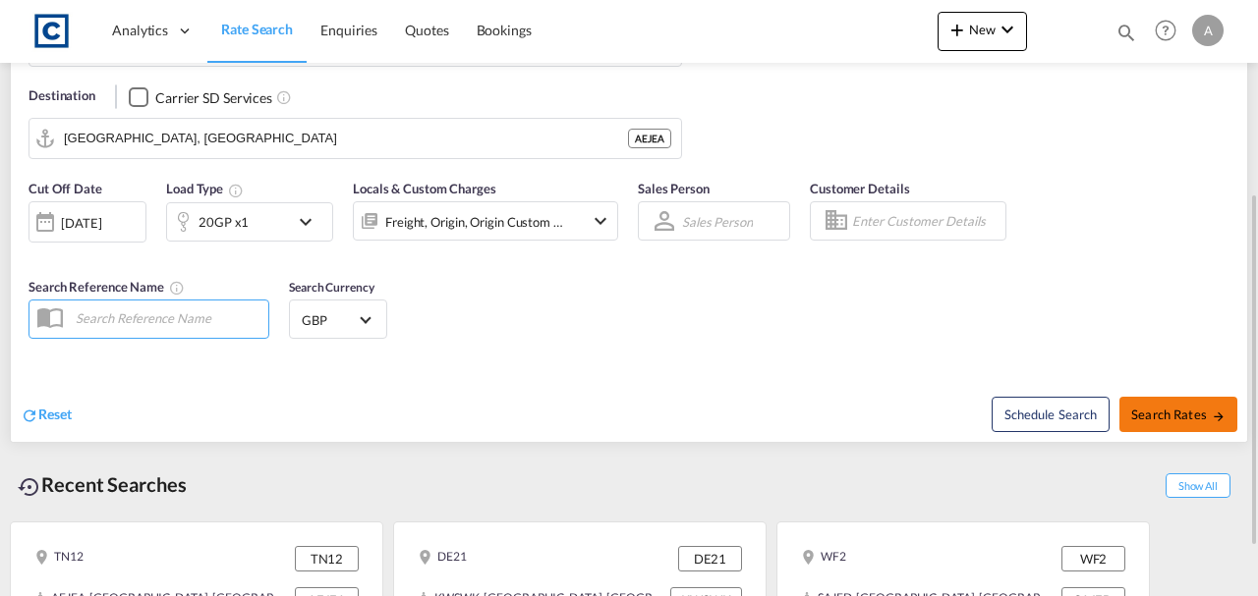
click at [1187, 412] on span "Search Rates" at bounding box center [1178, 415] width 94 height 16
type input "E1 to AEJEA / [DATE]"
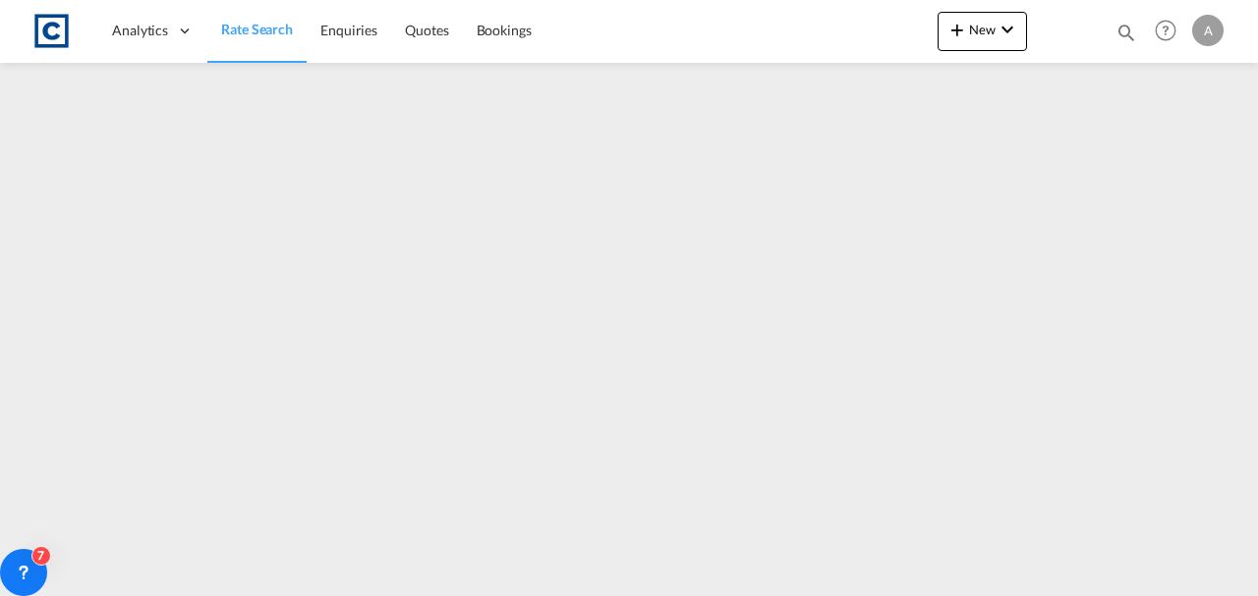
click at [243, 35] on span "Rate Search" at bounding box center [257, 29] width 72 height 17
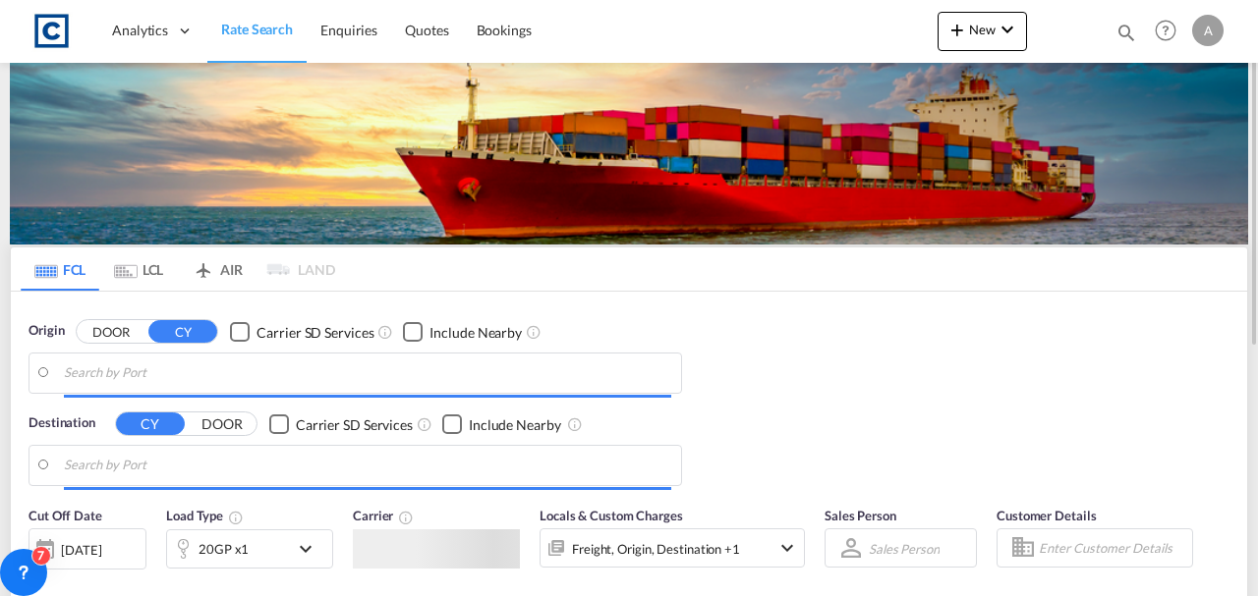
scroll to position [261, 0]
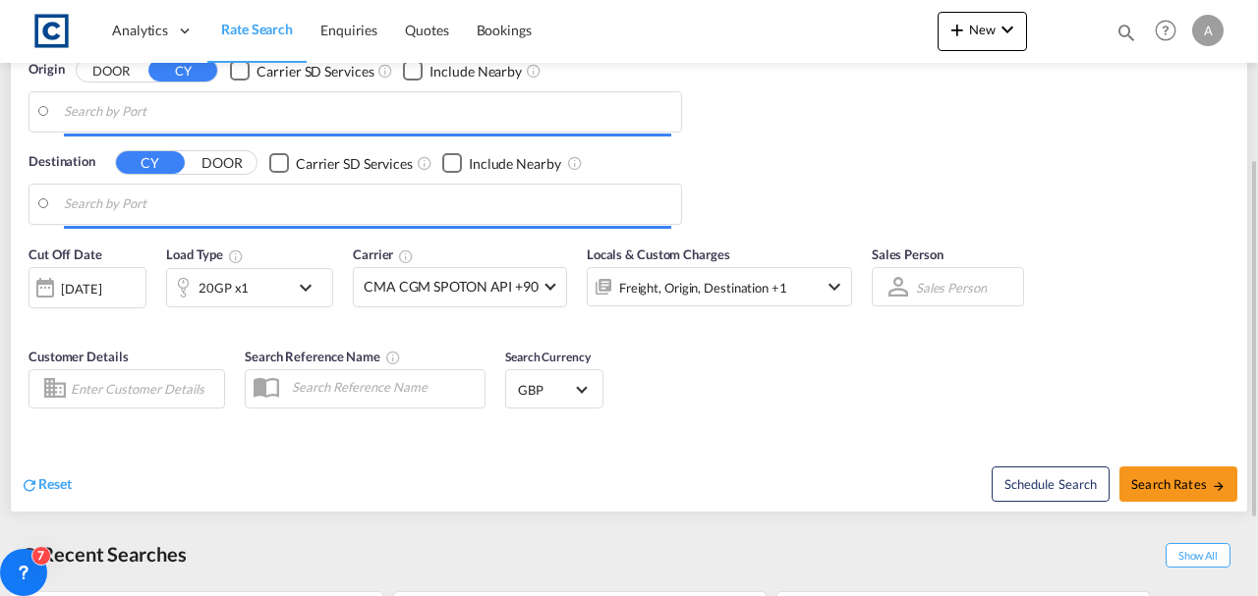
type input "GB-E1, [GEOGRAPHIC_DATA]"
type input "[GEOGRAPHIC_DATA], [GEOGRAPHIC_DATA]"
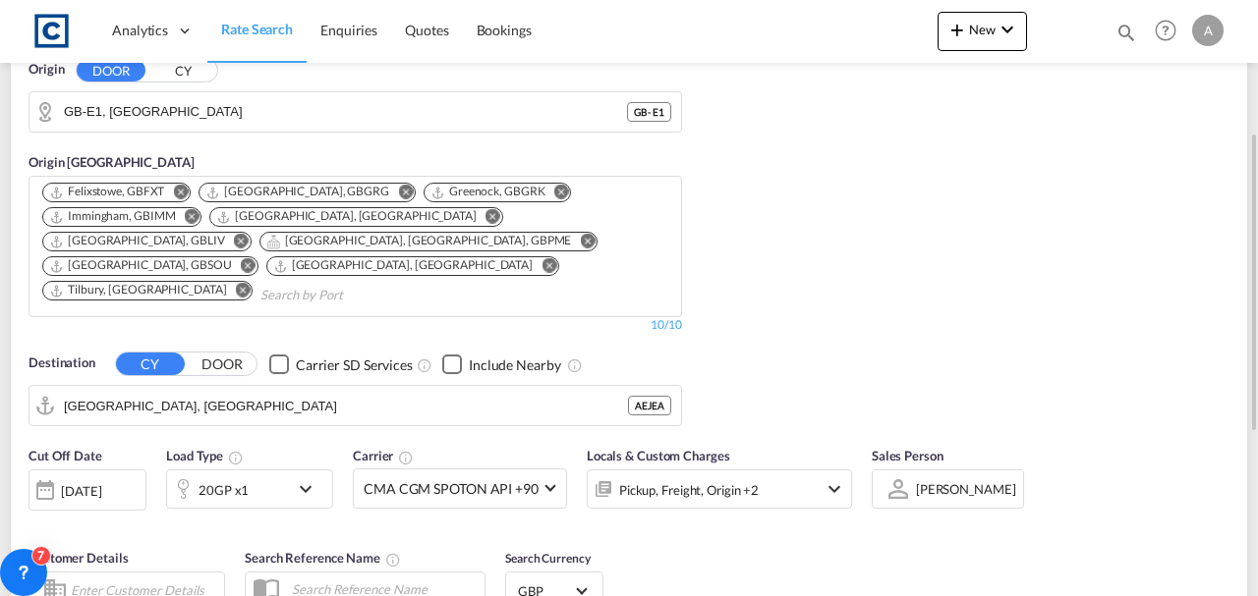
scroll to position [393, 0]
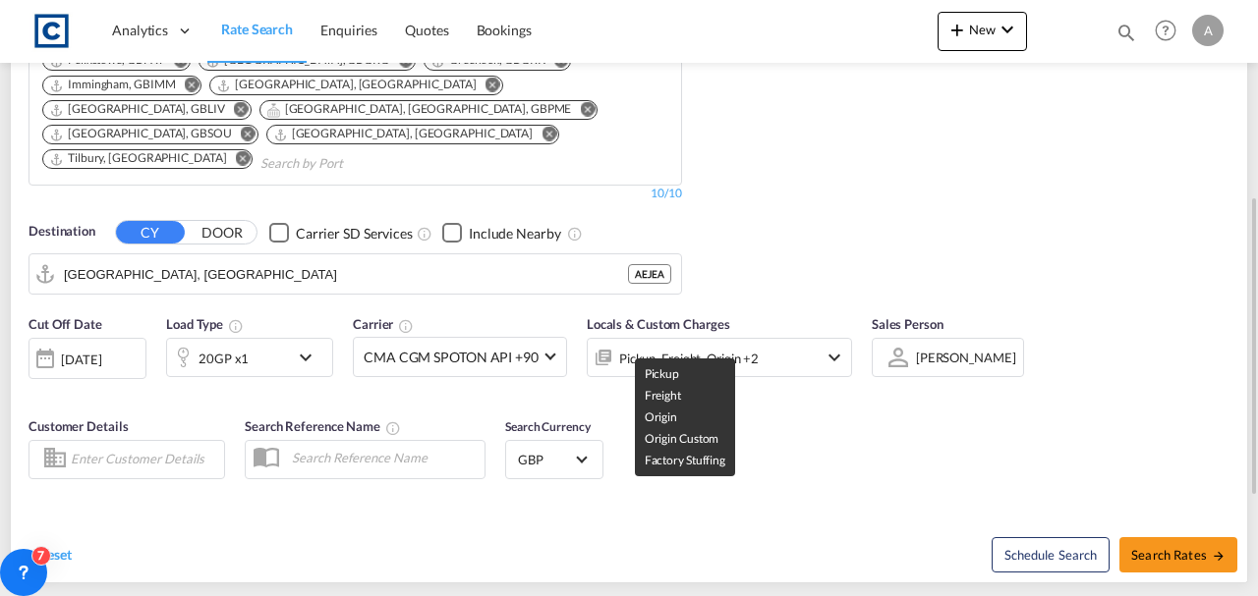
click at [713, 345] on div "Pickup, Freight, Origin +2" at bounding box center [689, 359] width 140 height 28
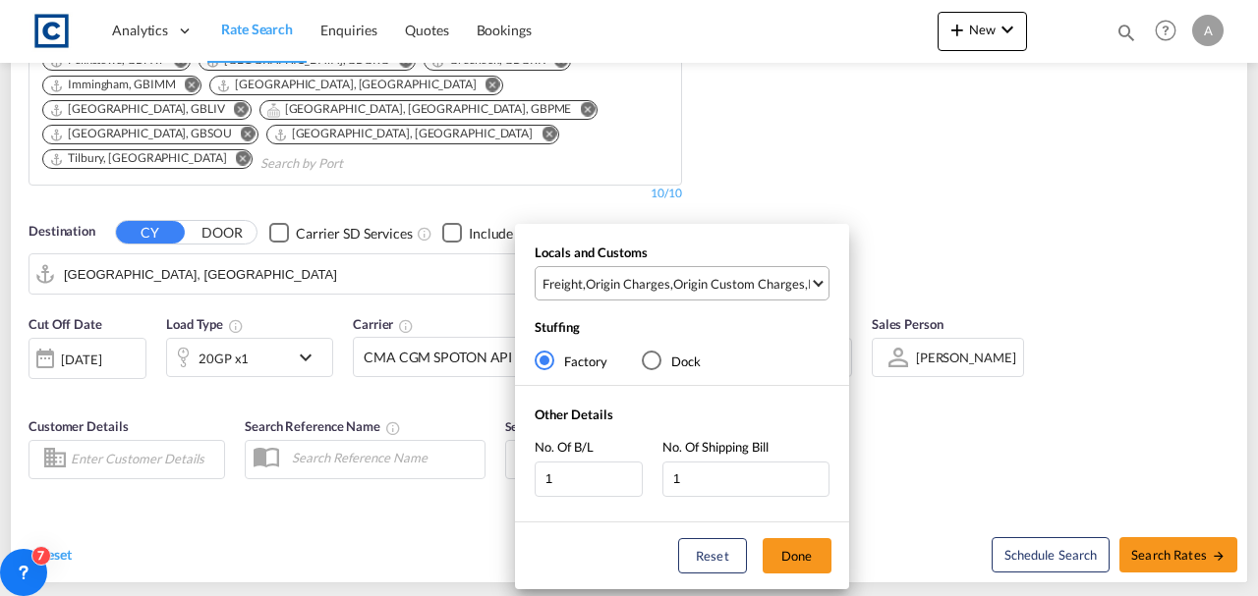
click at [727, 266] on md-select "Freight , Origin Charges , Origin Custom Charges , Pickup Charges Clear All Sel…" at bounding box center [682, 283] width 295 height 34
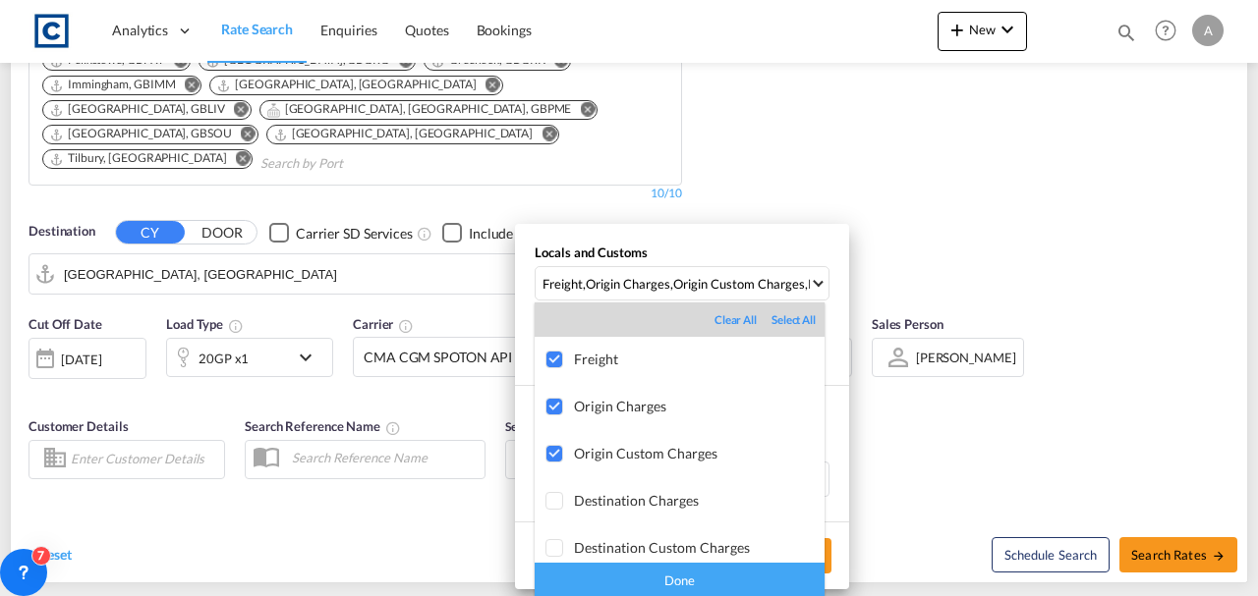
drag, startPoint x: 739, startPoint y: 570, endPoint x: 777, endPoint y: 571, distance: 38.3
click at [740, 570] on div "Done" at bounding box center [680, 580] width 290 height 34
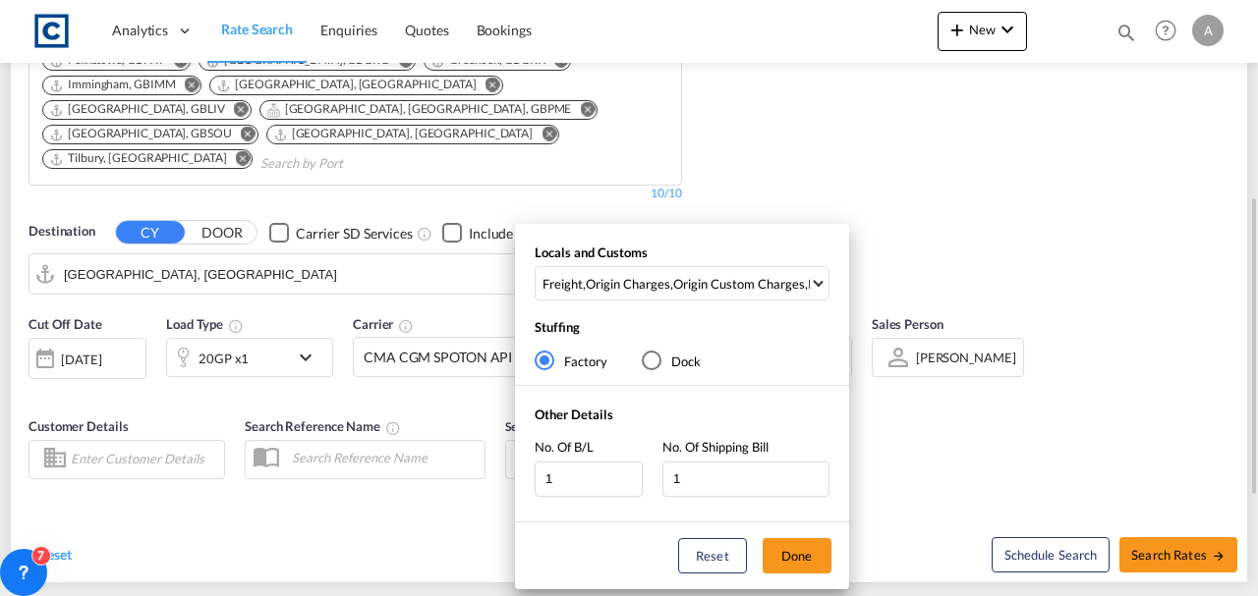
drag, startPoint x: 796, startPoint y: 562, endPoint x: 806, endPoint y: 558, distance: 10.6
click at [801, 561] on button "Done" at bounding box center [797, 556] width 69 height 35
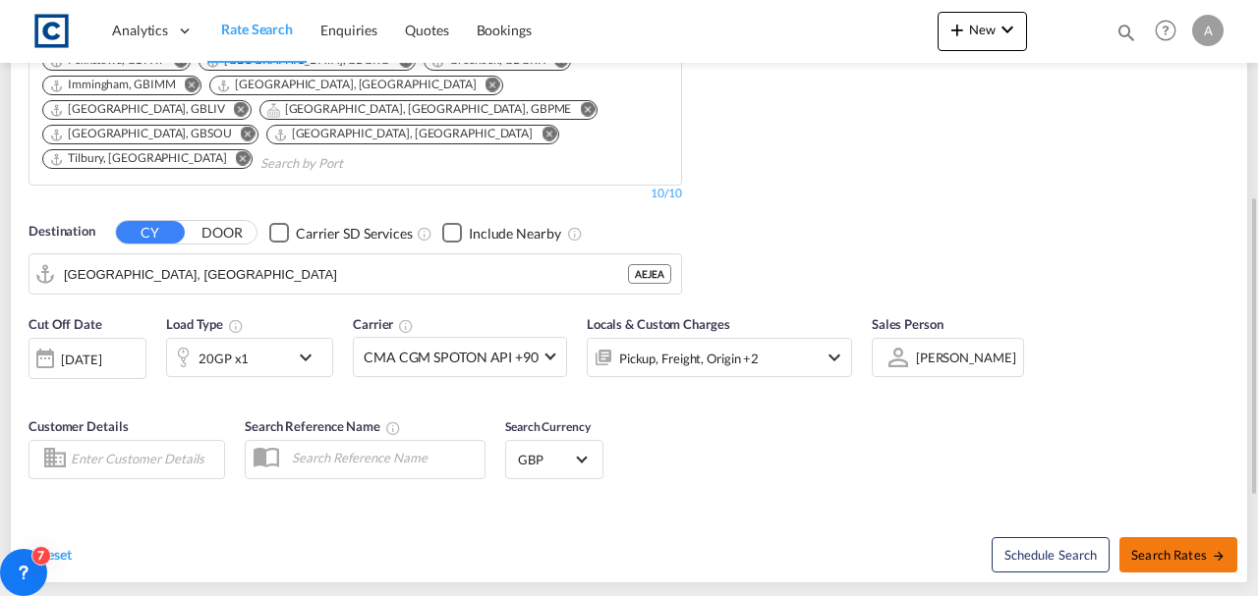
click at [1154, 538] on button "Search Rates" at bounding box center [1178, 555] width 118 height 35
type input "E1 to [GEOGRAPHIC_DATA] / [DATE]"
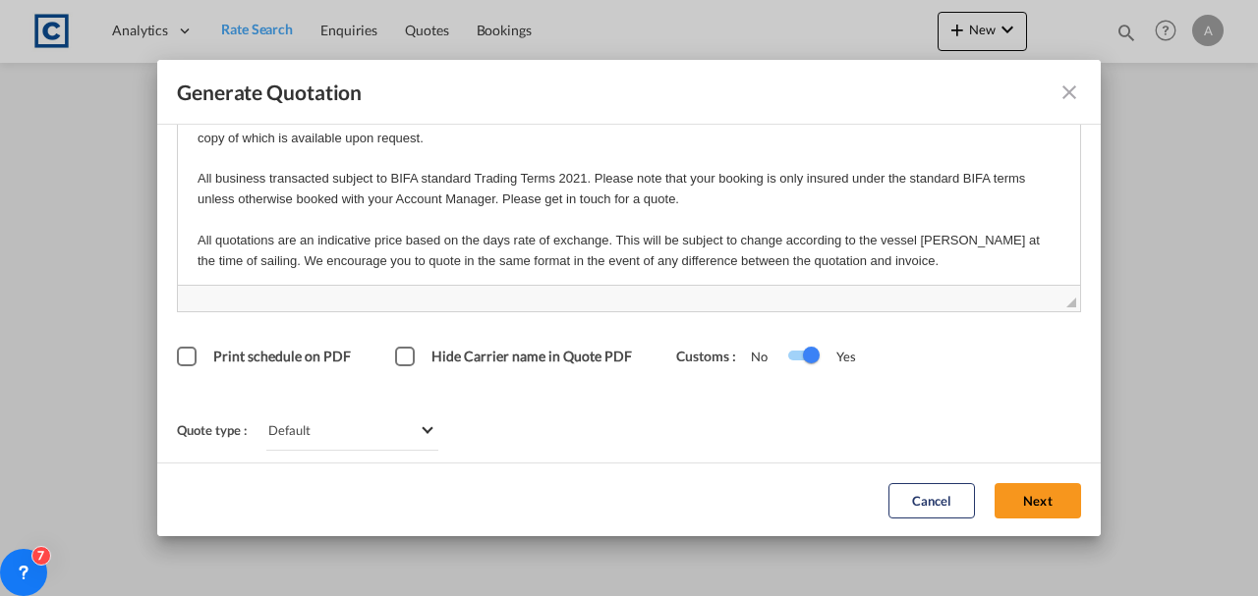
click at [1008, 482] on div "Cancel Next" at bounding box center [985, 500] width 212 height 54
click at [1020, 501] on button "Next" at bounding box center [1037, 499] width 86 height 35
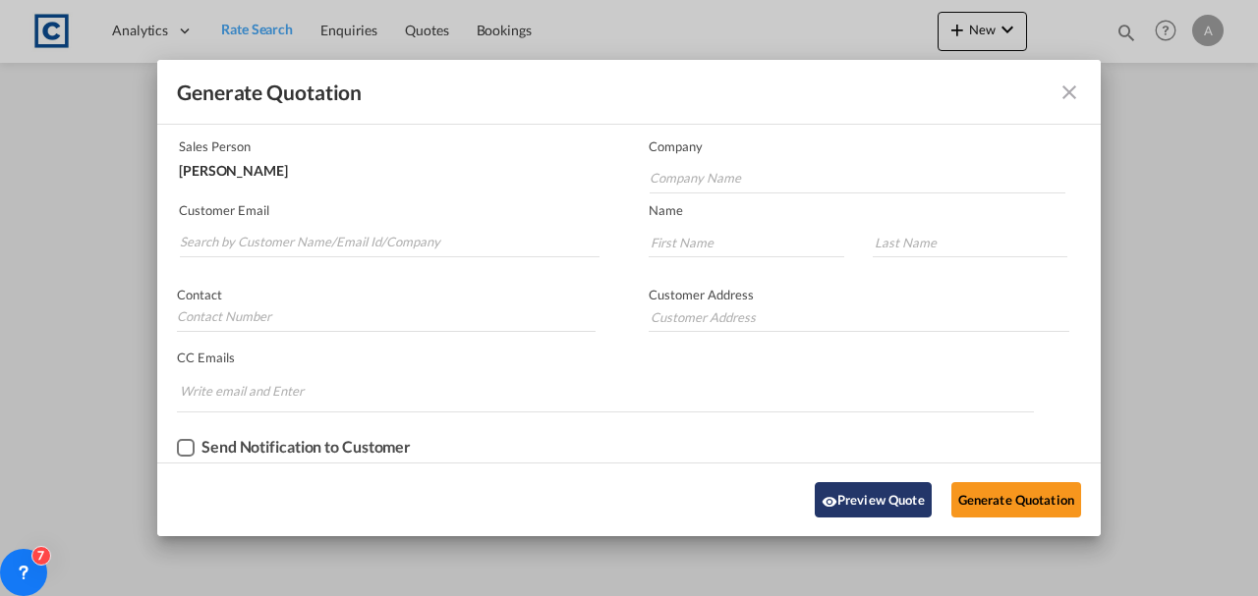
scroll to position [119, 0]
drag, startPoint x: 448, startPoint y: 226, endPoint x: 421, endPoint y: 253, distance: 38.2
click at [448, 226] on md-autocomplete-wrap "Generate QuotationQUOTE ..." at bounding box center [389, 239] width 421 height 39
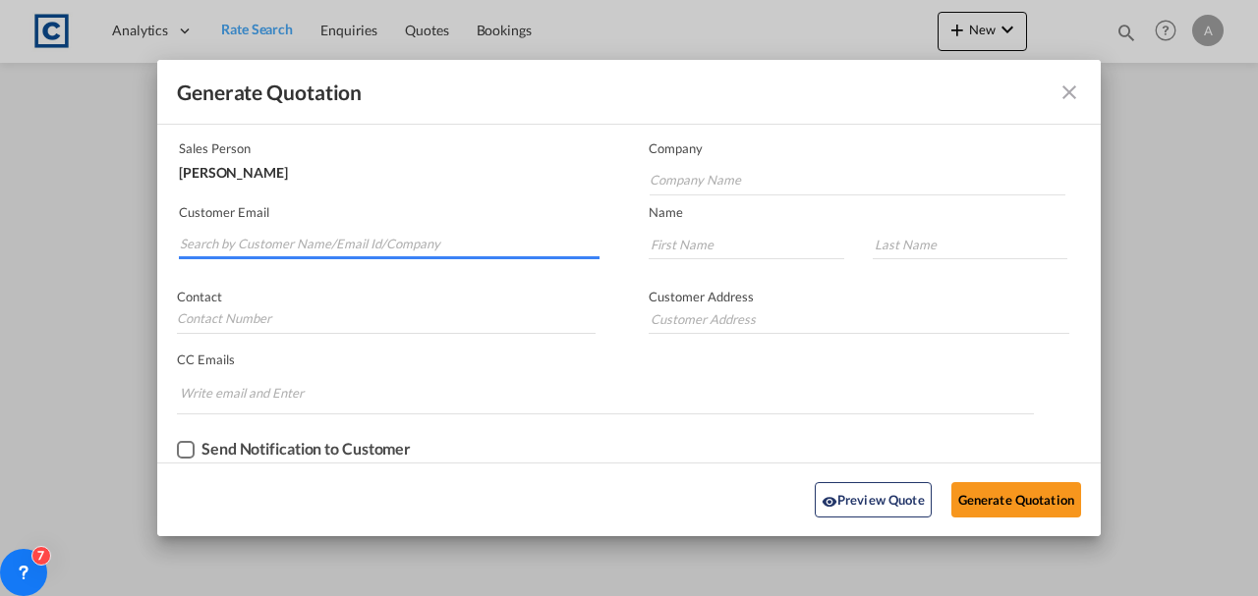
click at [421, 253] on input "Search by Customer Name/Email Id/Company" at bounding box center [390, 244] width 420 height 29
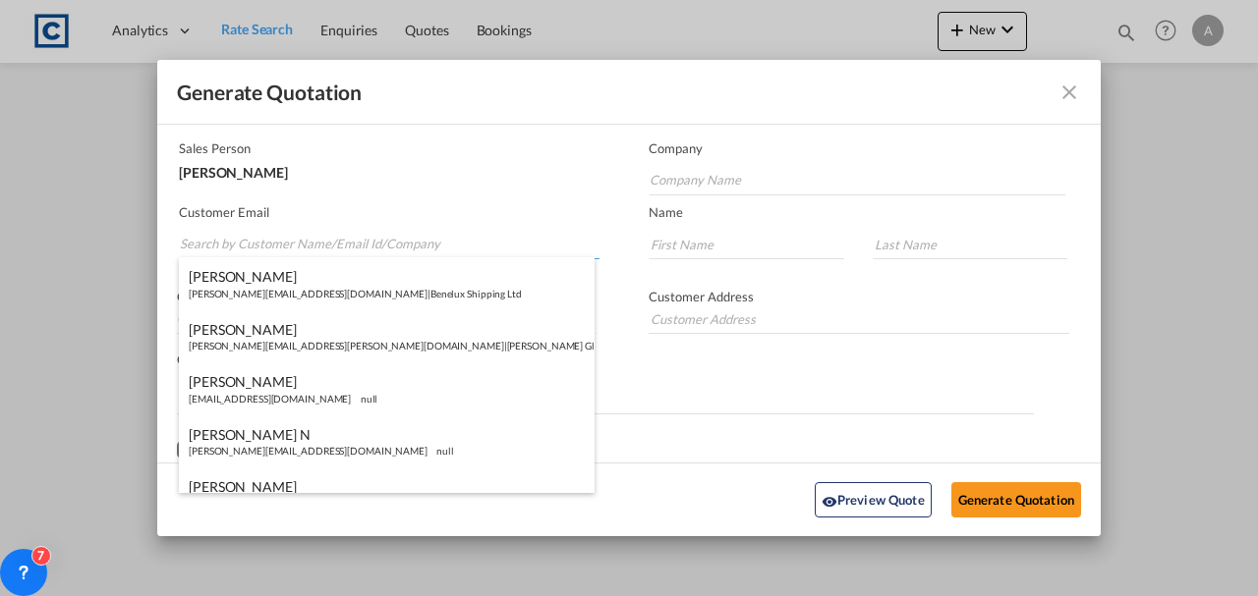
paste input "[EMAIL_ADDRESS][DOMAIN_NAME]"
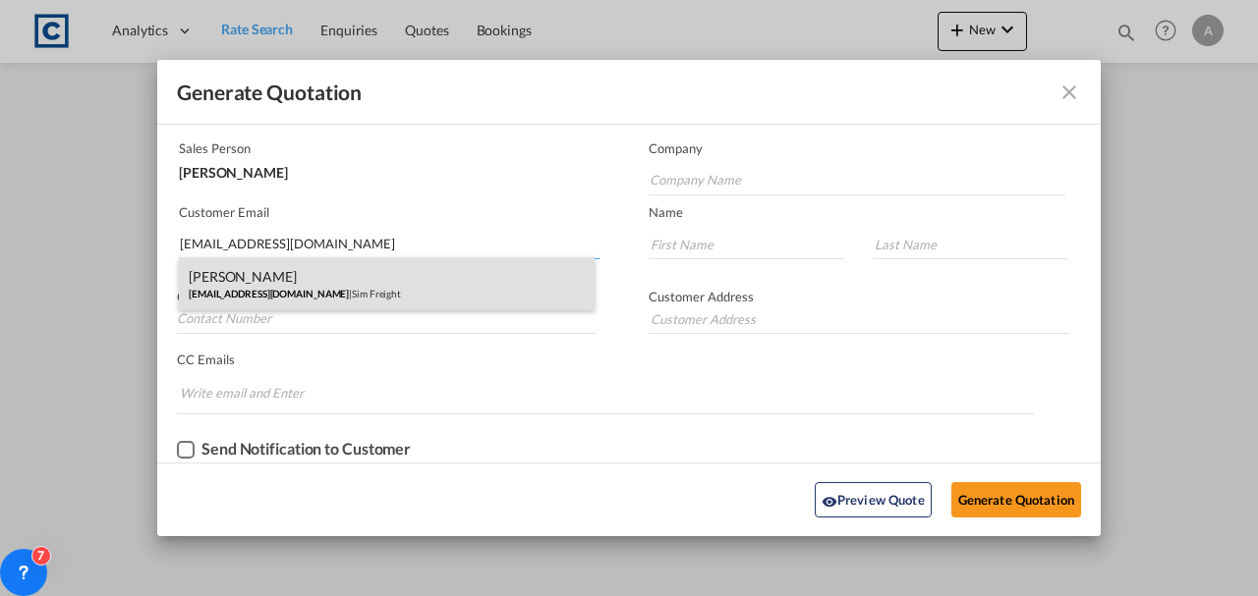
type input "[EMAIL_ADDRESS][DOMAIN_NAME]"
click at [398, 277] on div "[PERSON_NAME] [EMAIL_ADDRESS][DOMAIN_NAME] | Sim Freight" at bounding box center [387, 283] width 416 height 53
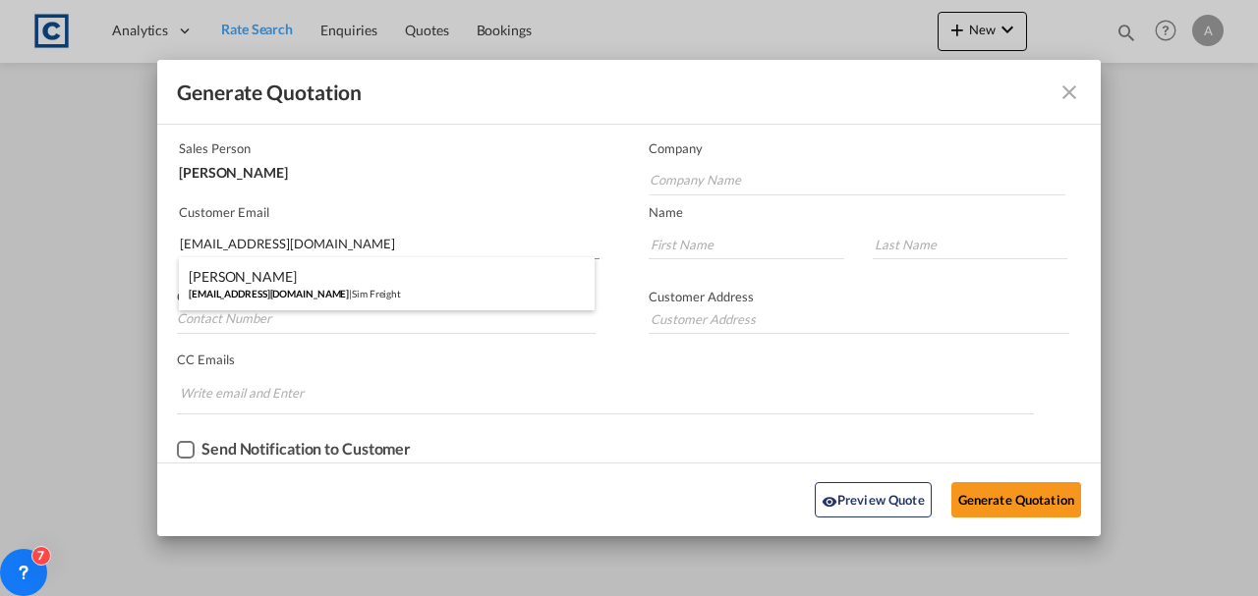
type input "Sim Freight"
type input "[PERSON_NAME]"
type input "Haiphong"
type input "0203 137 1093"
type input "[STREET_ADDRESS]"
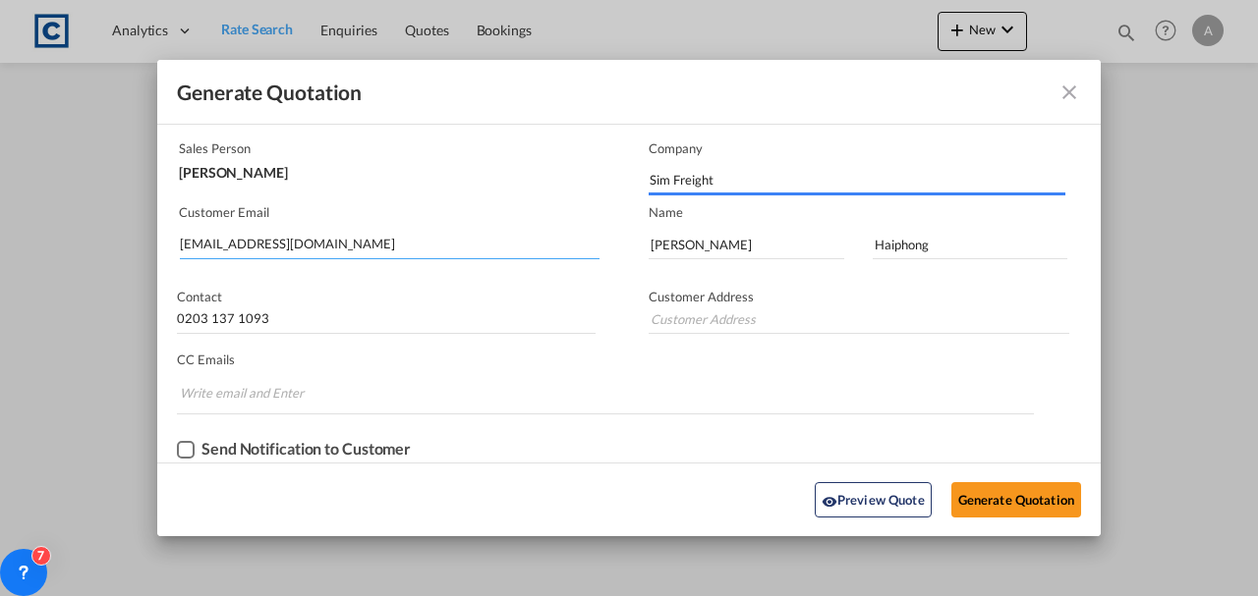
type input "[STREET_ADDRESS]"
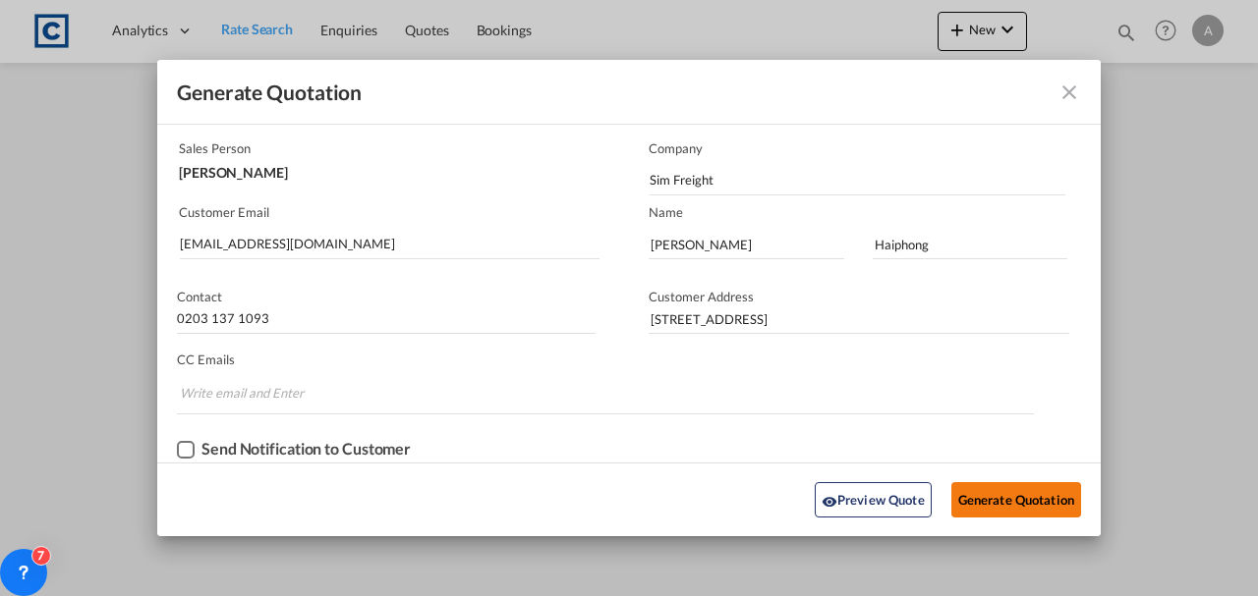
click at [974, 505] on button "Generate Quotation" at bounding box center [1016, 499] width 130 height 35
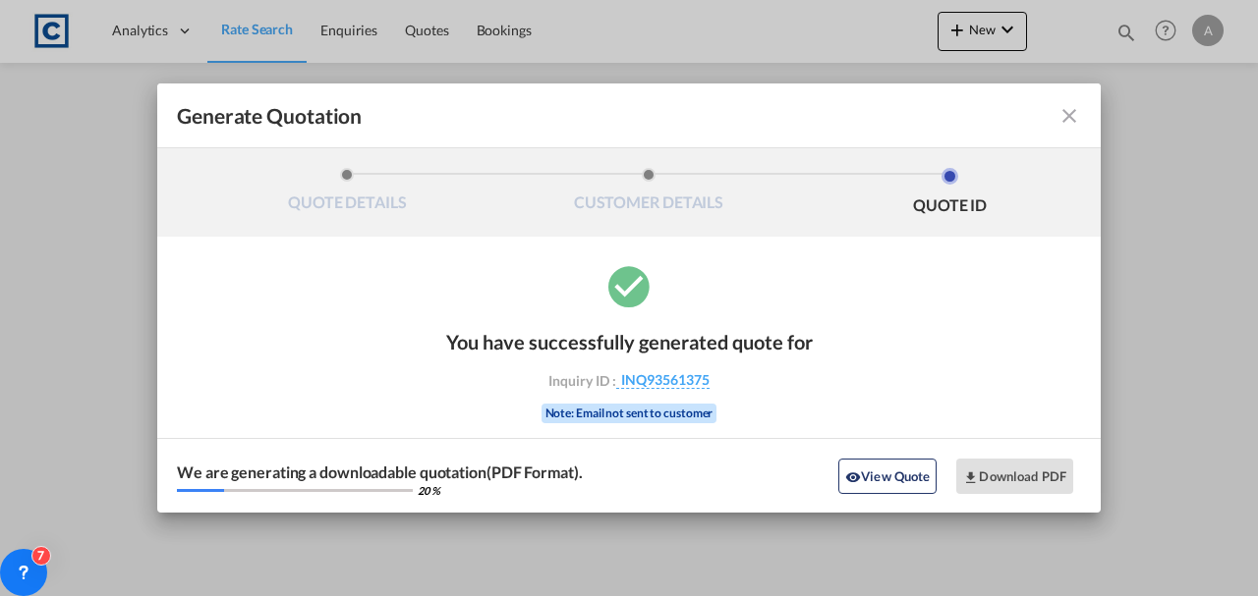
scroll to position [0, 0]
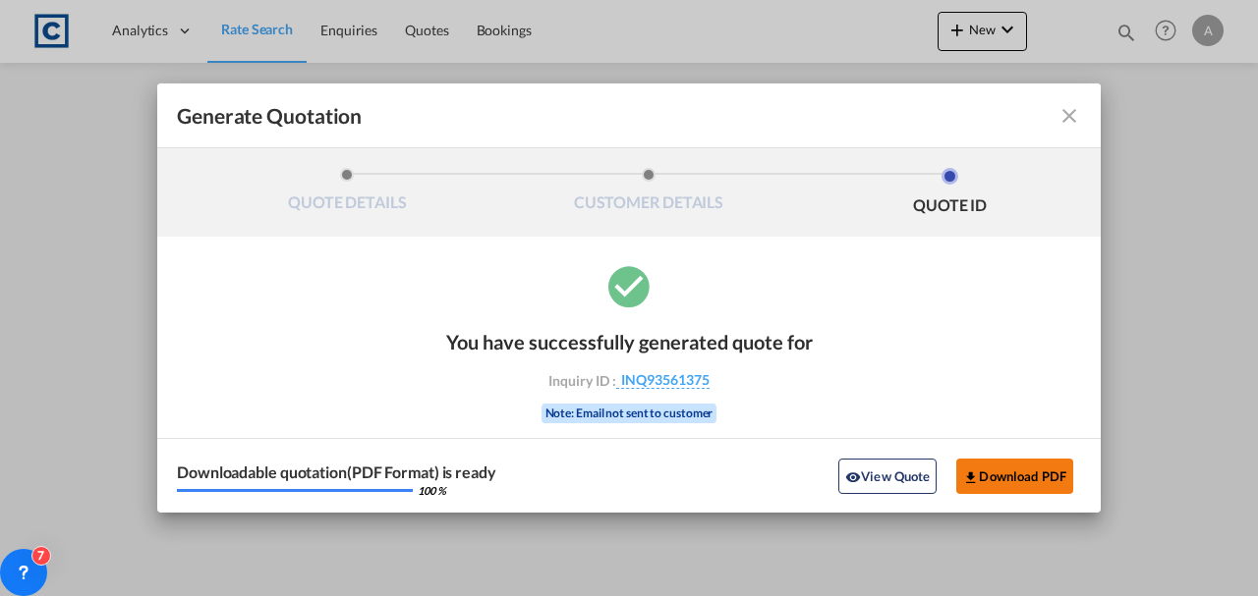
click at [1000, 480] on button "Download PDF" at bounding box center [1014, 476] width 117 height 35
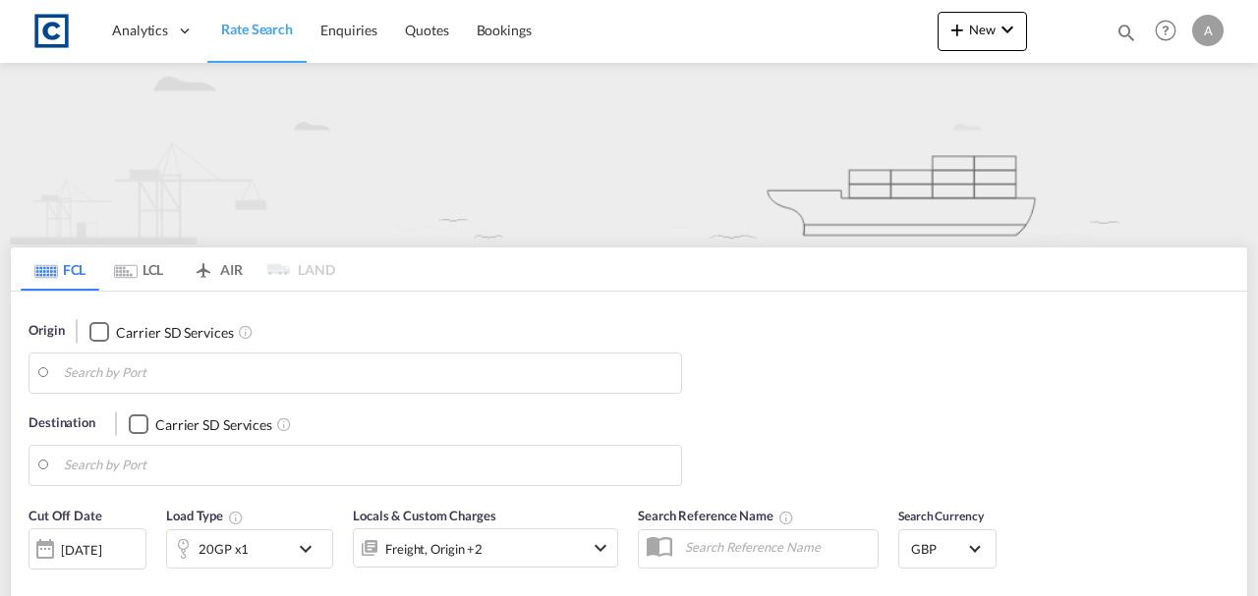
type input "E1"
type input "[GEOGRAPHIC_DATA], [GEOGRAPHIC_DATA]"
